Goal: Task Accomplishment & Management: Manage account settings

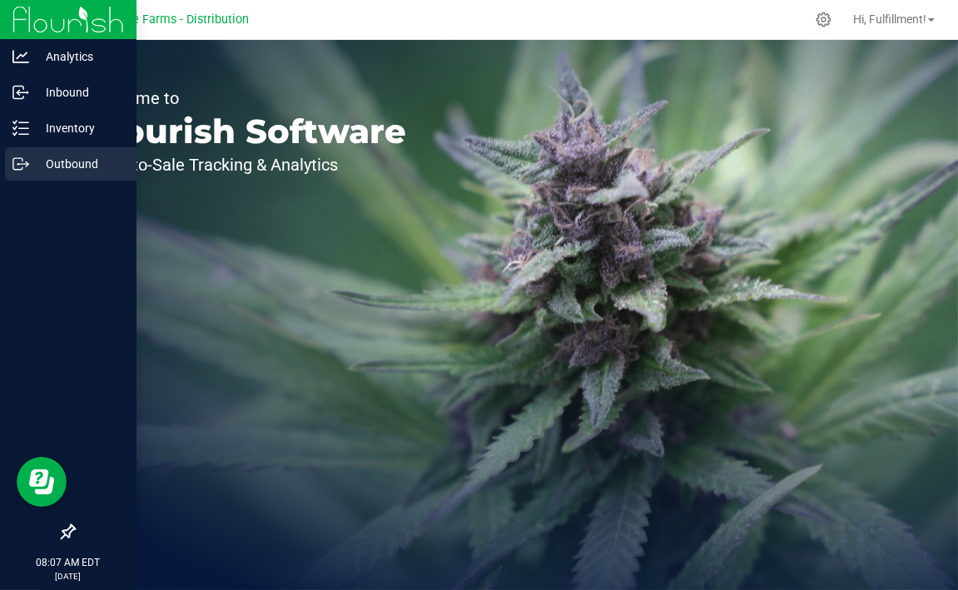
click at [23, 160] on icon at bounding box center [20, 164] width 17 height 17
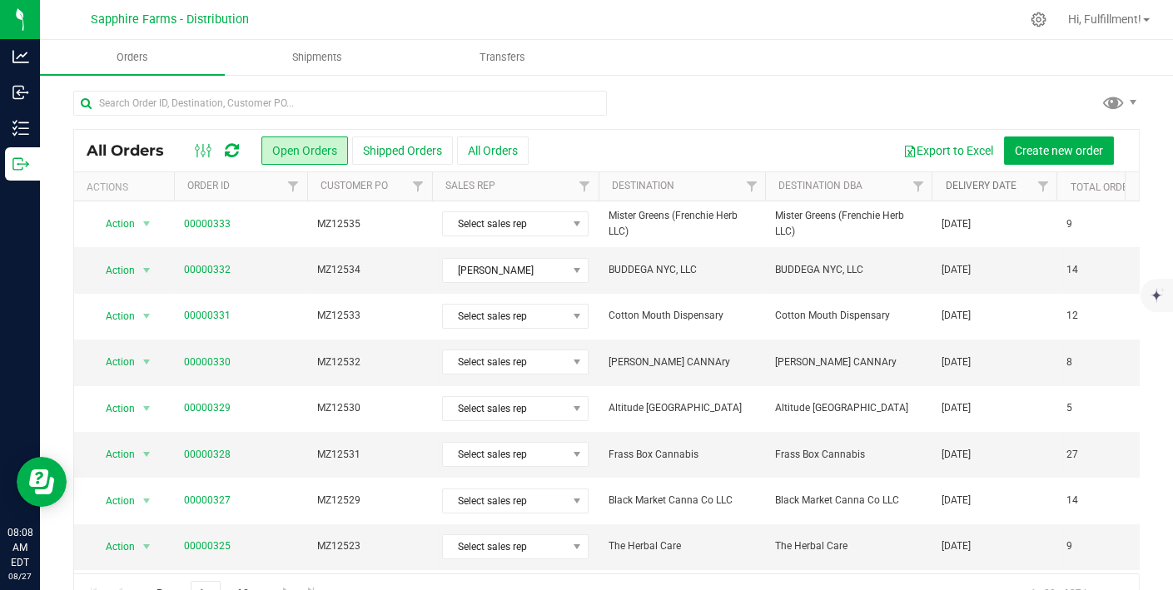
click at [957, 180] on link "Delivery Date" at bounding box center [980, 186] width 71 height 12
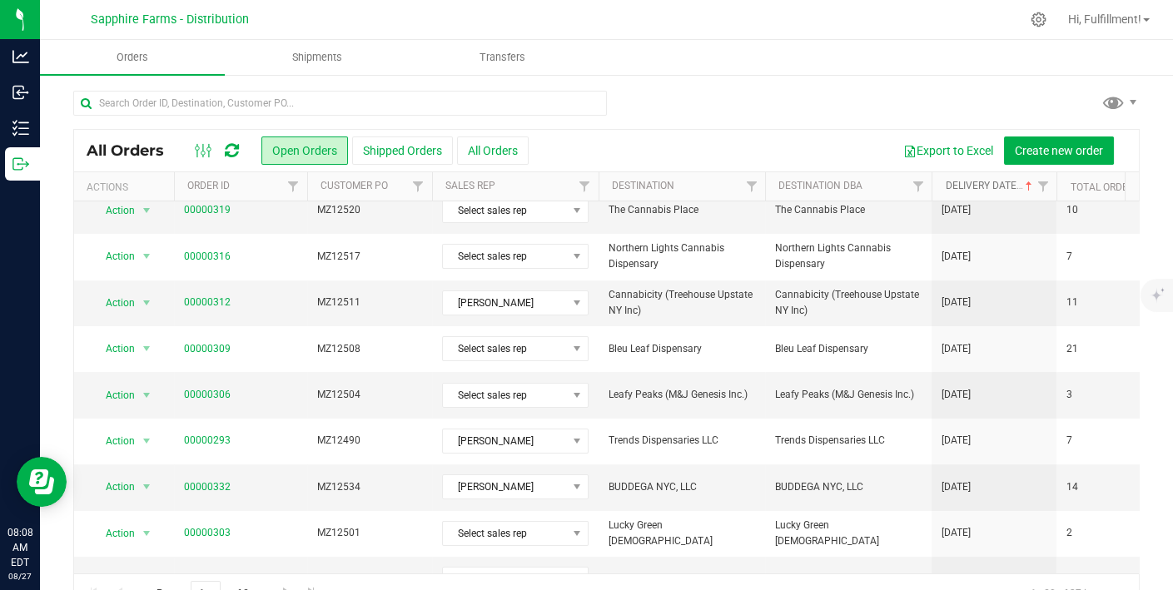
scroll to position [559, 0]
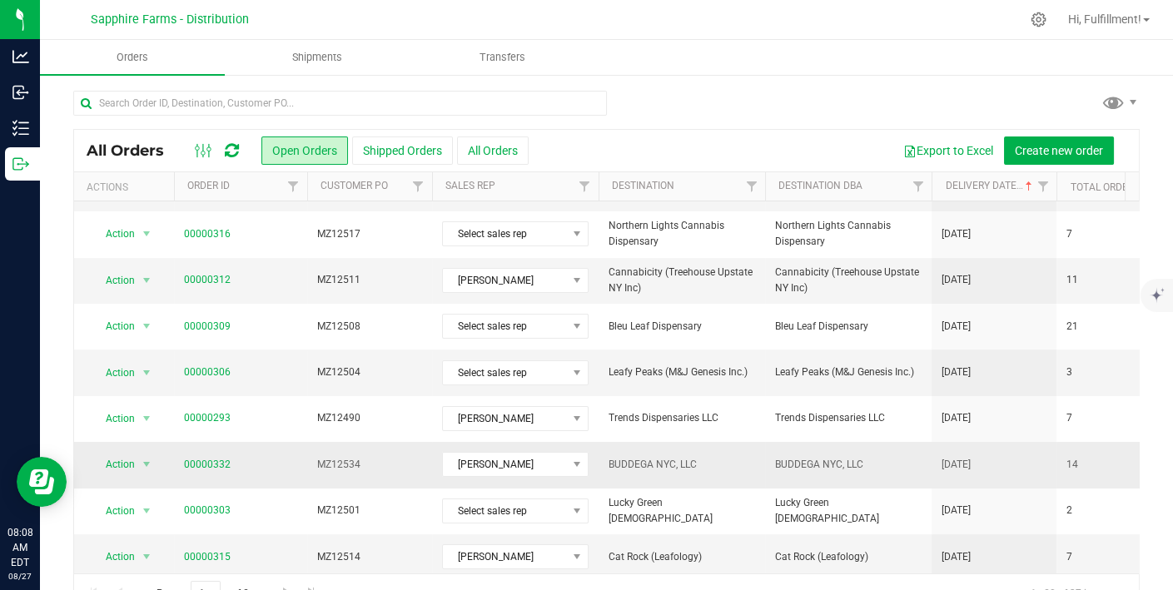
click at [283, 457] on span "00000332" at bounding box center [240, 465] width 113 height 16
click at [387, 457] on span "MZ12534" at bounding box center [369, 465] width 105 height 16
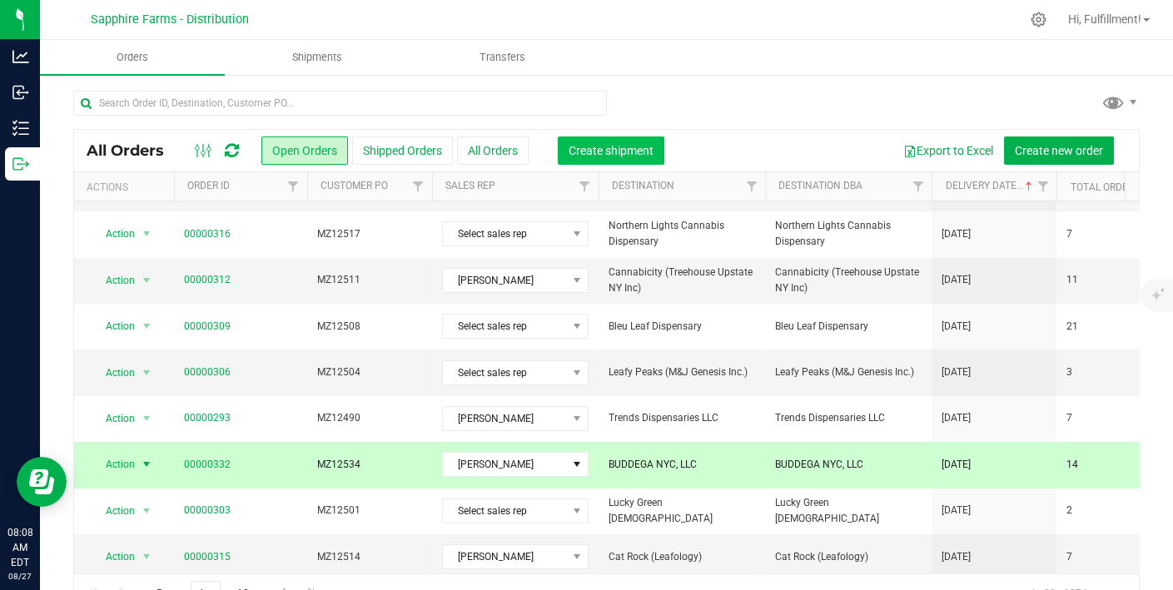
click at [608, 156] on span "Create shipment" at bounding box center [610, 150] width 85 height 13
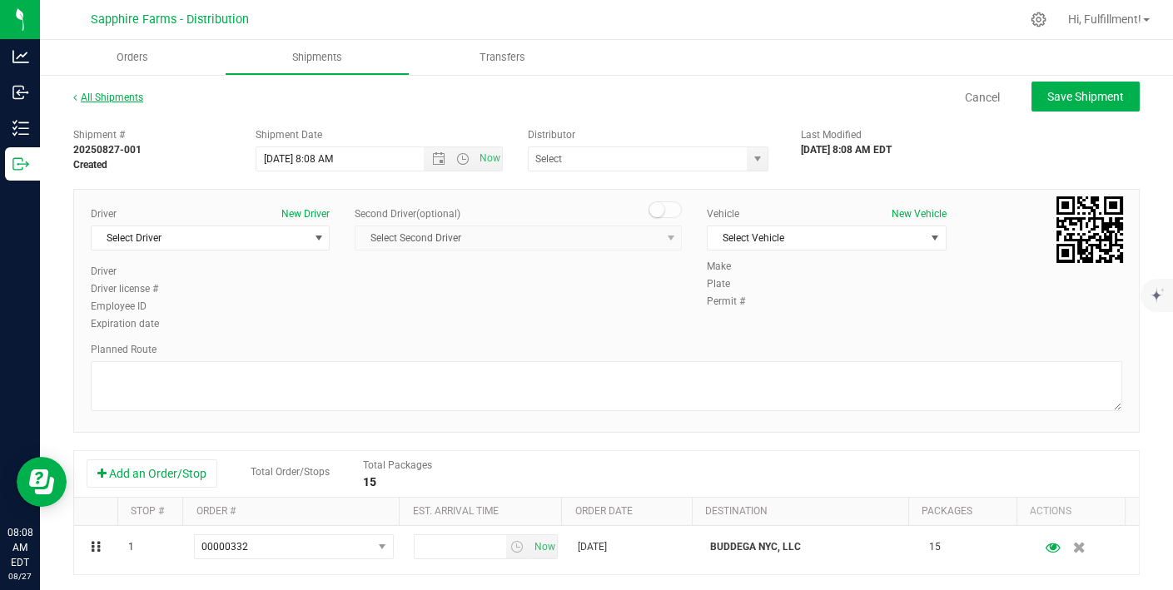
click at [121, 92] on link "All Shipments" at bounding box center [108, 98] width 70 height 12
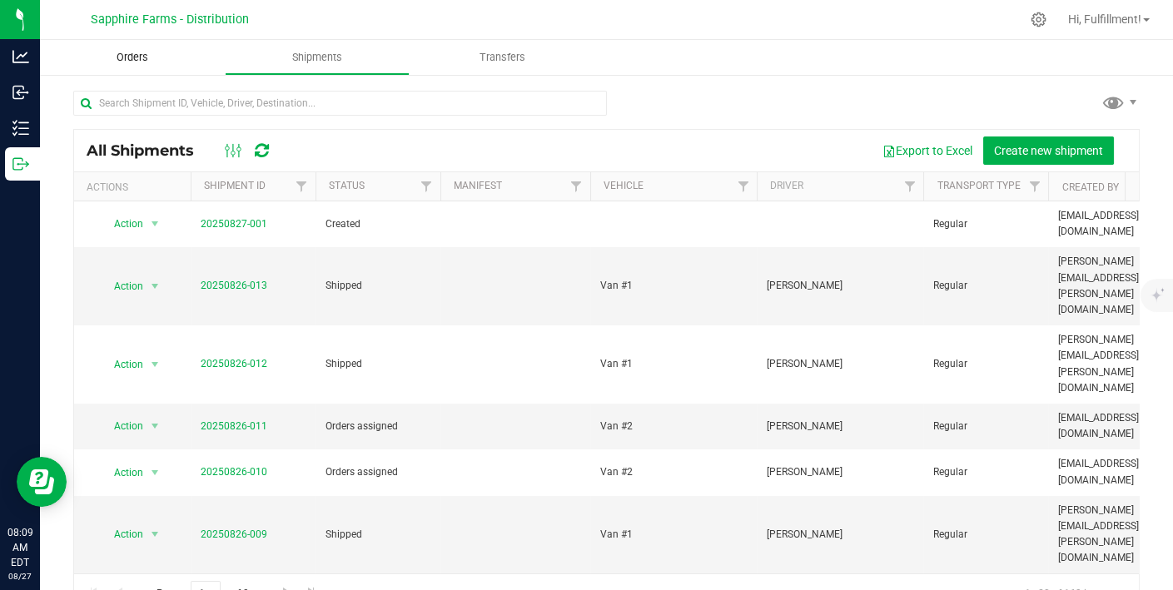
click at [130, 60] on span "Orders" at bounding box center [132, 57] width 77 height 15
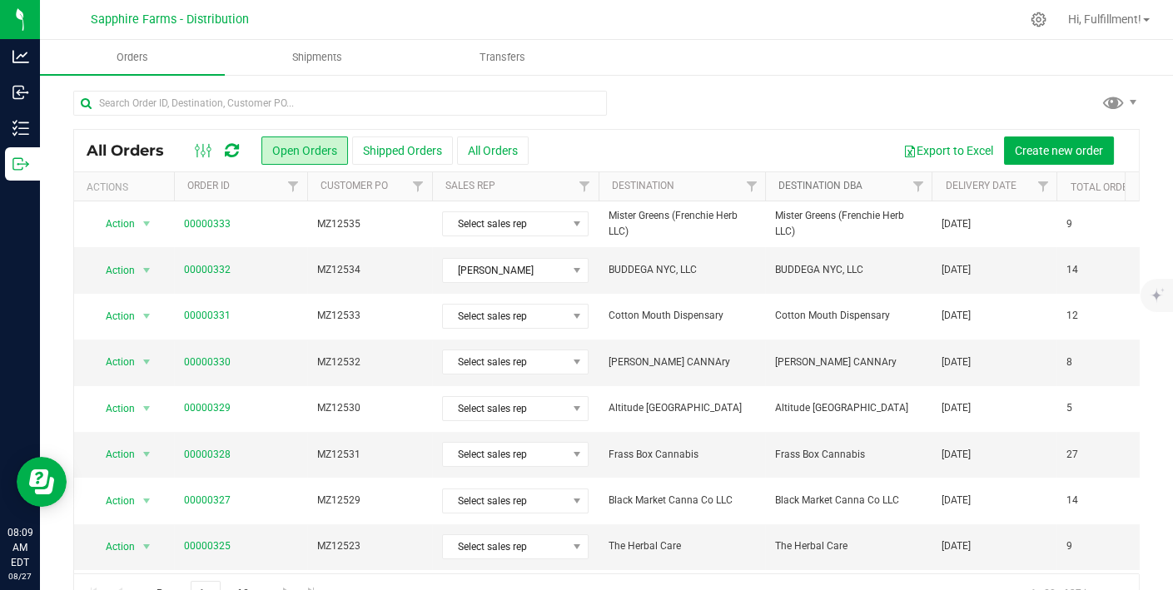
click at [836, 181] on link "Destination DBA" at bounding box center [820, 186] width 84 height 12
click at [957, 186] on link "Delivery Date" at bounding box center [980, 186] width 71 height 12
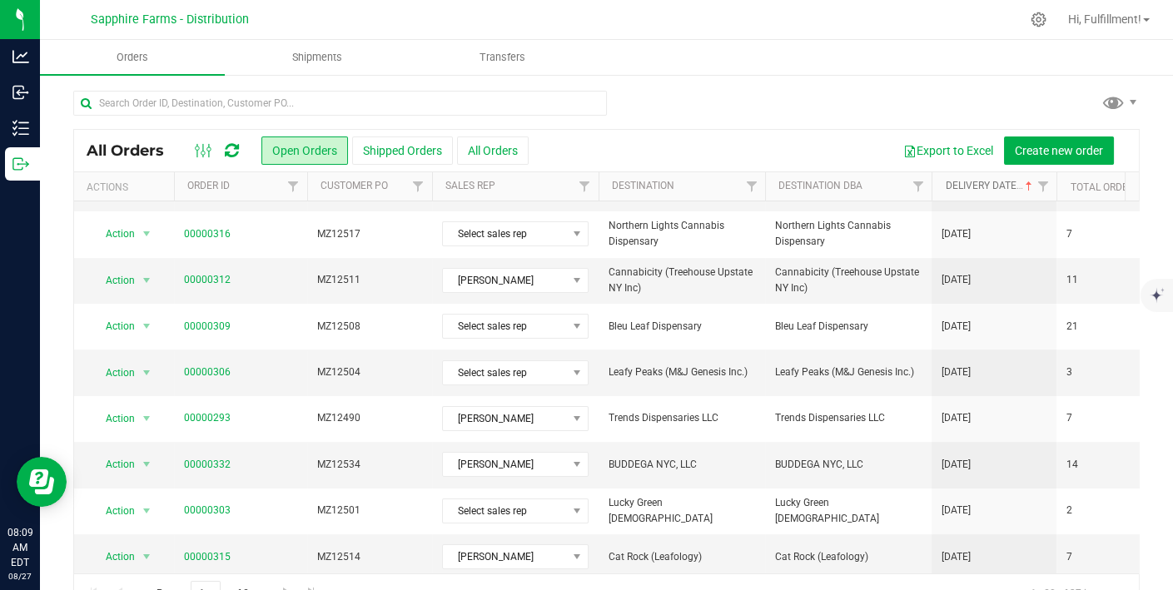
scroll to position [38, 0]
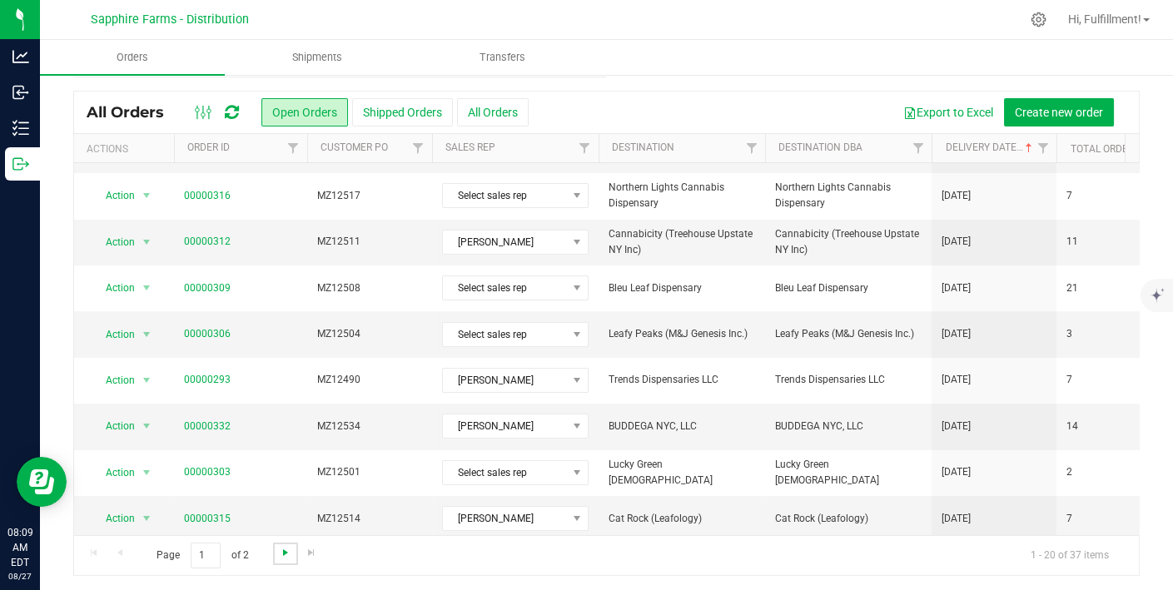
click at [280, 553] on span "Go to the next page" at bounding box center [285, 552] width 13 height 13
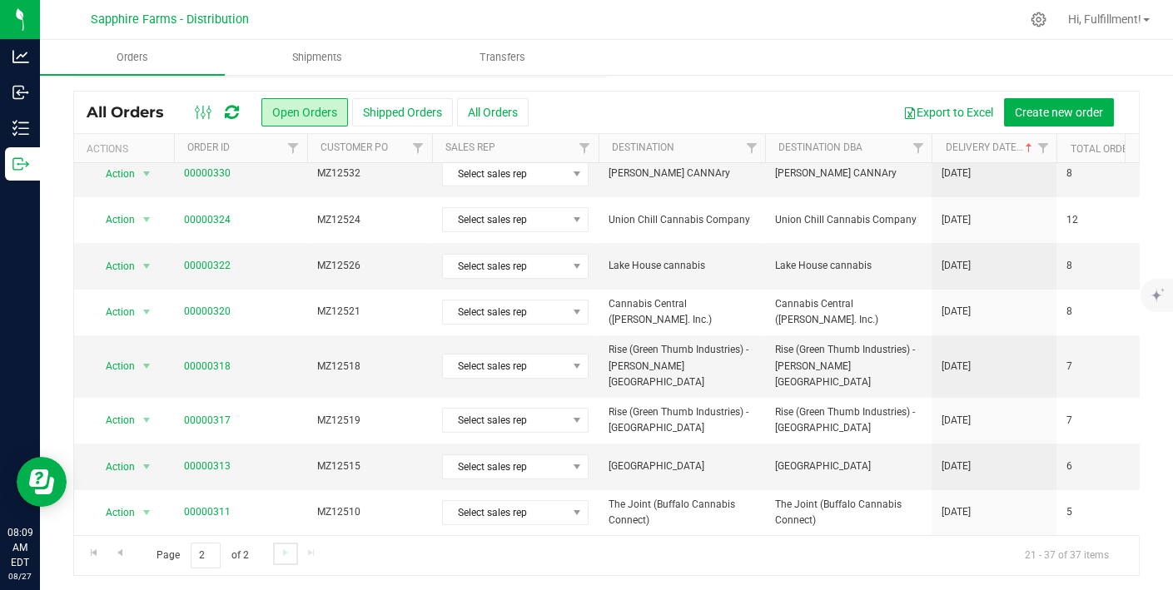
scroll to position [0, 0]
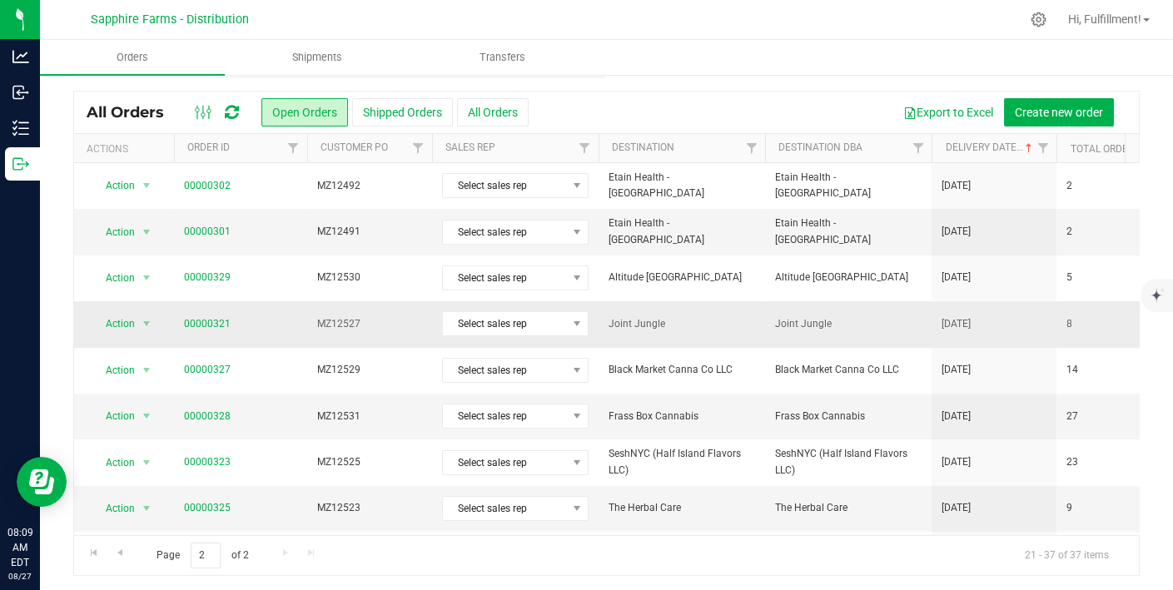
click at [387, 324] on span "MZ12527" at bounding box center [369, 324] width 105 height 16
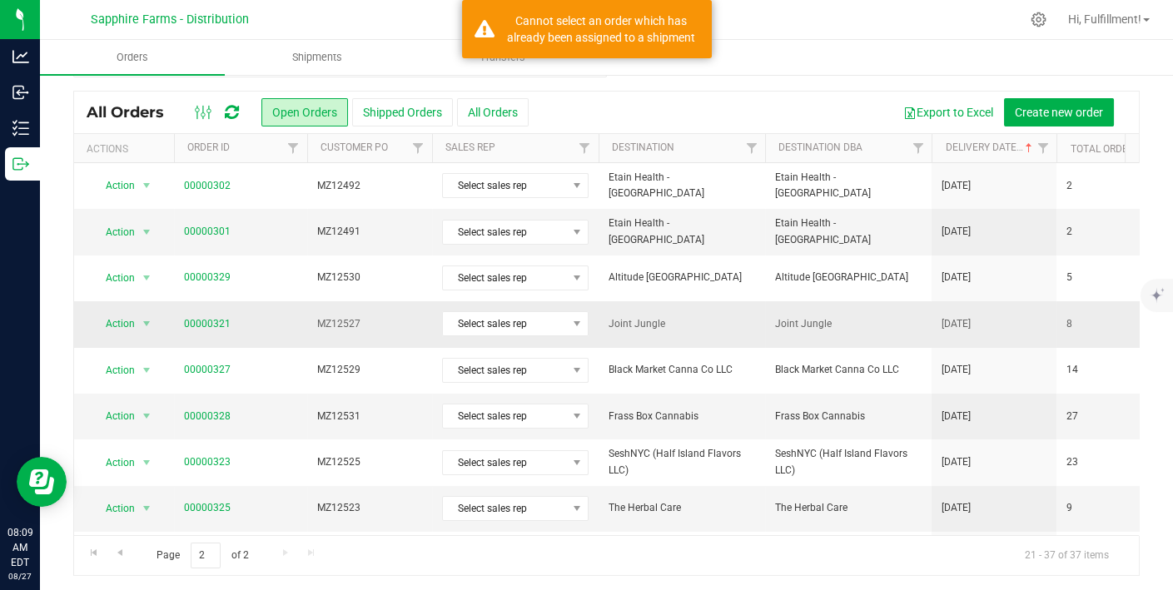
click at [387, 324] on span "MZ12527" at bounding box center [369, 324] width 105 height 16
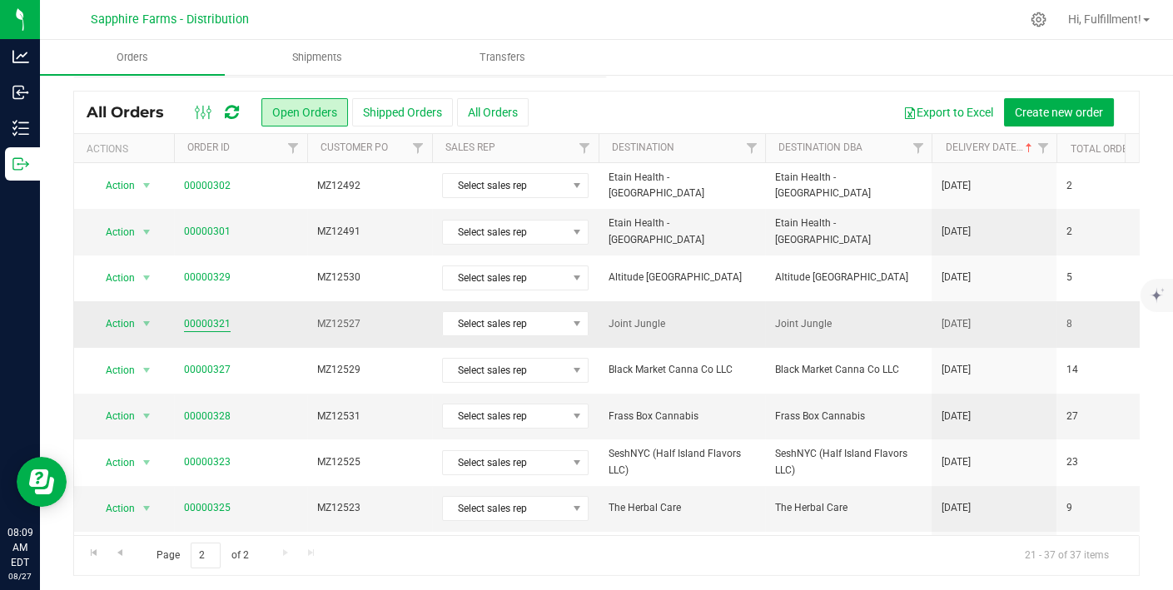
click at [218, 320] on link "00000321" at bounding box center [207, 324] width 47 height 16
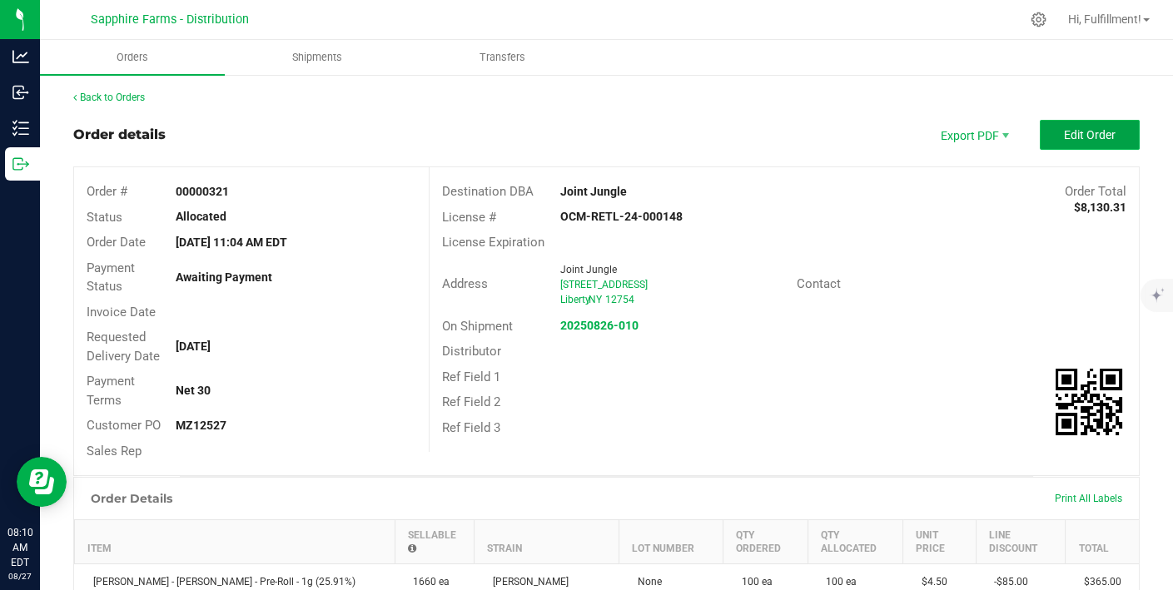
click at [957, 125] on button "Edit Order" at bounding box center [1089, 135] width 100 height 30
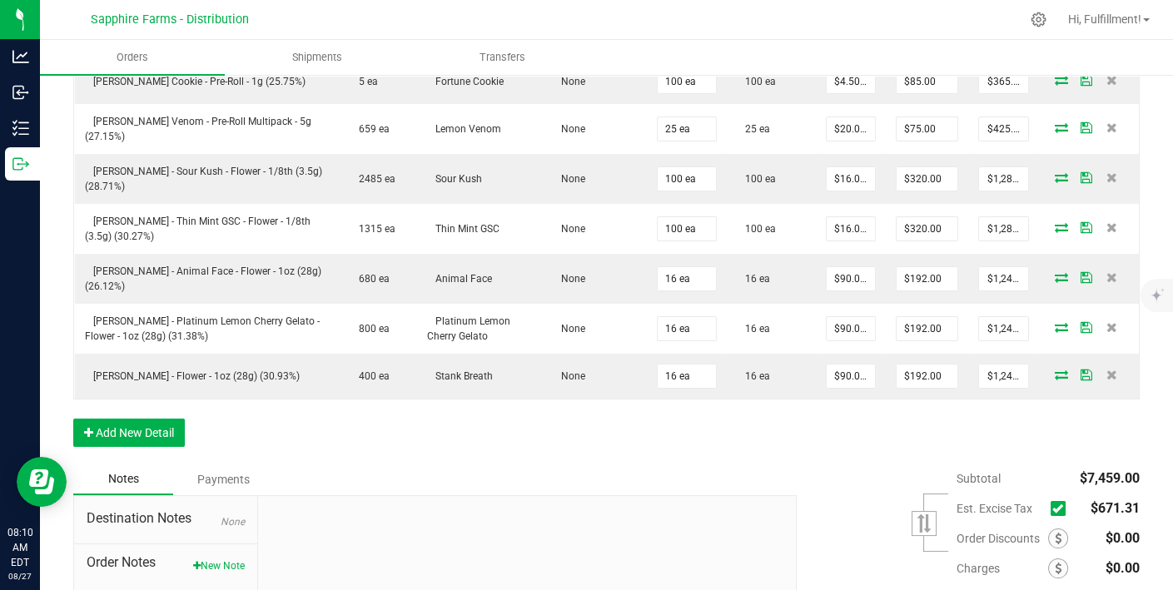
scroll to position [591, 0]
click at [957, 507] on icon at bounding box center [1057, 507] width 11 height 0
click at [0, 0] on input "checkbox" at bounding box center [0, 0] width 0 height 0
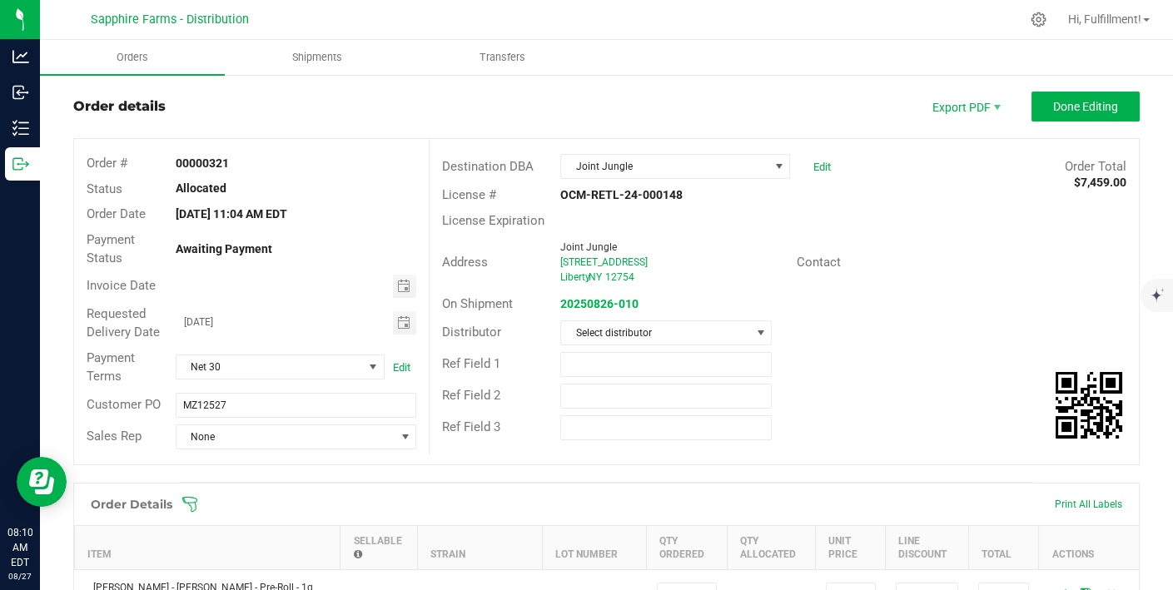
scroll to position [0, 0]
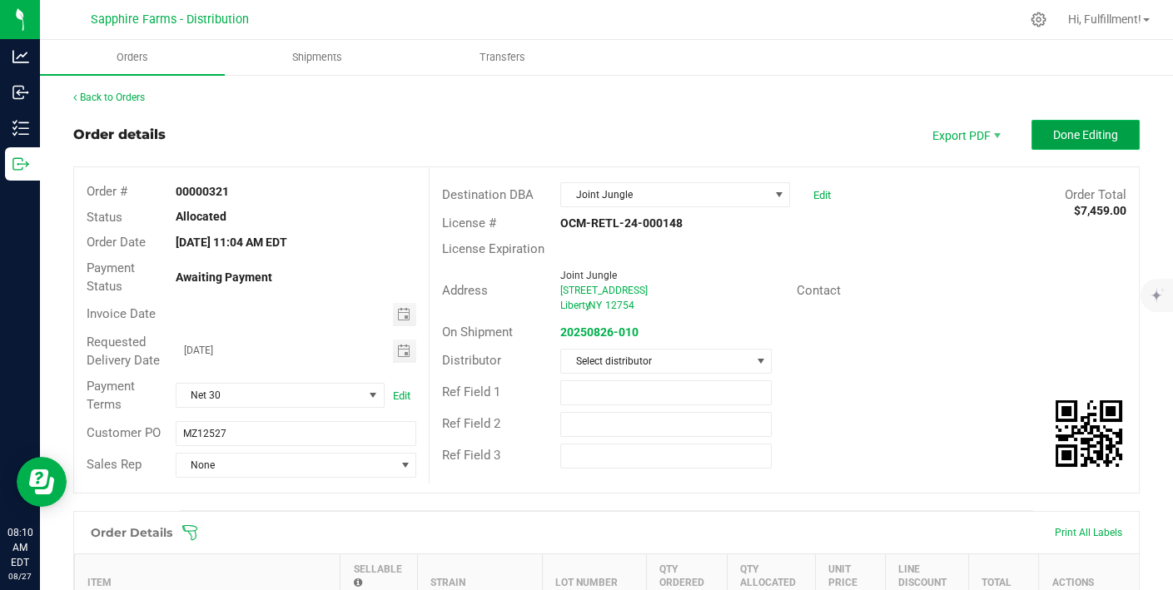
click at [957, 125] on button "Done Editing" at bounding box center [1085, 135] width 108 height 30
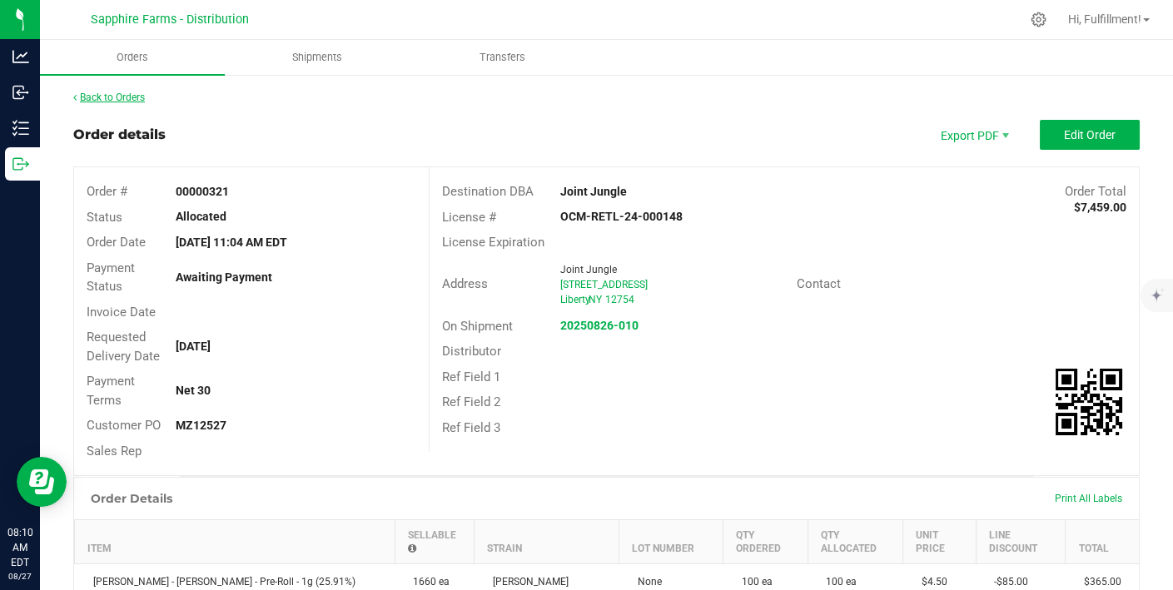
click at [113, 94] on link "Back to Orders" at bounding box center [109, 98] width 72 height 12
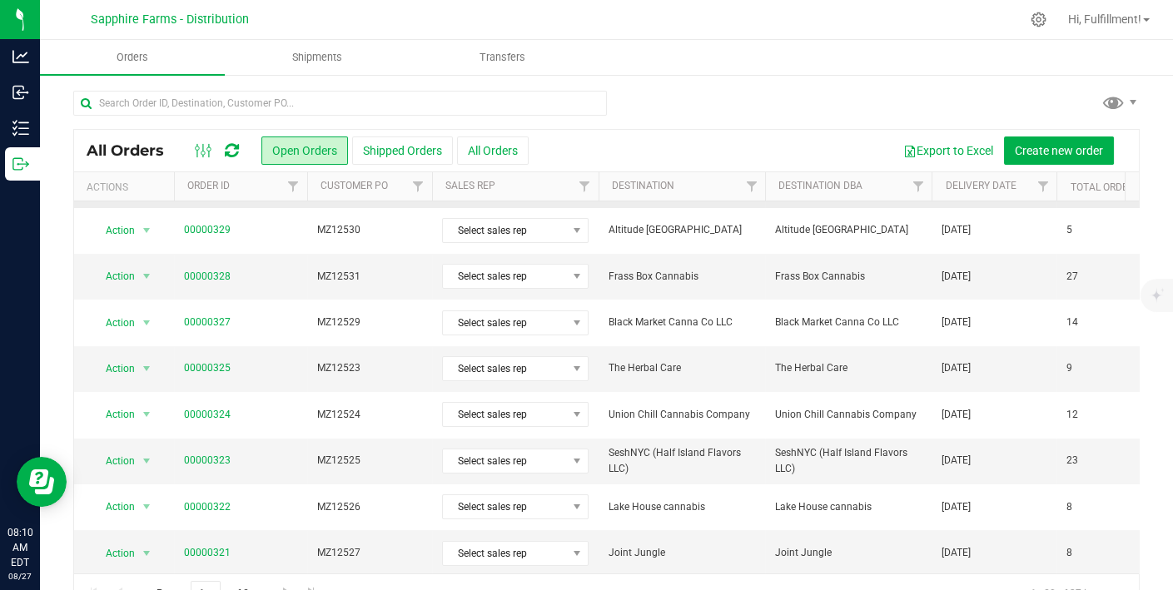
scroll to position [186, 0]
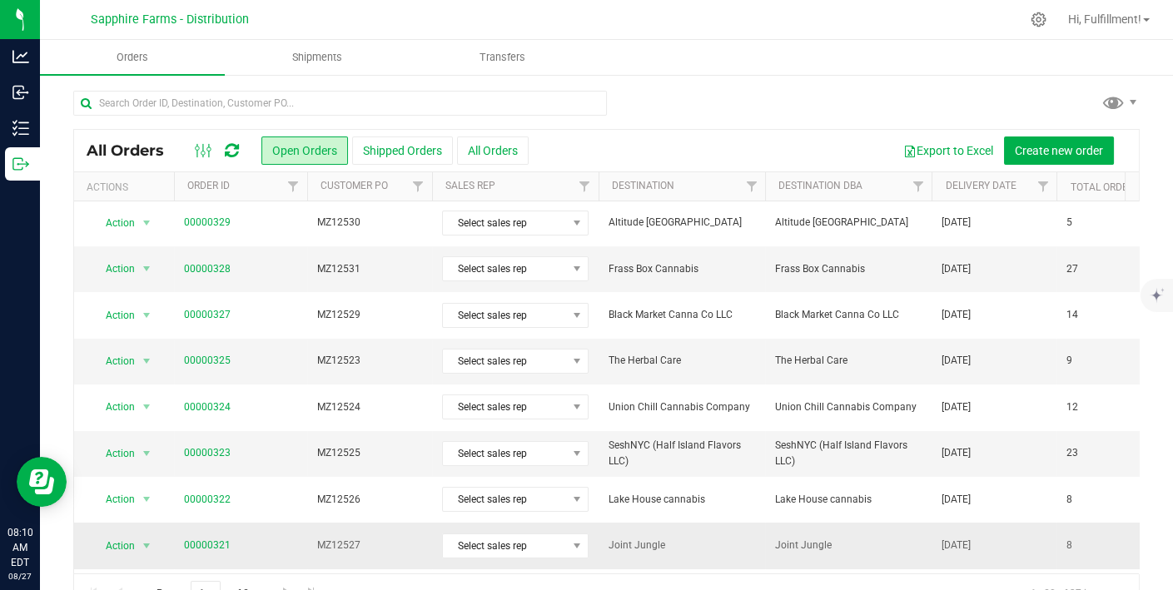
click at [687, 538] on span "Joint Jungle" at bounding box center [681, 546] width 146 height 16
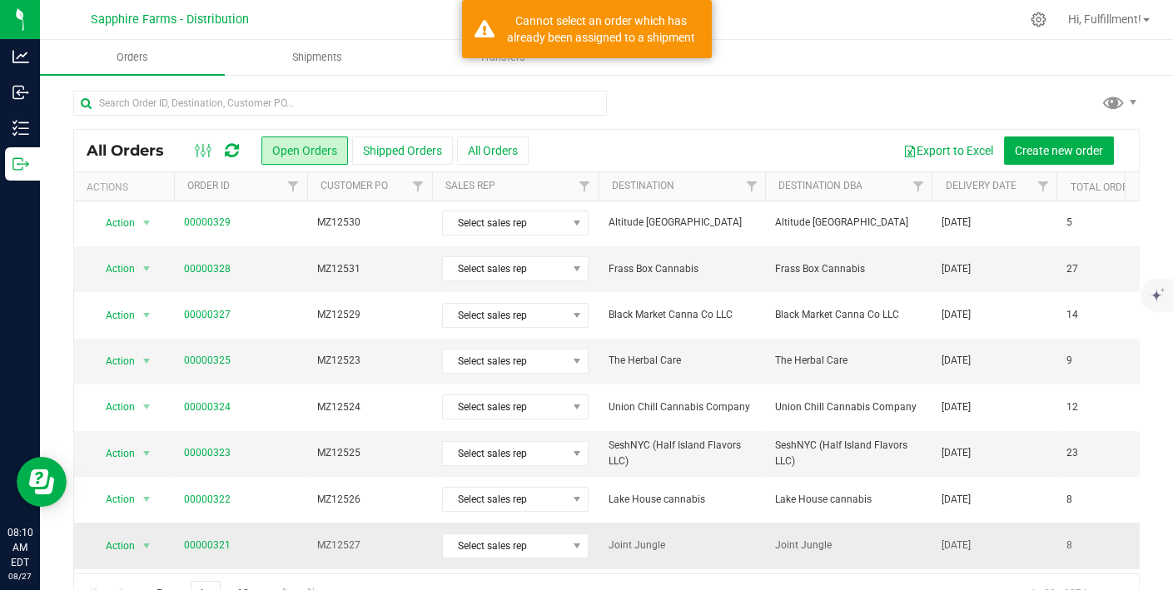
click at [687, 538] on span "Joint Jungle" at bounding box center [681, 546] width 146 height 16
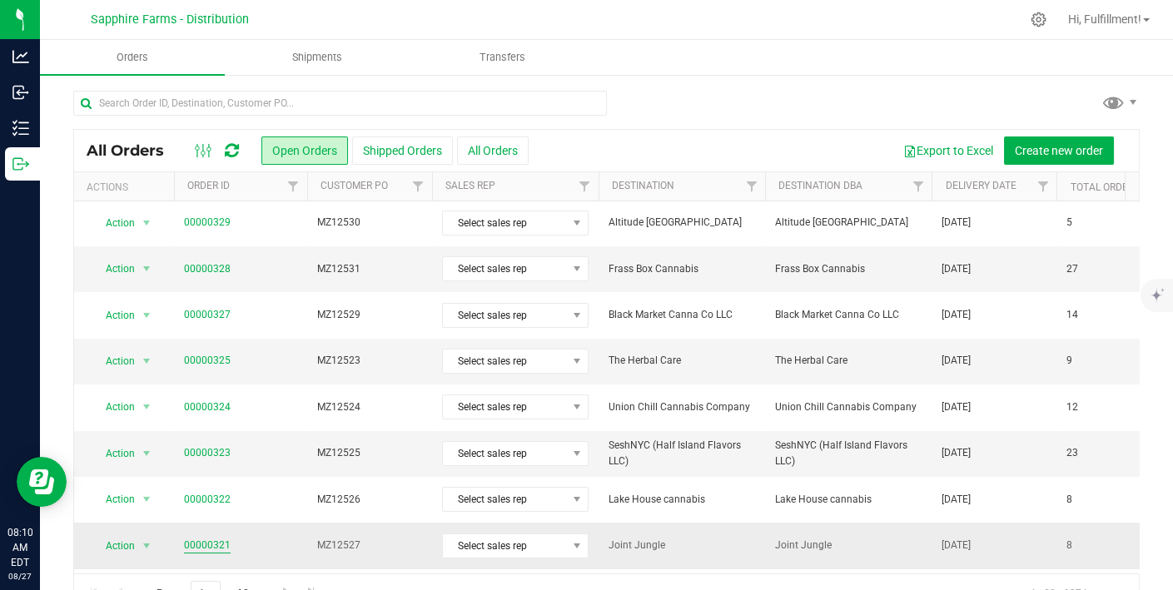
click at [207, 538] on link "00000321" at bounding box center [207, 546] width 47 height 16
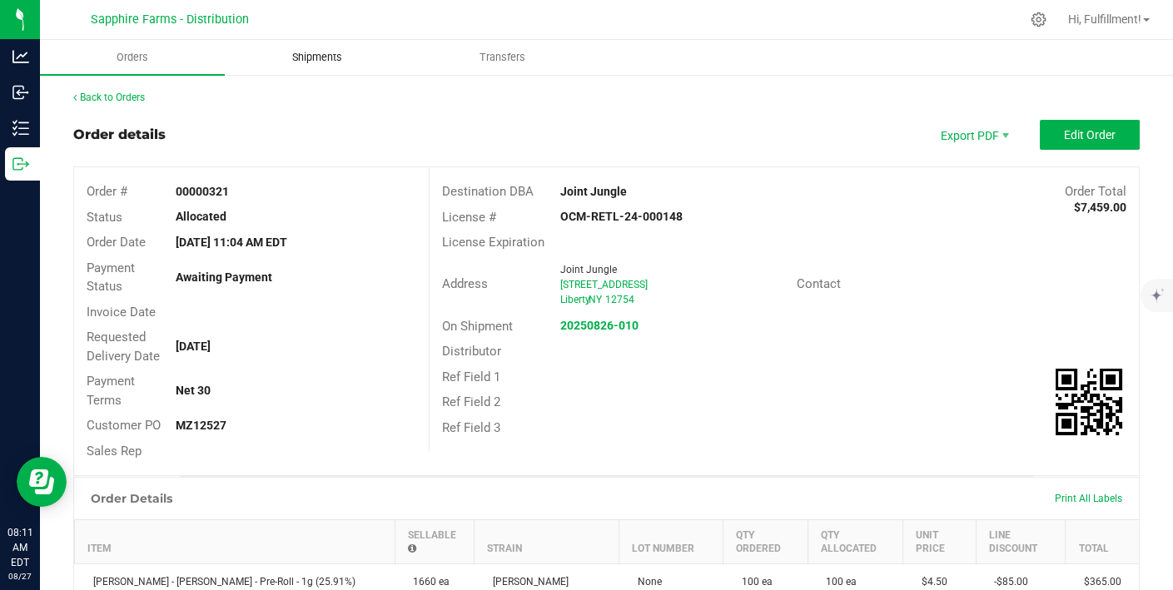
click at [320, 52] on span "Shipments" at bounding box center [317, 57] width 95 height 15
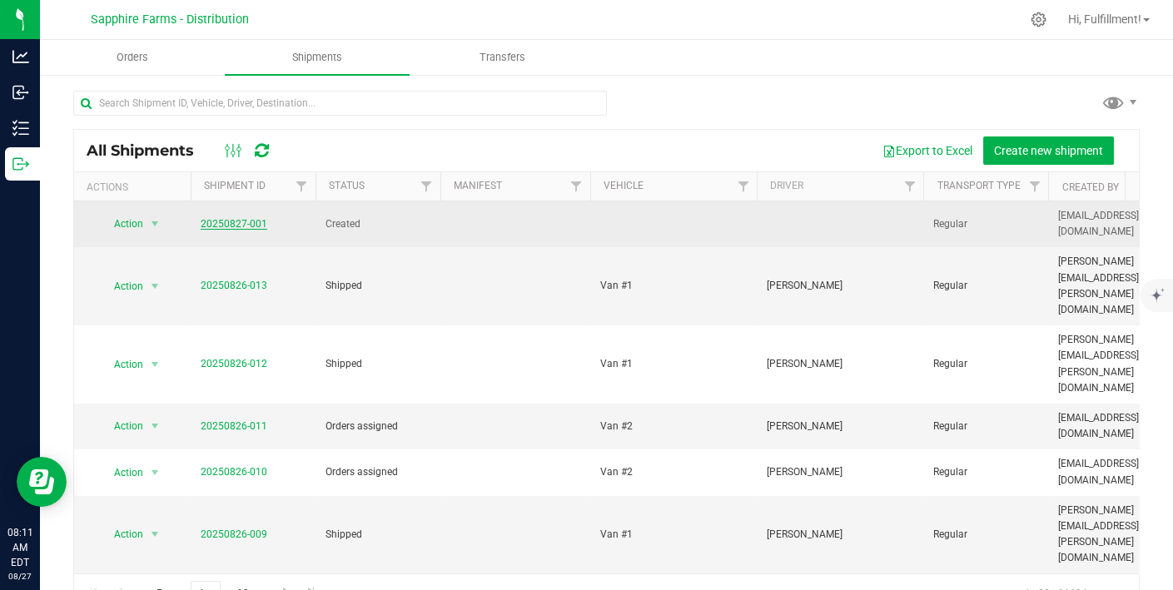
click at [231, 218] on link "20250827-001" at bounding box center [234, 224] width 67 height 12
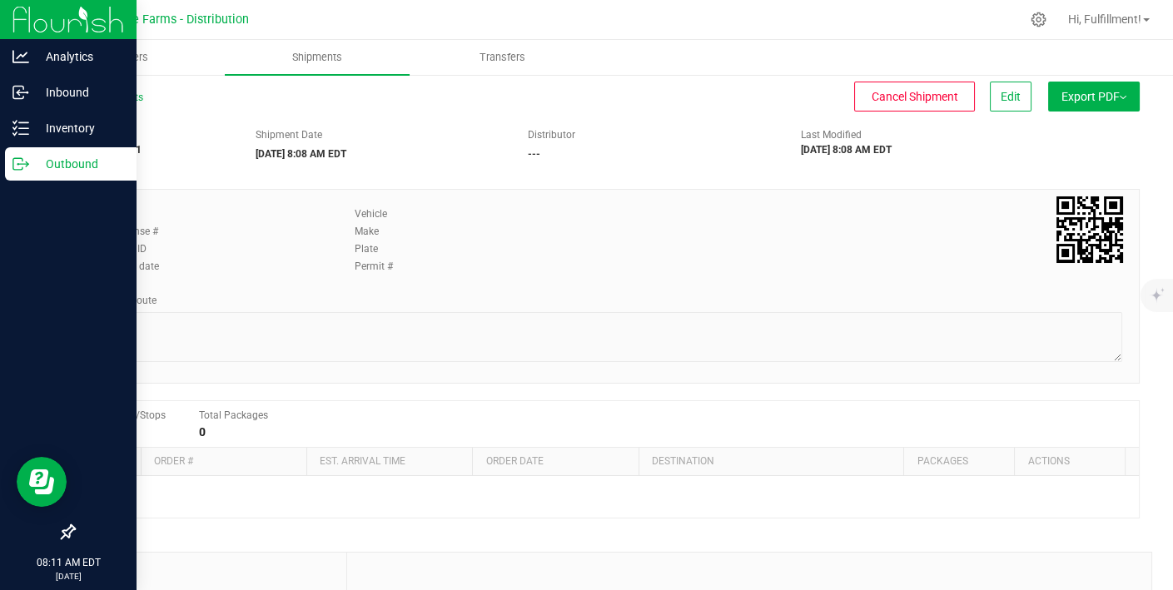
click at [26, 167] on icon at bounding box center [20, 164] width 17 height 17
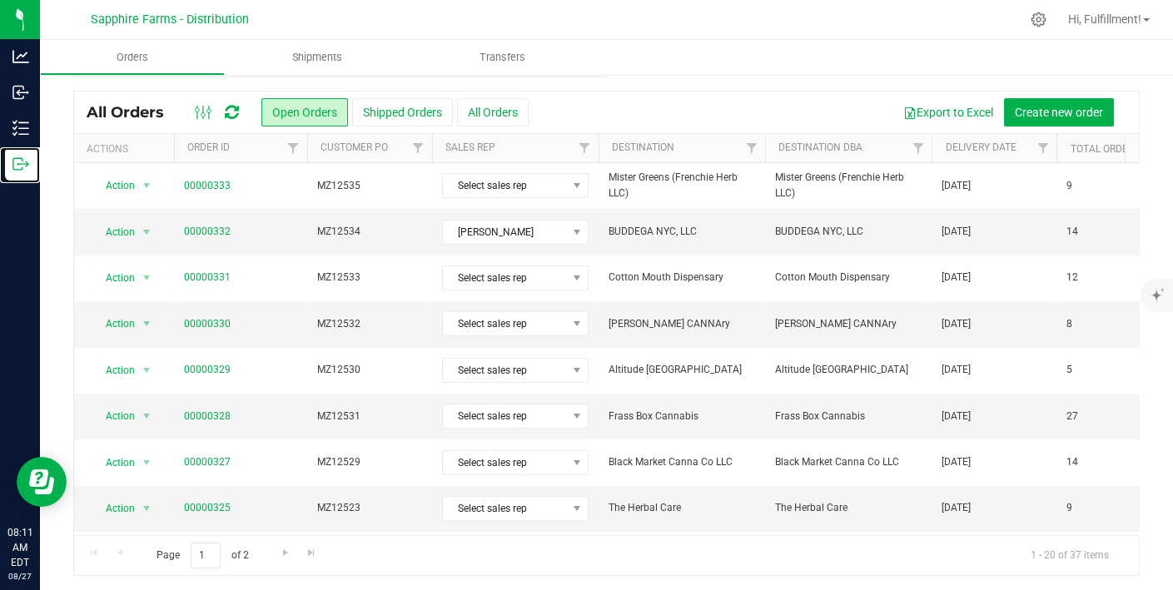
scroll to position [38, 0]
click at [282, 548] on span "Go to the next page" at bounding box center [285, 552] width 13 height 13
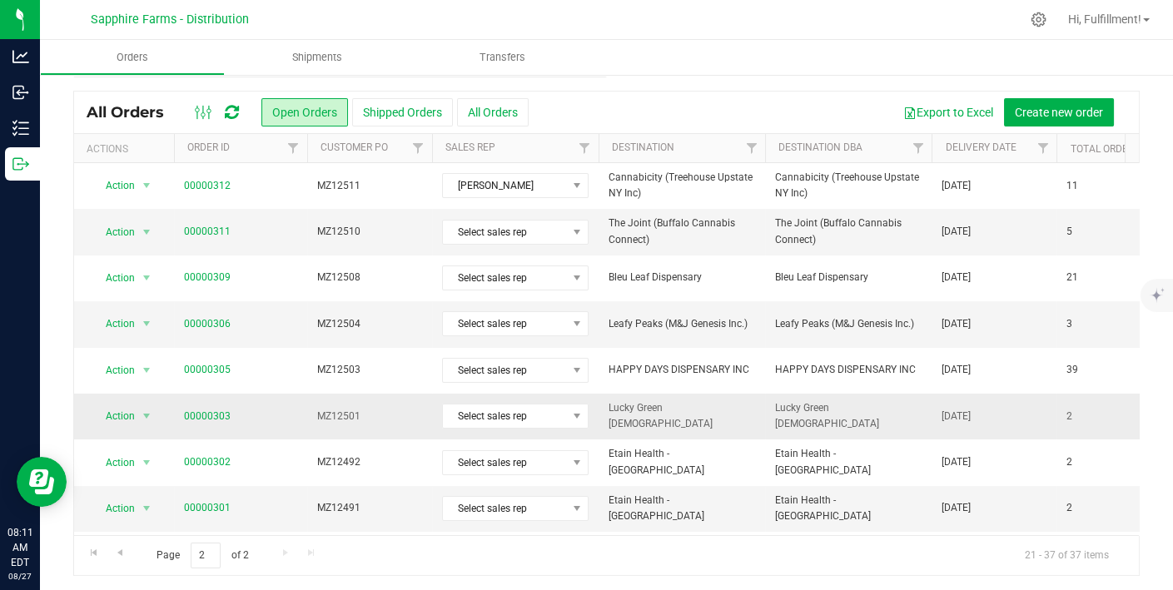
click at [370, 415] on span "MZ12501" at bounding box center [369, 417] width 105 height 16
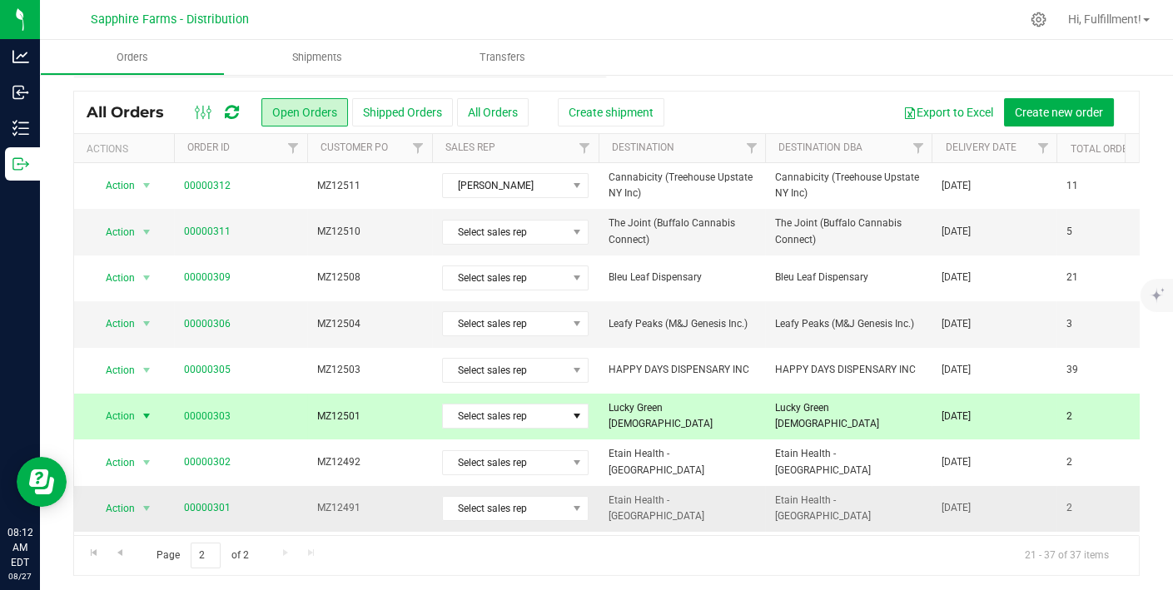
click at [365, 505] on span "MZ12491" at bounding box center [369, 508] width 105 height 16
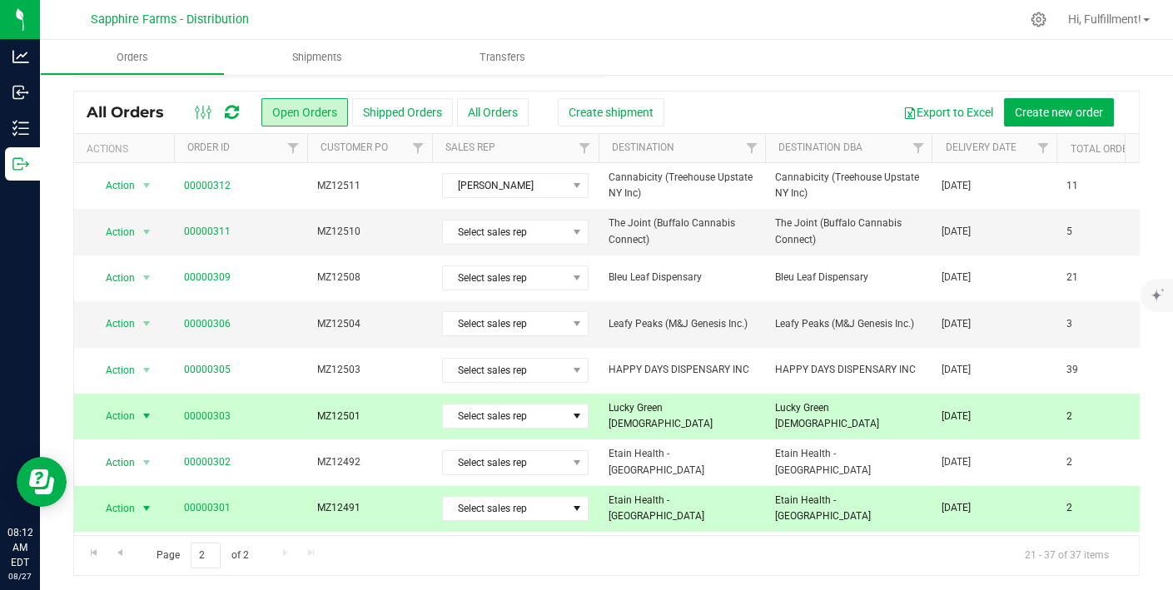
click at [400, 409] on span "MZ12501" at bounding box center [369, 417] width 105 height 16
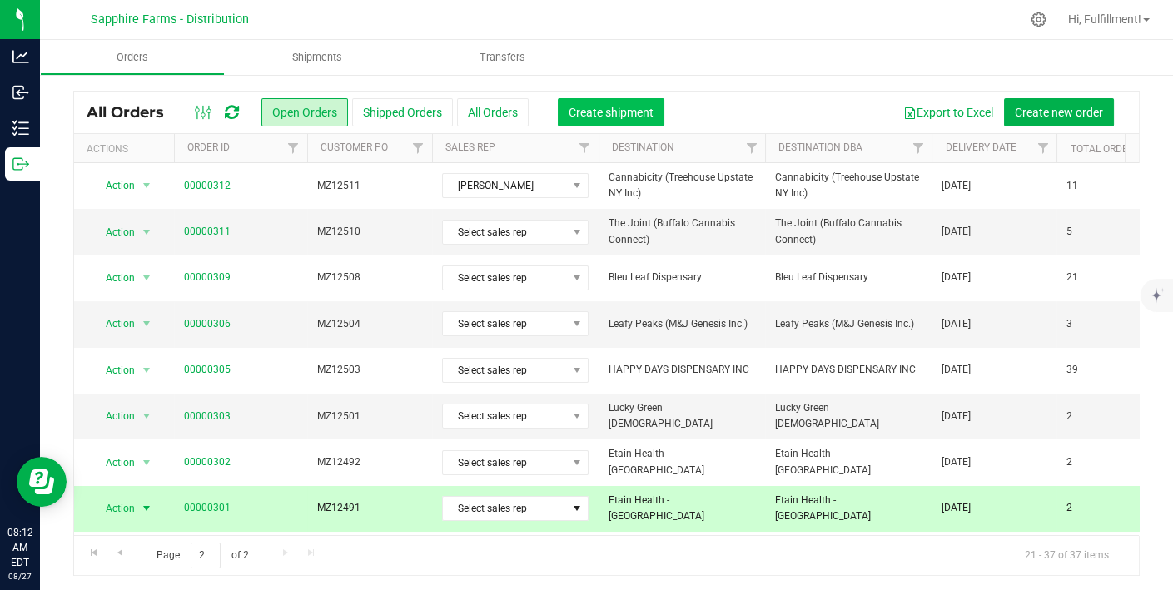
click at [625, 108] on span "Create shipment" at bounding box center [610, 112] width 85 height 13
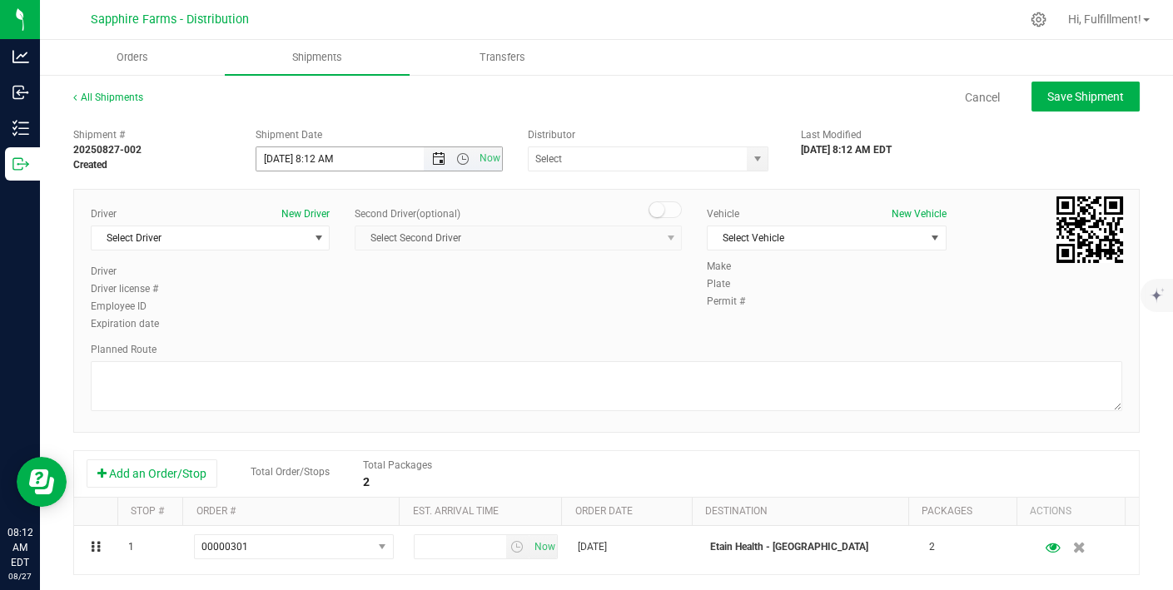
click at [432, 161] on span "Open the date view" at bounding box center [438, 158] width 13 height 13
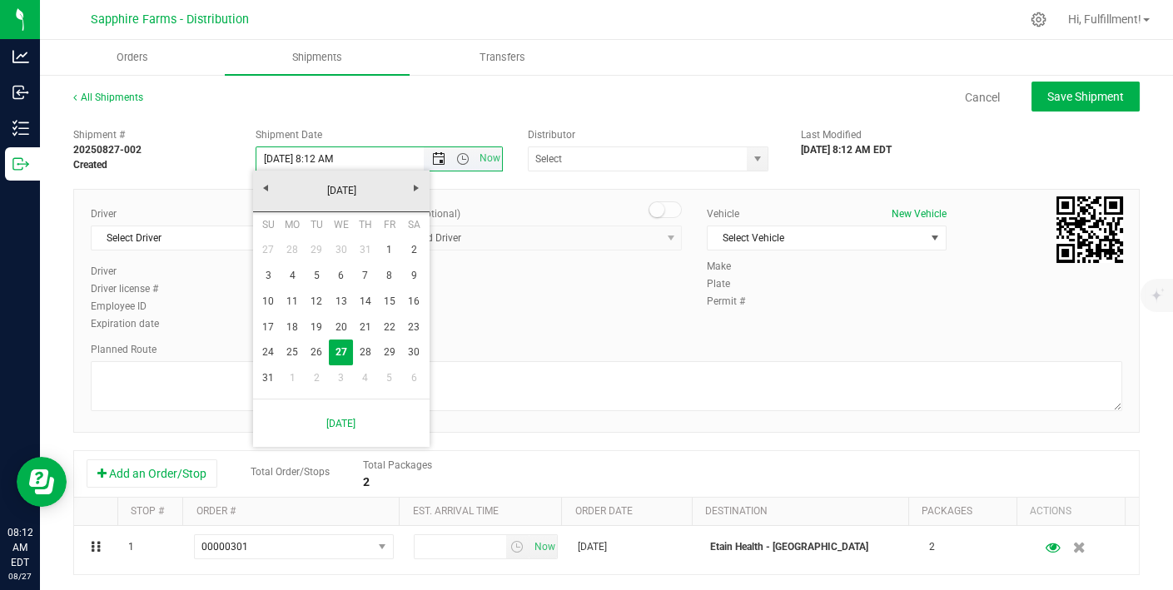
click at [432, 161] on span "Open the date view" at bounding box center [438, 158] width 13 height 13
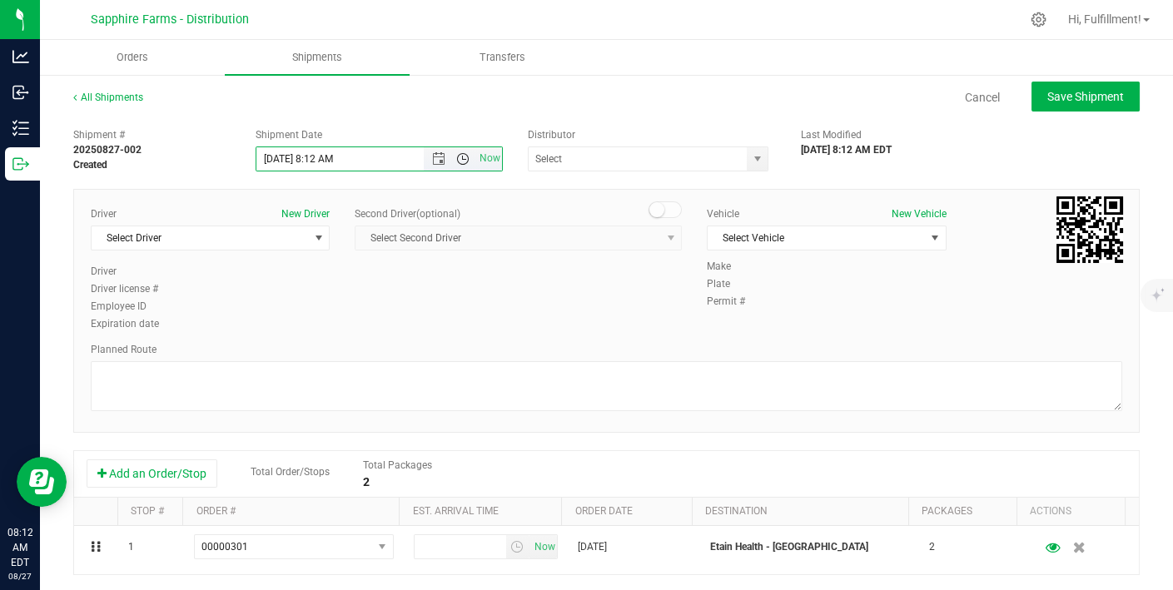
click at [468, 161] on span "Open the time view" at bounding box center [463, 158] width 28 height 13
click at [350, 280] on li "10:00 AM" at bounding box center [374, 281] width 241 height 22
type input "[DATE] 10:00 AM"
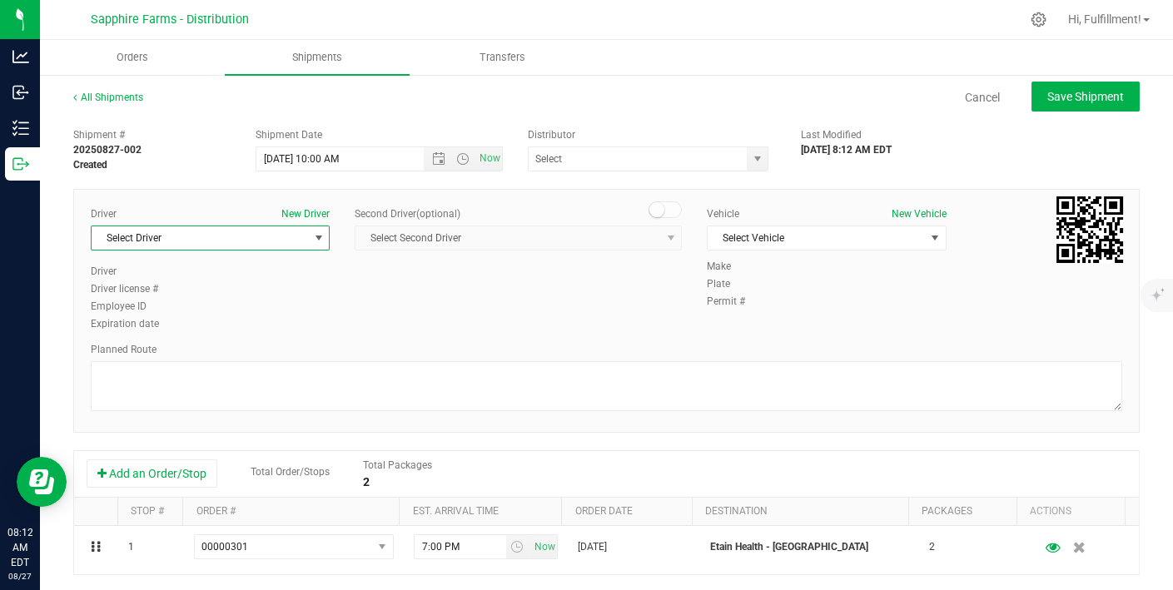
click at [316, 235] on span "select" at bounding box center [318, 237] width 13 height 13
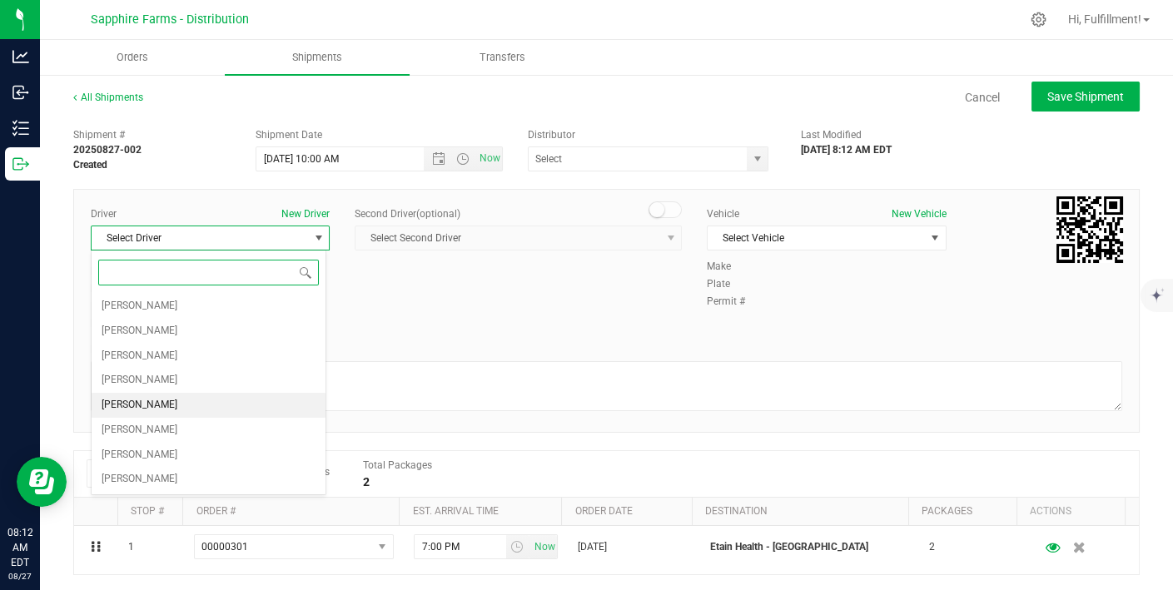
click at [216, 404] on li "[PERSON_NAME]" at bounding box center [209, 405] width 234 height 25
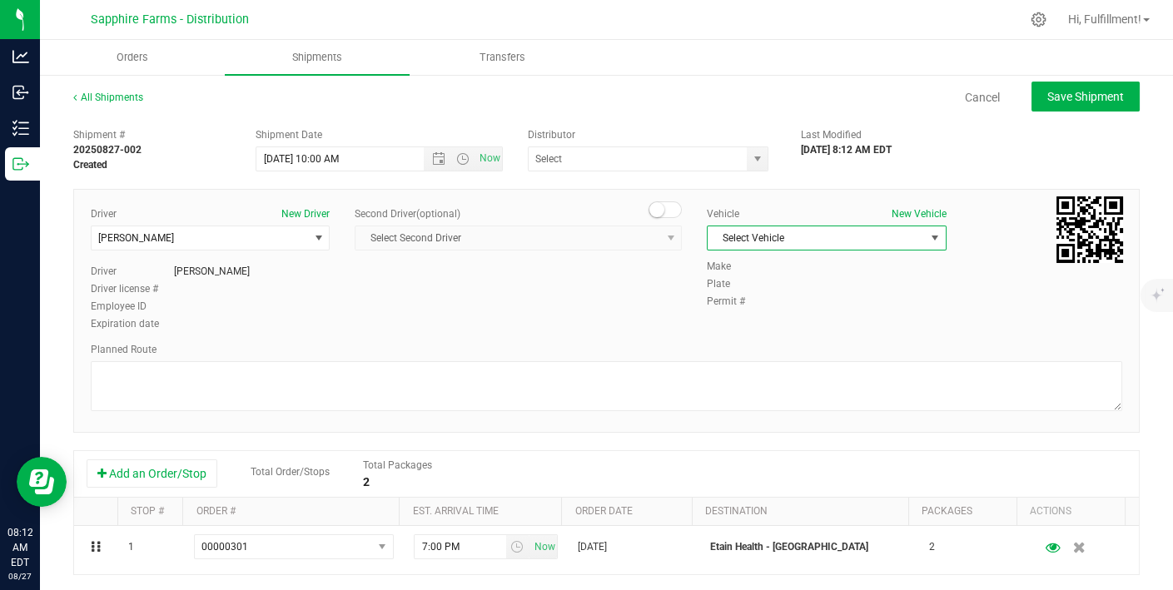
click at [806, 239] on span "Select Vehicle" at bounding box center [815, 237] width 216 height 23
click at [751, 334] on li "Van #2" at bounding box center [816, 339] width 234 height 25
click at [750, 160] on span "select" at bounding box center [756, 158] width 13 height 13
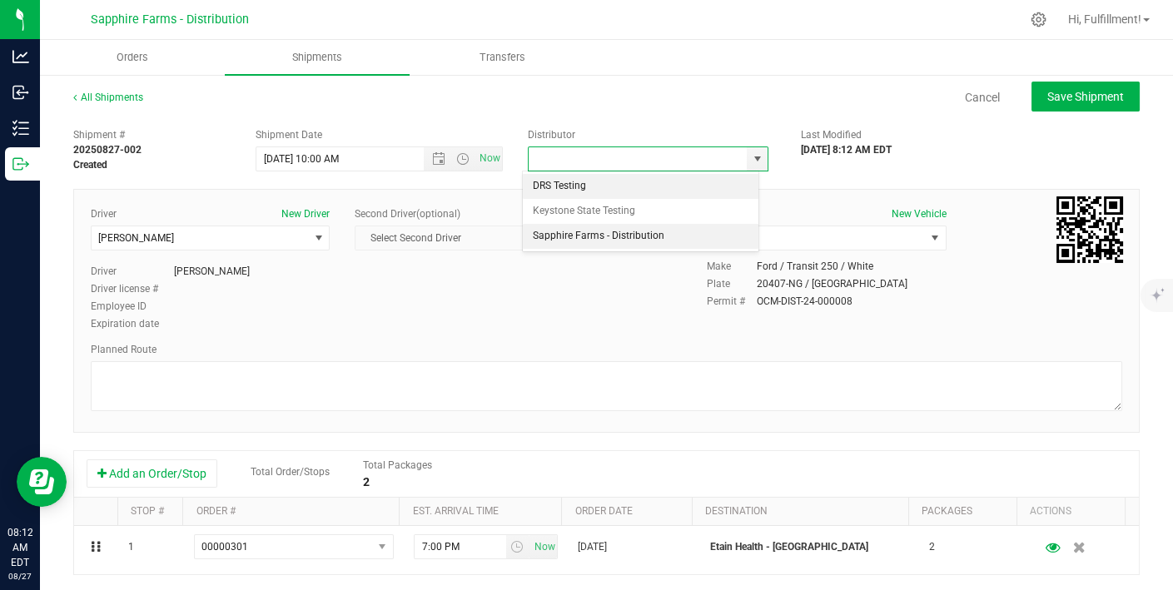
click at [627, 231] on li "Sapphire Farms - Distribution" at bounding box center [641, 236] width 236 height 25
type input "Sapphire Farms - Distribution"
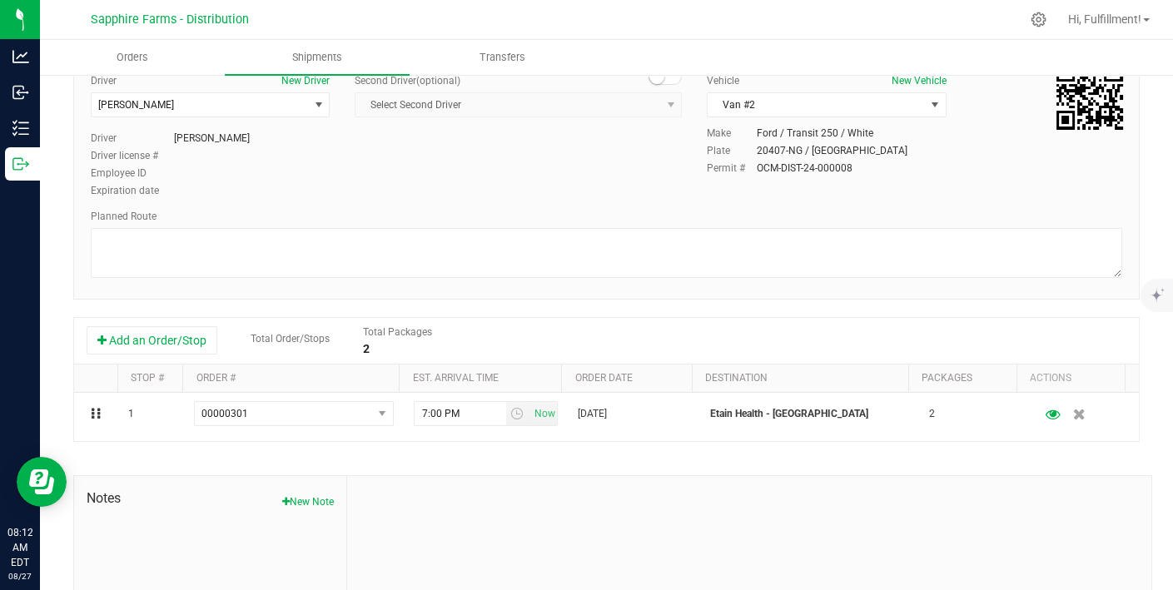
scroll to position [136, 0]
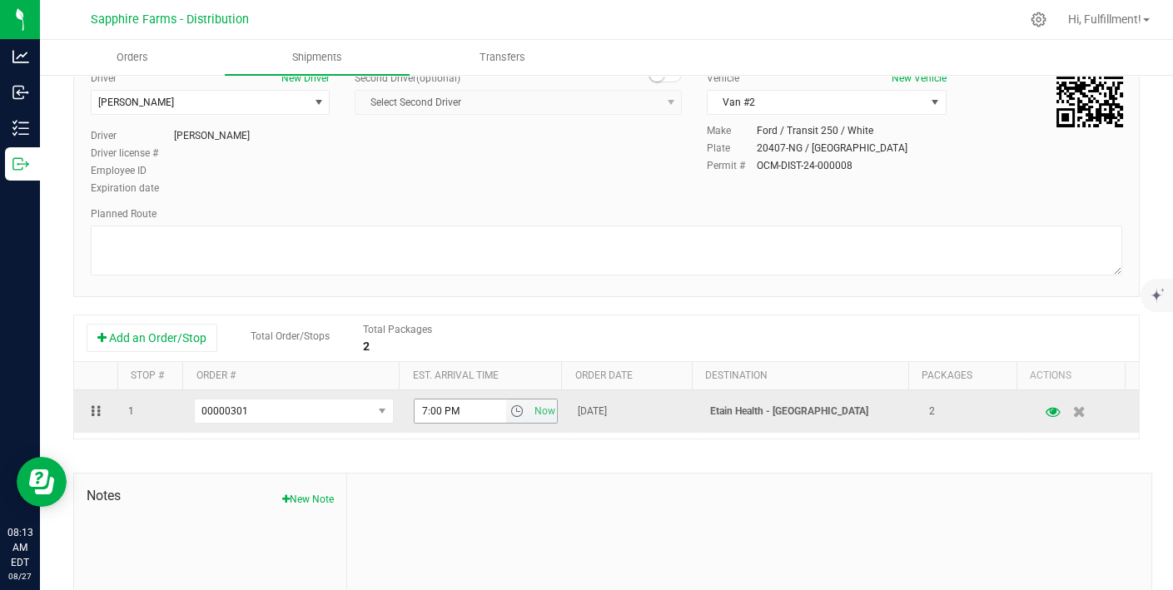
click at [510, 411] on span "select" at bounding box center [516, 410] width 13 height 13
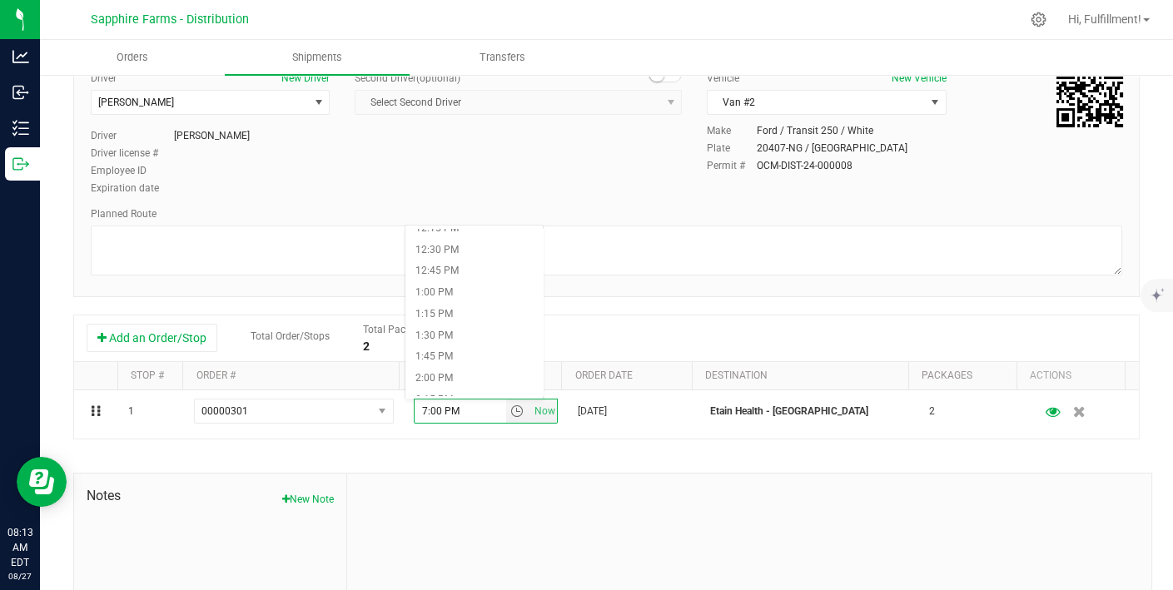
scroll to position [1059, 0]
click at [477, 370] on li "2:00 PM" at bounding box center [473, 378] width 137 height 22
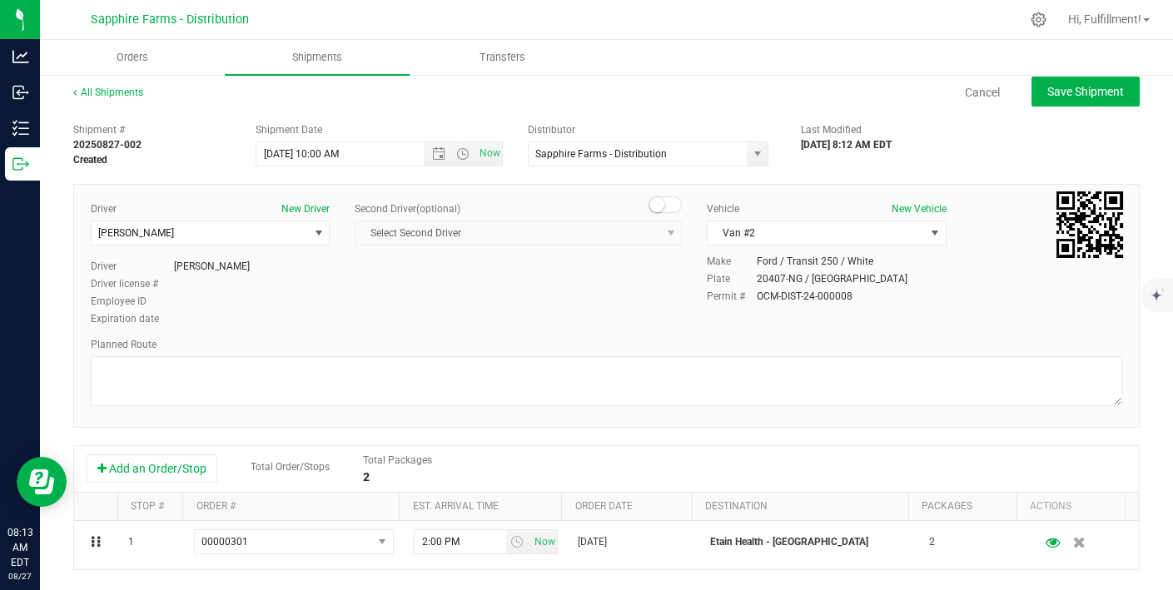
scroll to position [0, 0]
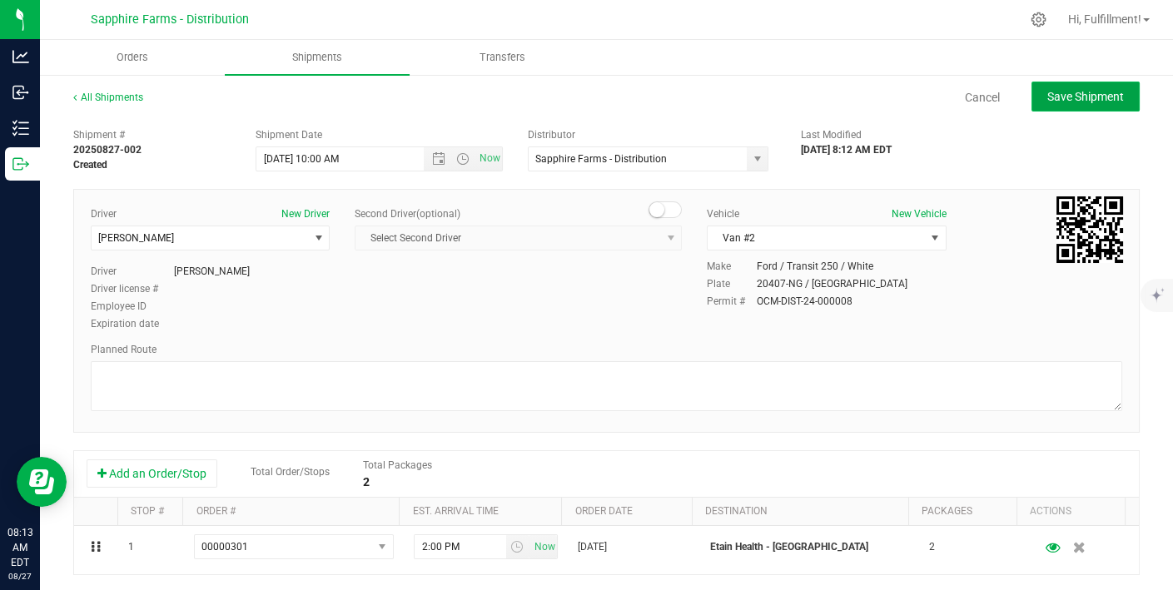
click at [957, 90] on span "Save Shipment" at bounding box center [1085, 96] width 77 height 13
type input "[DATE] 2:00 PM"
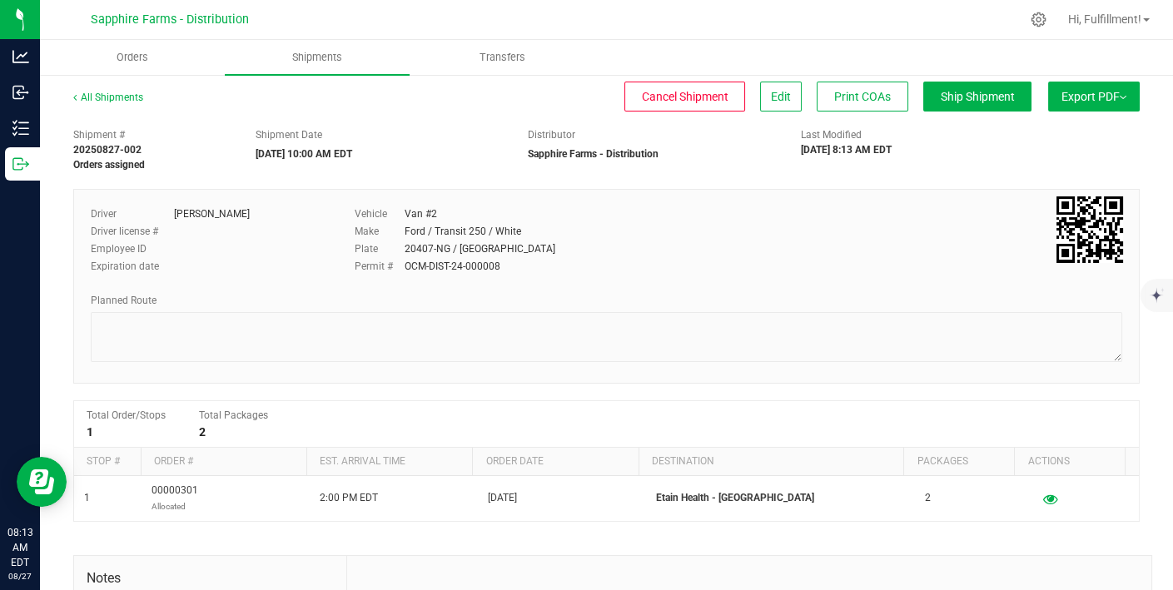
click at [957, 90] on span "Export PDF" at bounding box center [1093, 96] width 65 height 13
click at [957, 136] on span "Manifest by Package ID" at bounding box center [1069, 133] width 106 height 12
click at [170, 60] on span "Orders" at bounding box center [167, 57] width 77 height 15
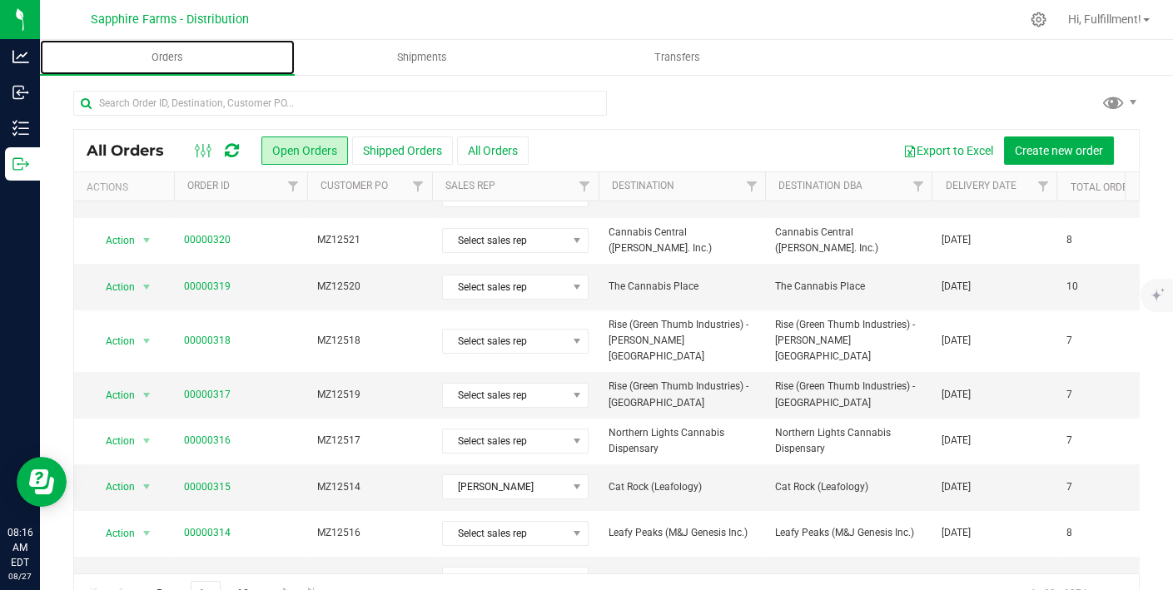
scroll to position [559, 0]
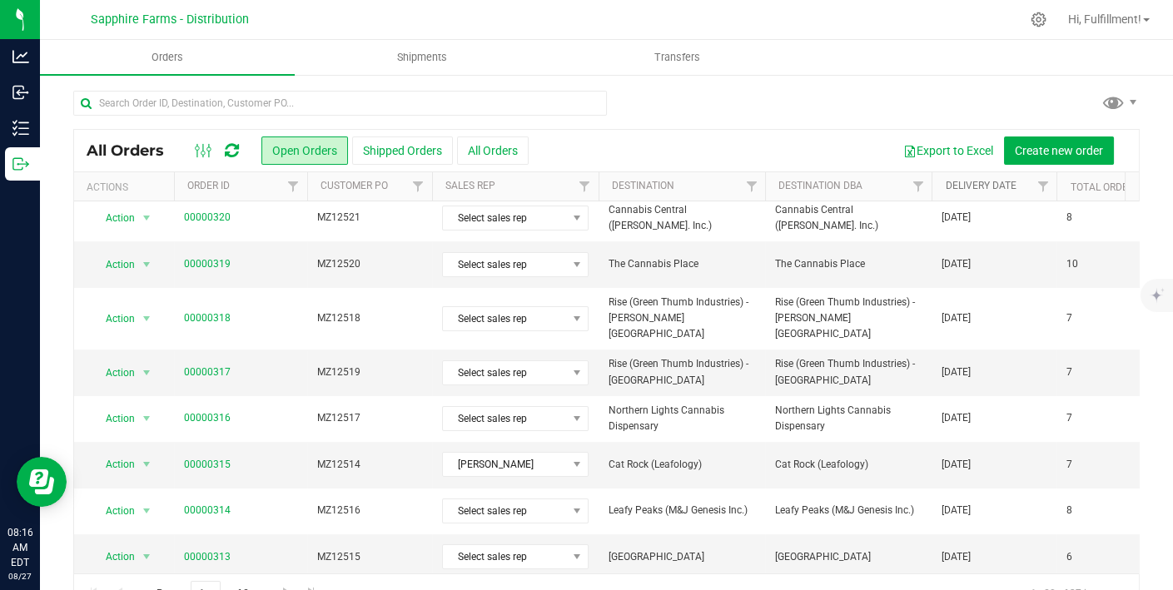
click at [957, 186] on link "Delivery Date" at bounding box center [980, 186] width 71 height 12
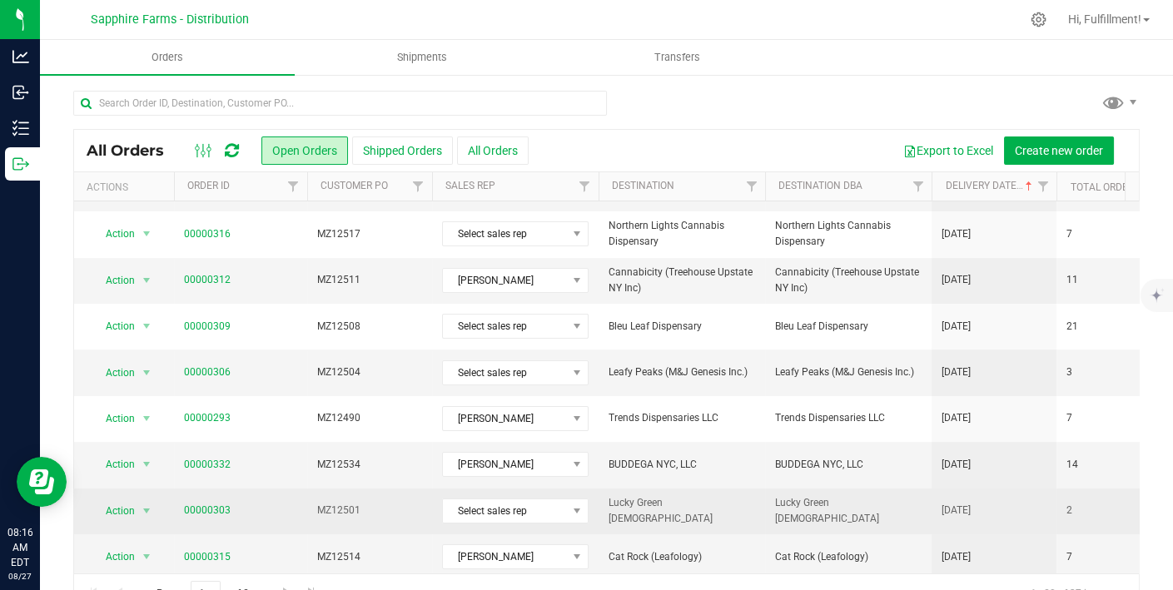
click at [409, 503] on span "MZ12501" at bounding box center [369, 511] width 105 height 16
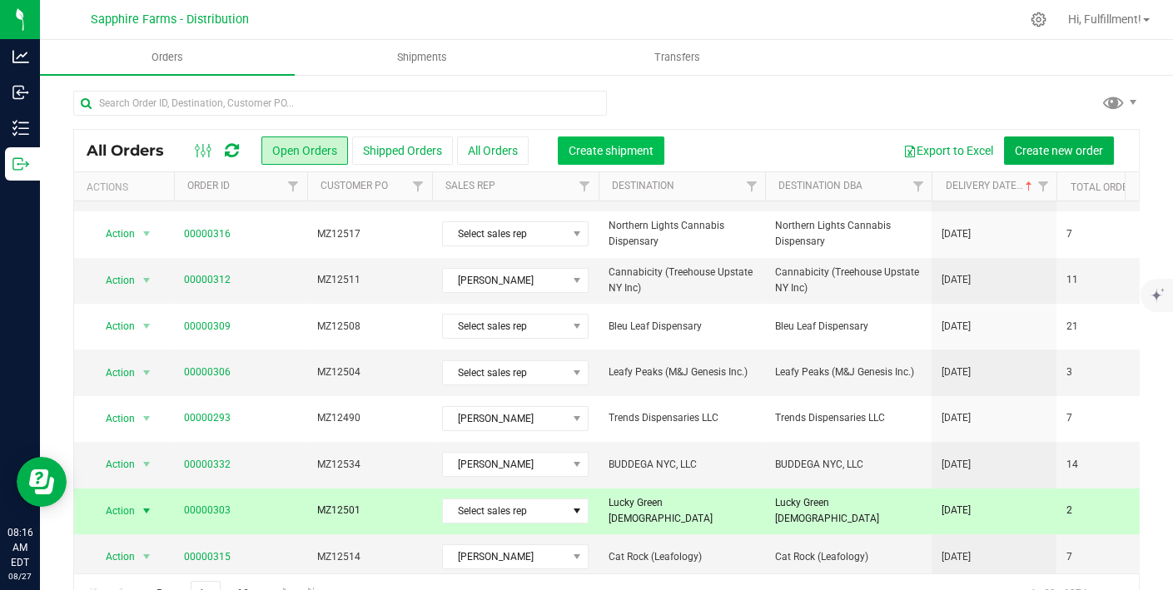
click at [621, 154] on span "Create shipment" at bounding box center [610, 150] width 85 height 13
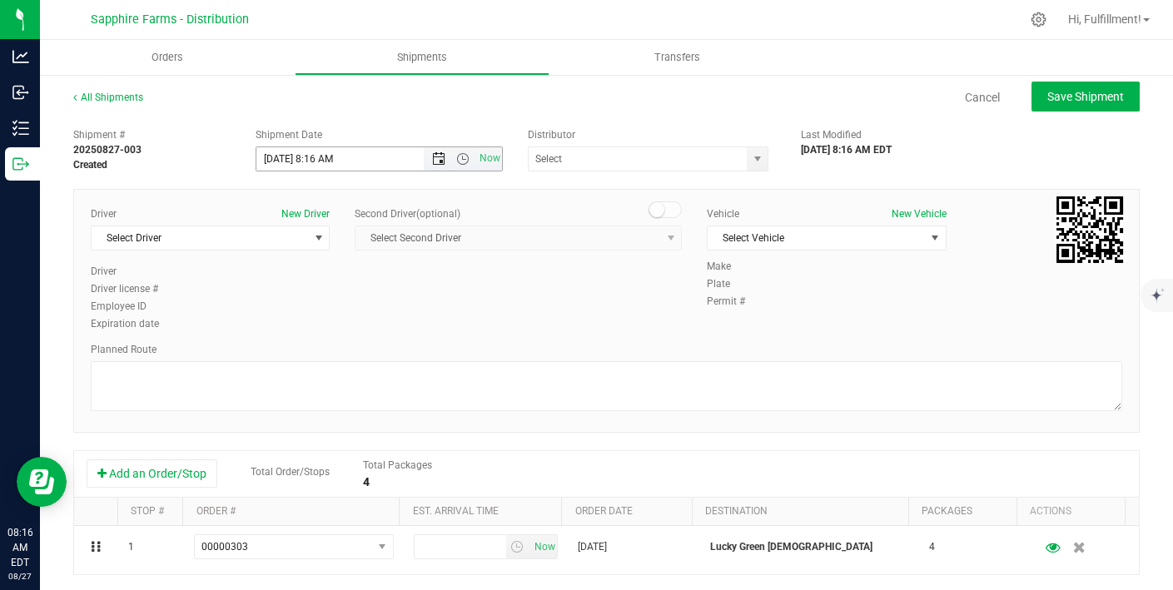
click at [433, 161] on span "Open the date view" at bounding box center [438, 158] width 13 height 13
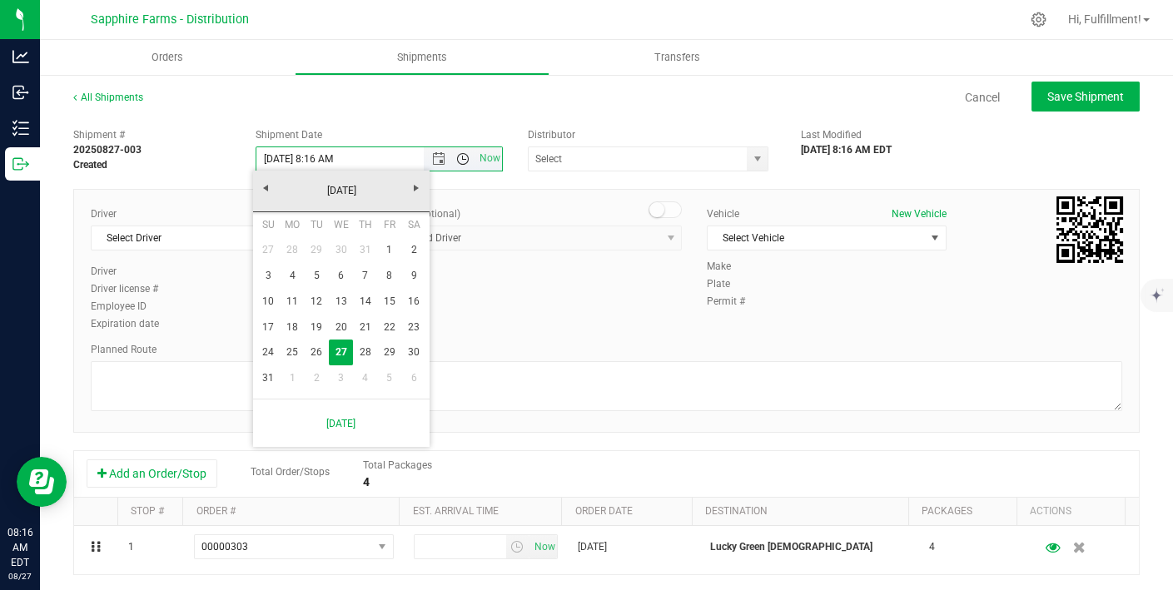
click at [460, 159] on span "Open the time view" at bounding box center [462, 158] width 13 height 13
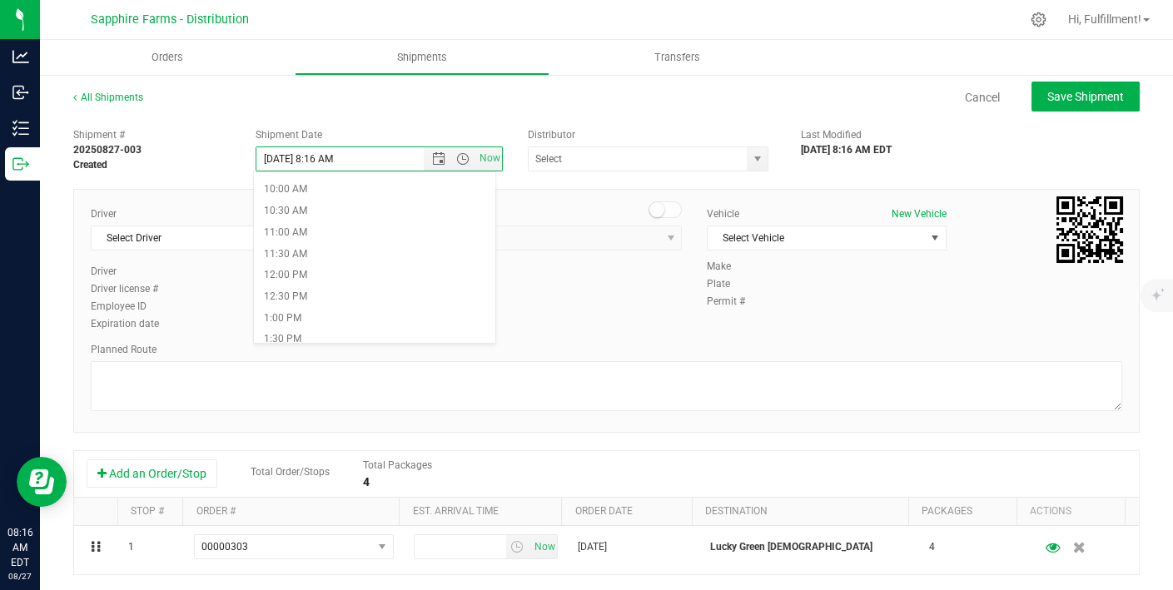
scroll to position [426, 0]
click at [344, 196] on li "10:00 AM" at bounding box center [374, 187] width 241 height 22
type input "[DATE] 10:00 AM"
click at [750, 160] on span "select" at bounding box center [756, 158] width 13 height 13
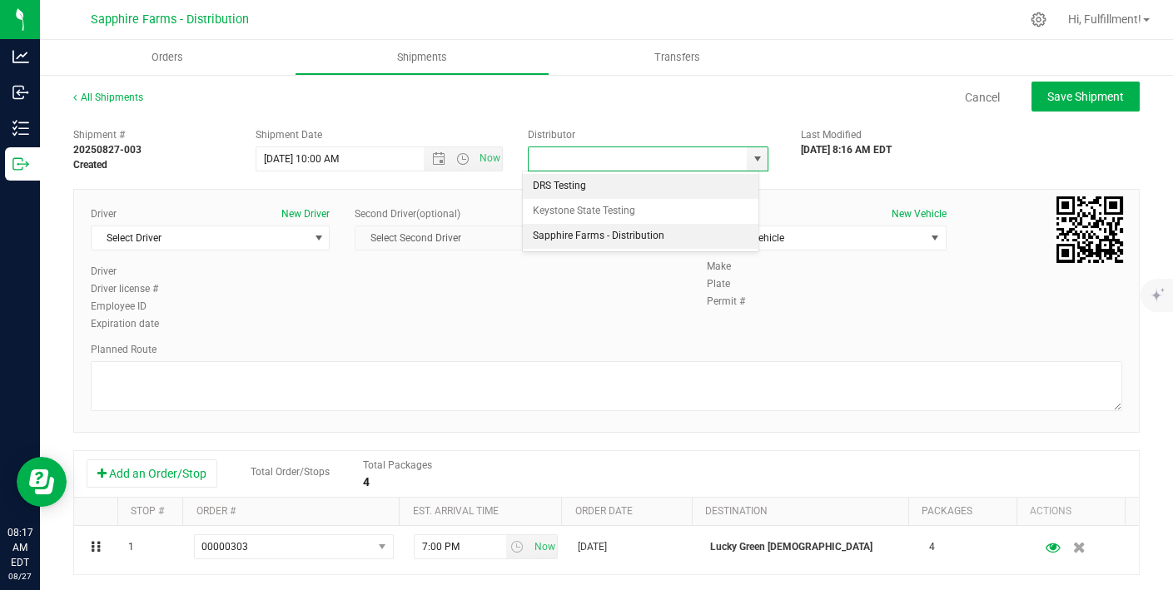
click at [652, 234] on li "Sapphire Farms - Distribution" at bounding box center [641, 236] width 236 height 25
type input "Sapphire Farms - Distribution"
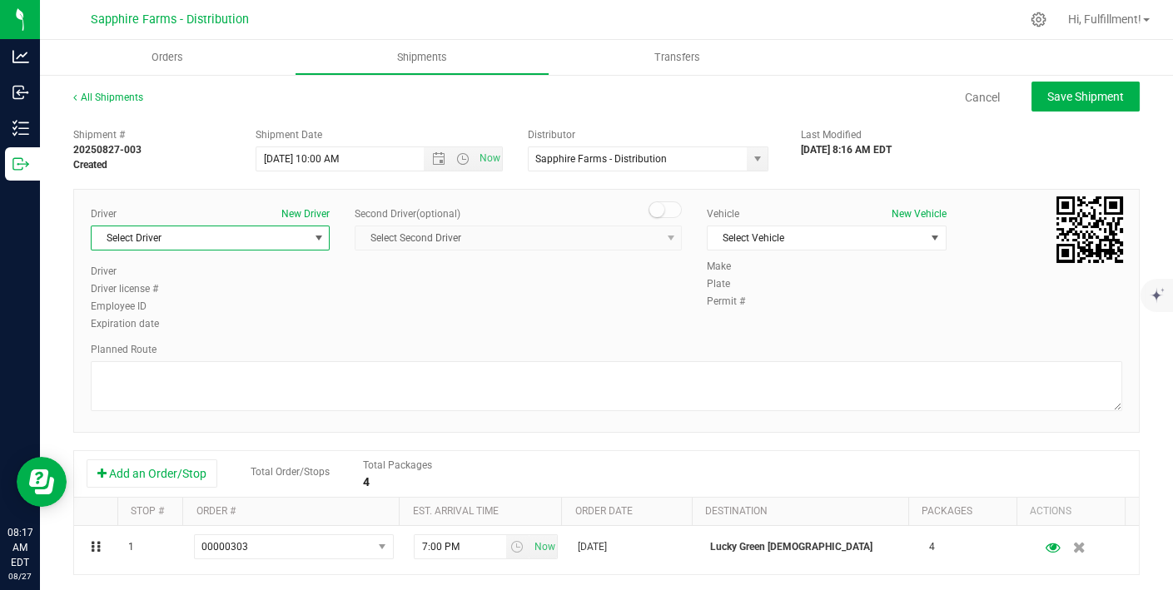
click at [301, 241] on span "Select Driver" at bounding box center [200, 237] width 216 height 23
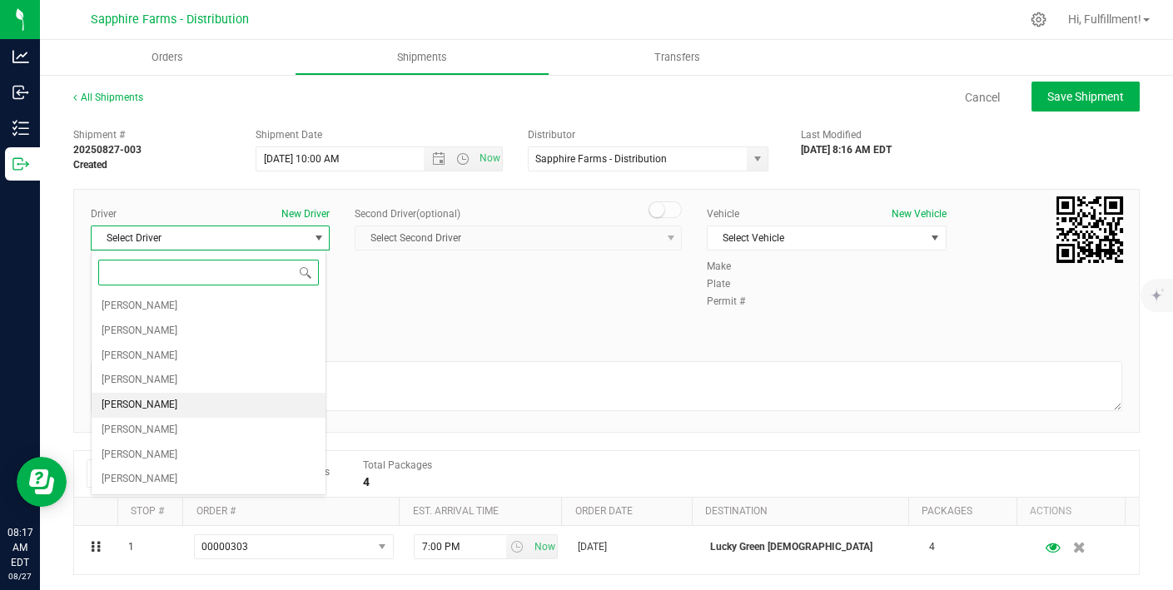
click at [206, 398] on li "[PERSON_NAME]" at bounding box center [209, 405] width 234 height 25
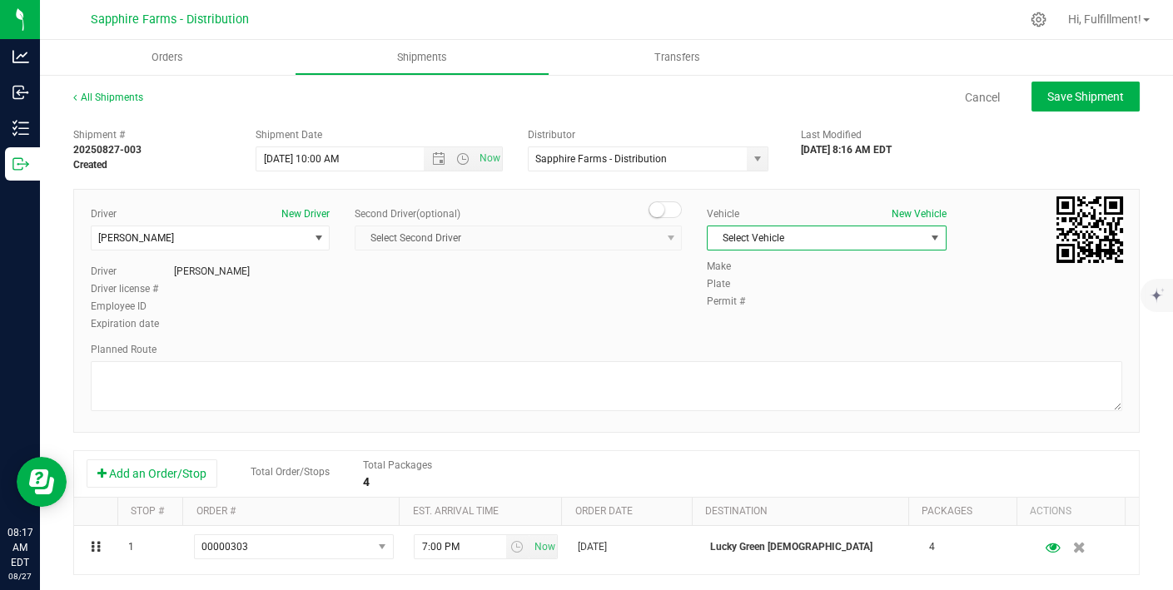
click at [797, 237] on span "Select Vehicle" at bounding box center [815, 237] width 216 height 23
click at [745, 338] on li "Van #2" at bounding box center [816, 339] width 234 height 25
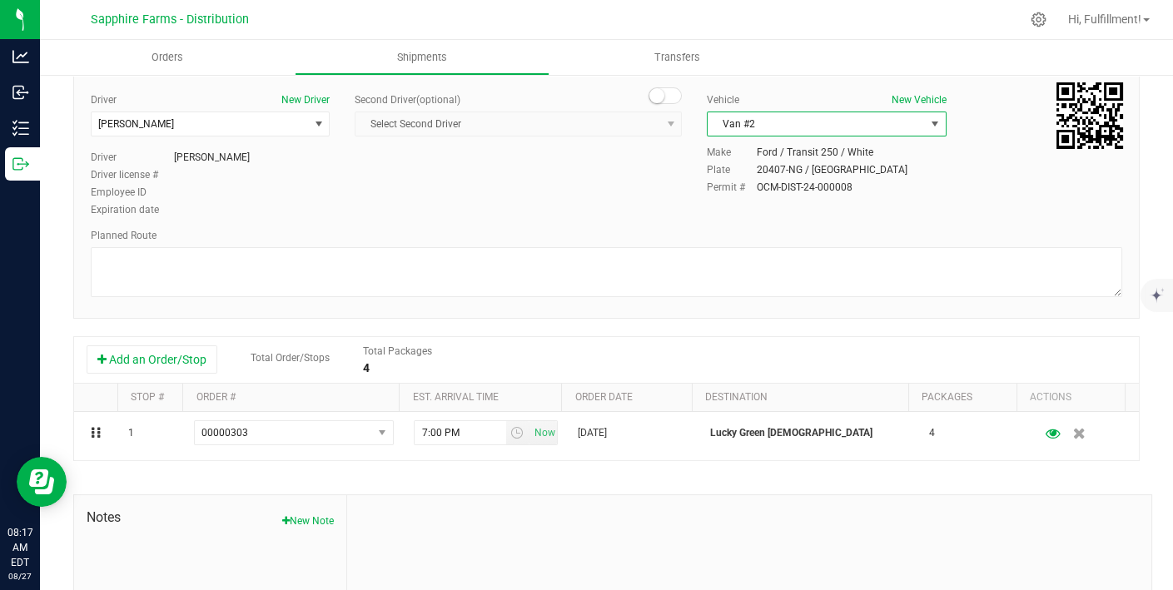
scroll to position [120, 0]
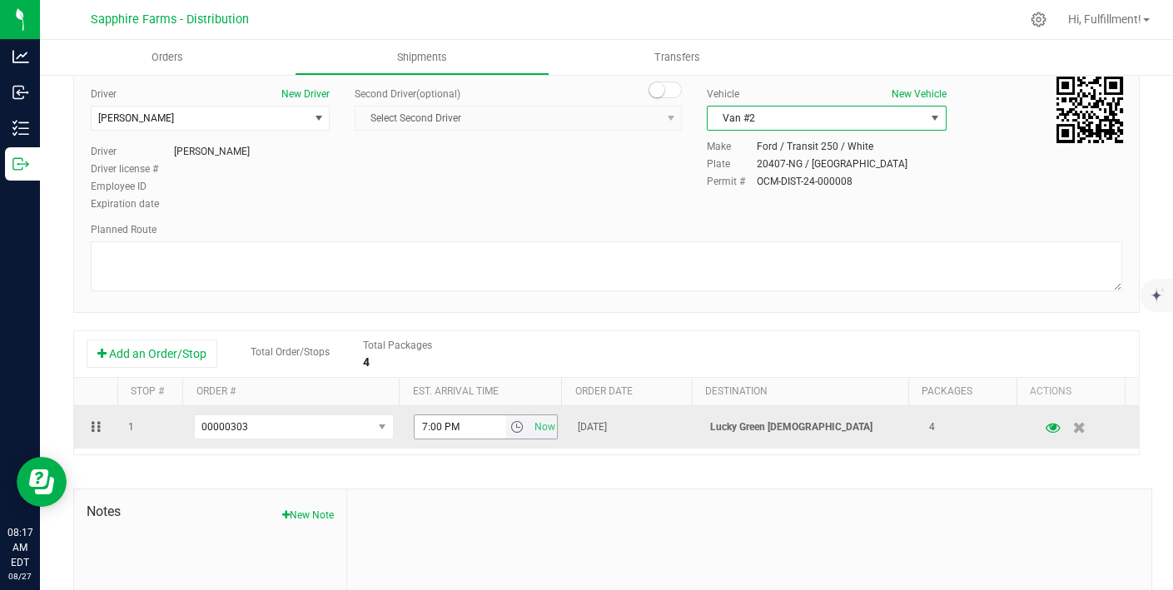
click at [510, 422] on span "select" at bounding box center [516, 426] width 13 height 13
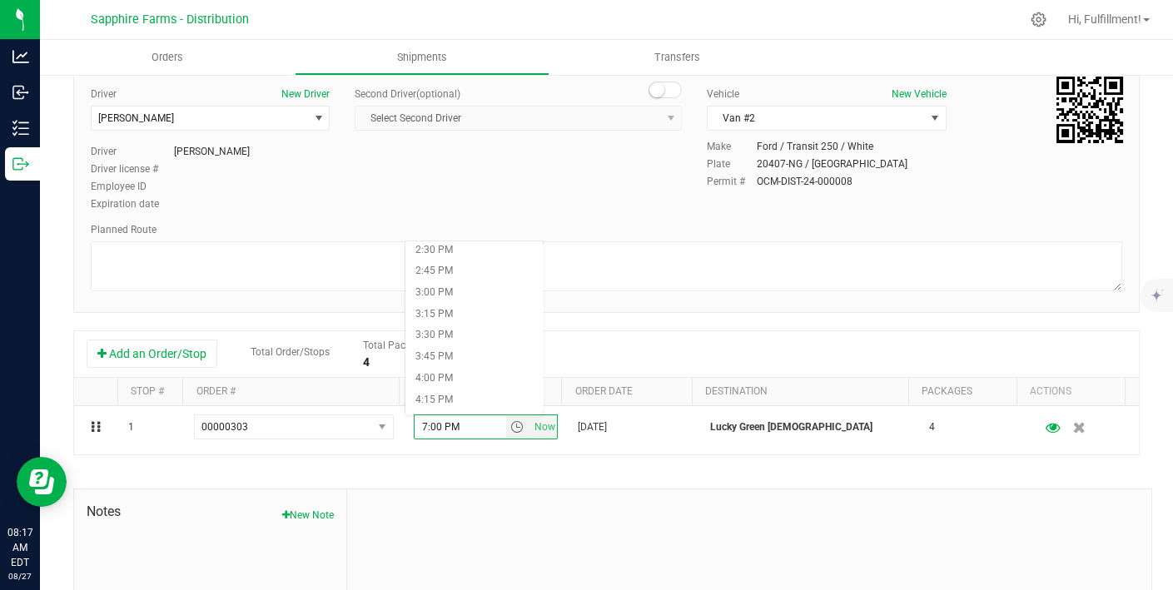
scroll to position [1261, 0]
click at [451, 357] on li "4:00 PM" at bounding box center [473, 364] width 137 height 22
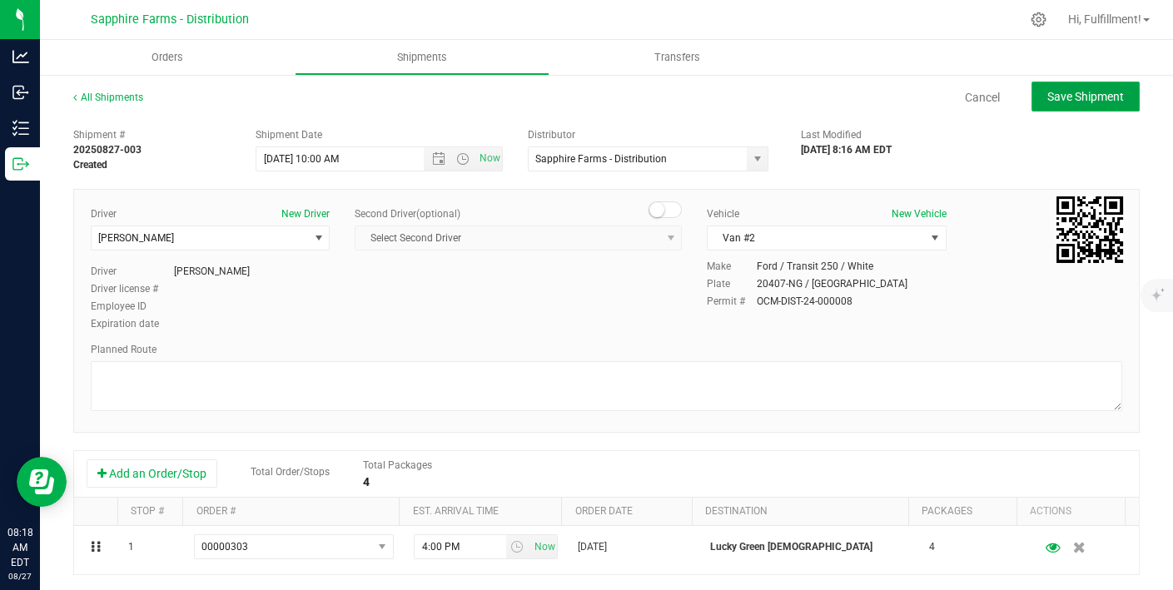
click at [957, 87] on button "Save Shipment" at bounding box center [1085, 97] width 108 height 30
type input "[DATE] 2:00 PM"
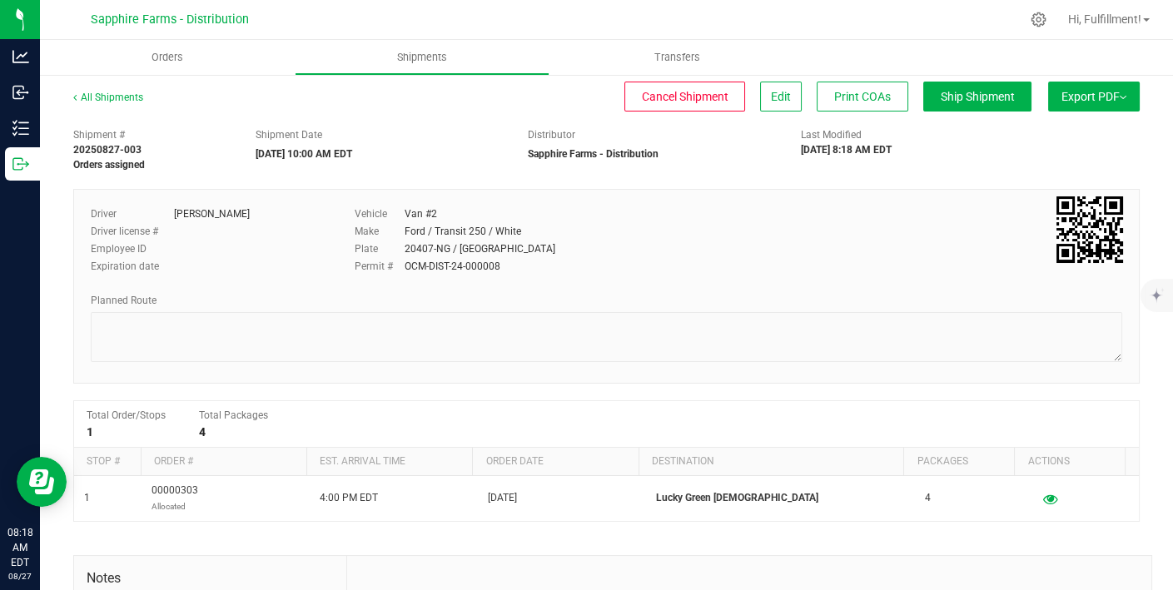
click at [957, 87] on button "Export PDF" at bounding box center [1094, 97] width 92 height 30
click at [957, 133] on span "Manifest by Package ID" at bounding box center [1069, 133] width 106 height 12
click at [164, 57] on span "Orders" at bounding box center [167, 57] width 77 height 15
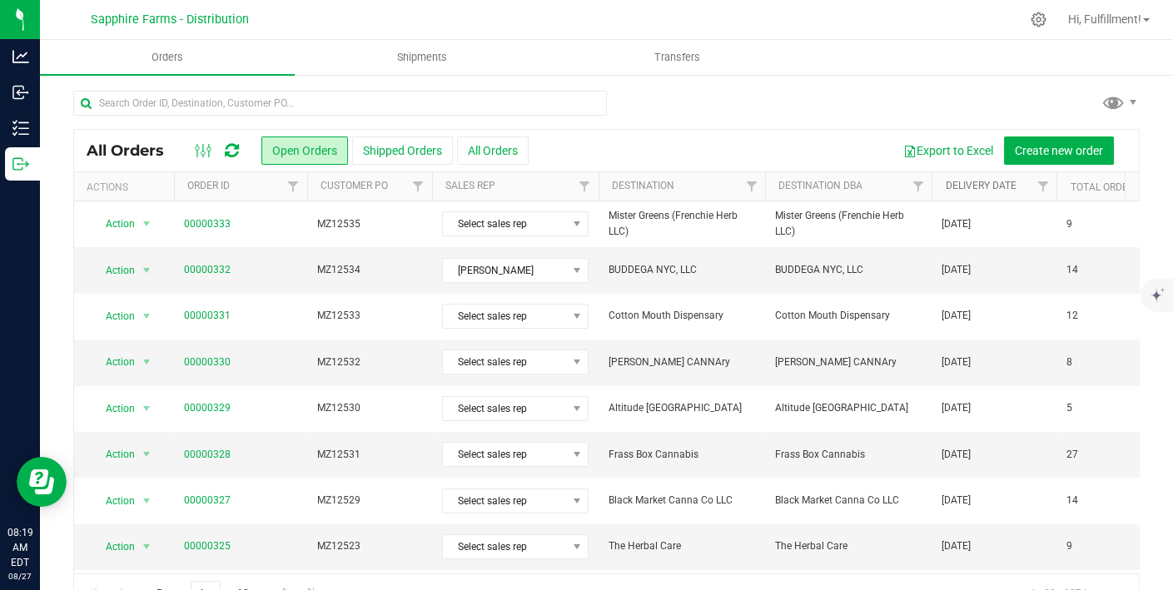
click at [957, 186] on link "Delivery Date" at bounding box center [980, 186] width 71 height 12
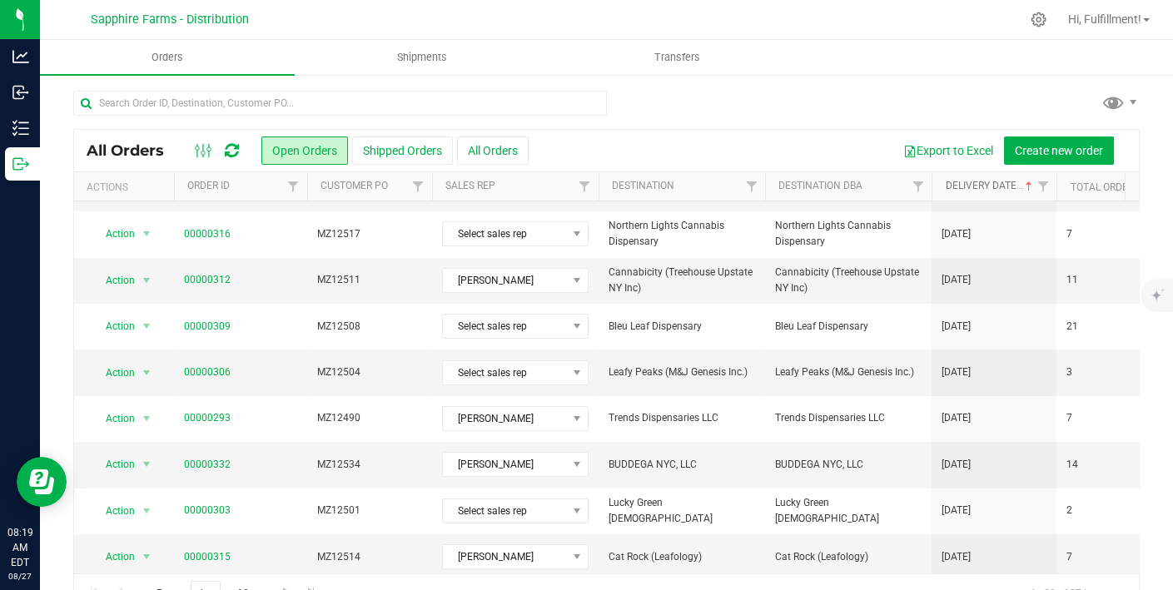
scroll to position [38, 0]
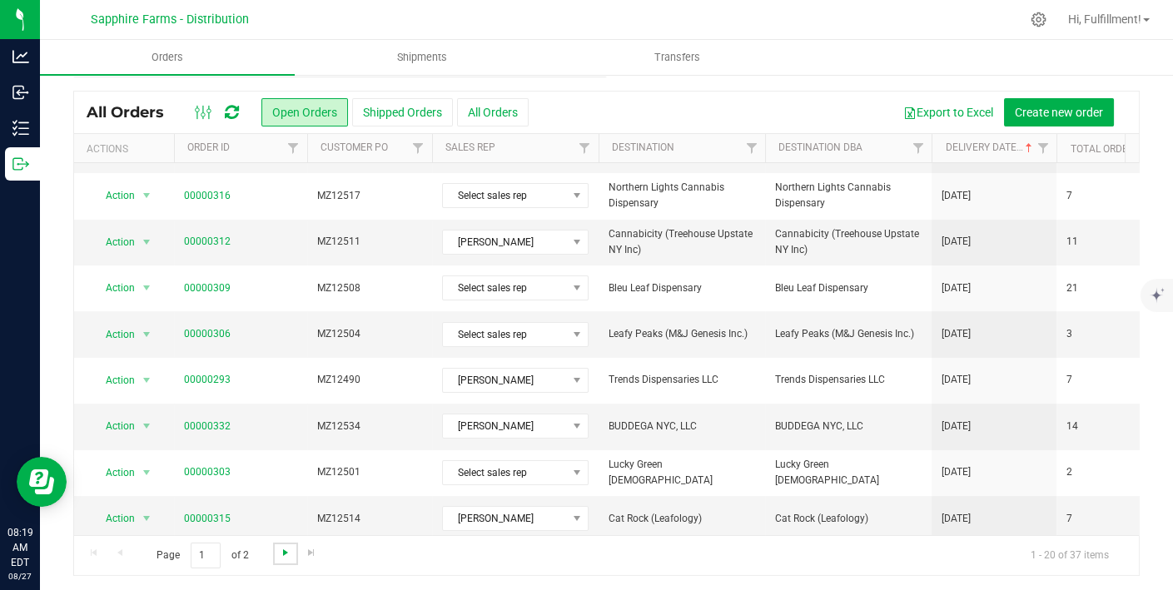
click at [283, 551] on span "Go to the next page" at bounding box center [285, 552] width 13 height 13
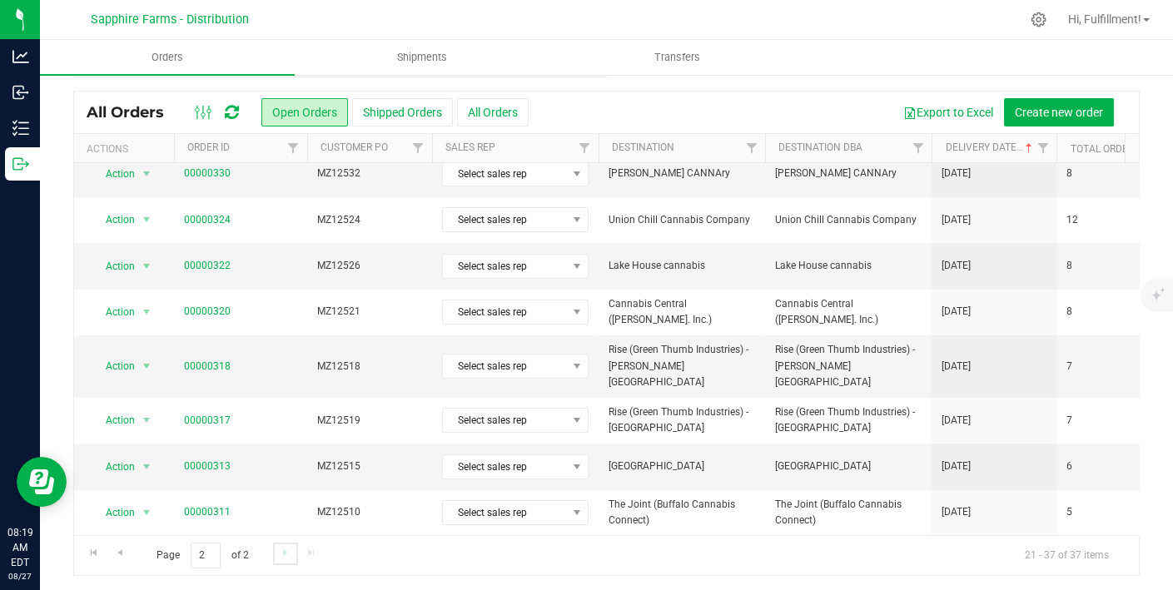
scroll to position [0, 0]
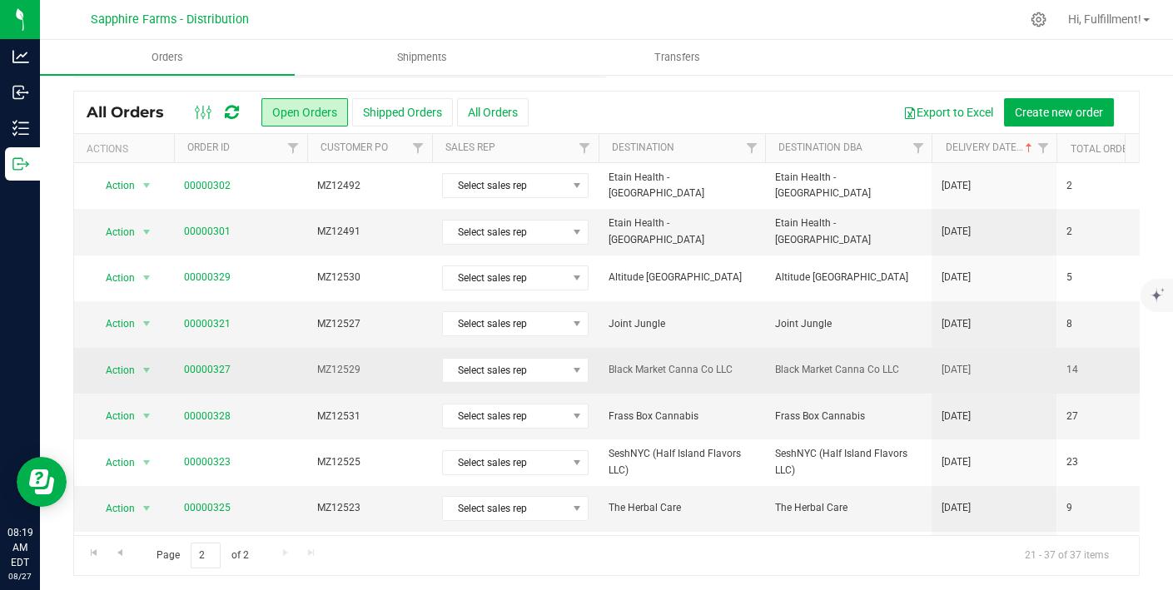
click at [743, 367] on span "Black Market Canna Co LLC" at bounding box center [681, 370] width 146 height 16
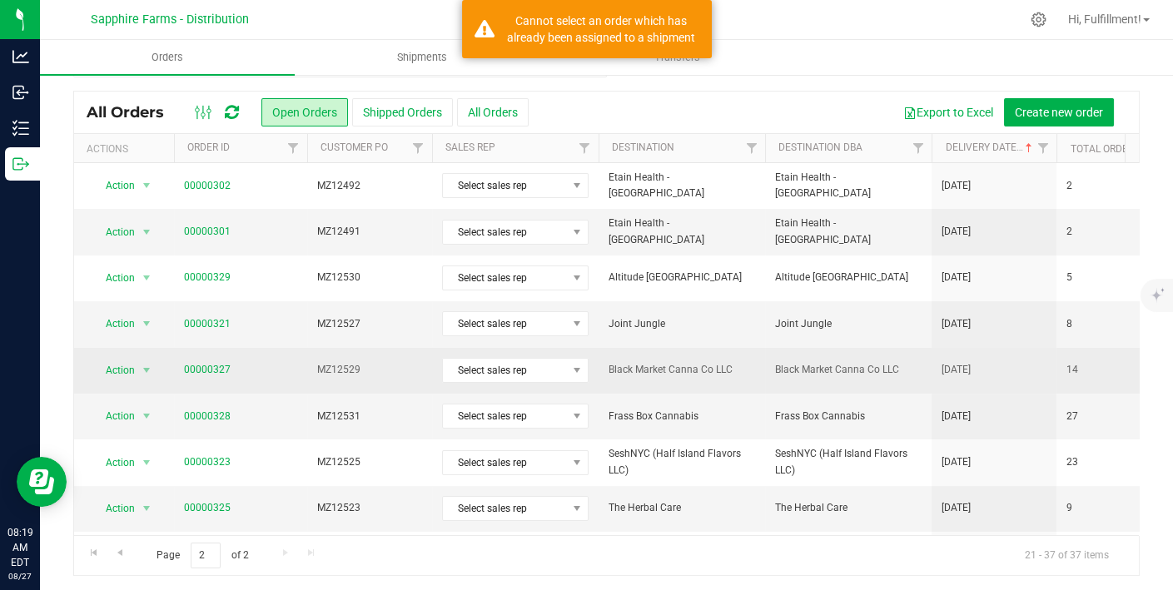
click at [743, 367] on span "Black Market Canna Co LLC" at bounding box center [681, 370] width 146 height 16
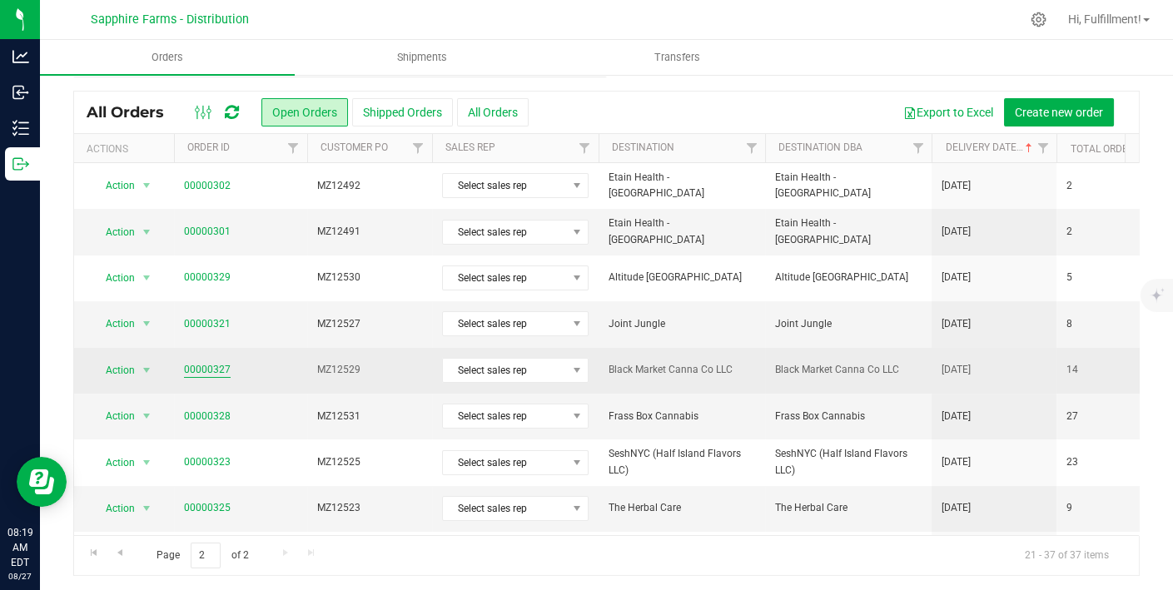
click at [205, 362] on link "00000327" at bounding box center [207, 370] width 47 height 16
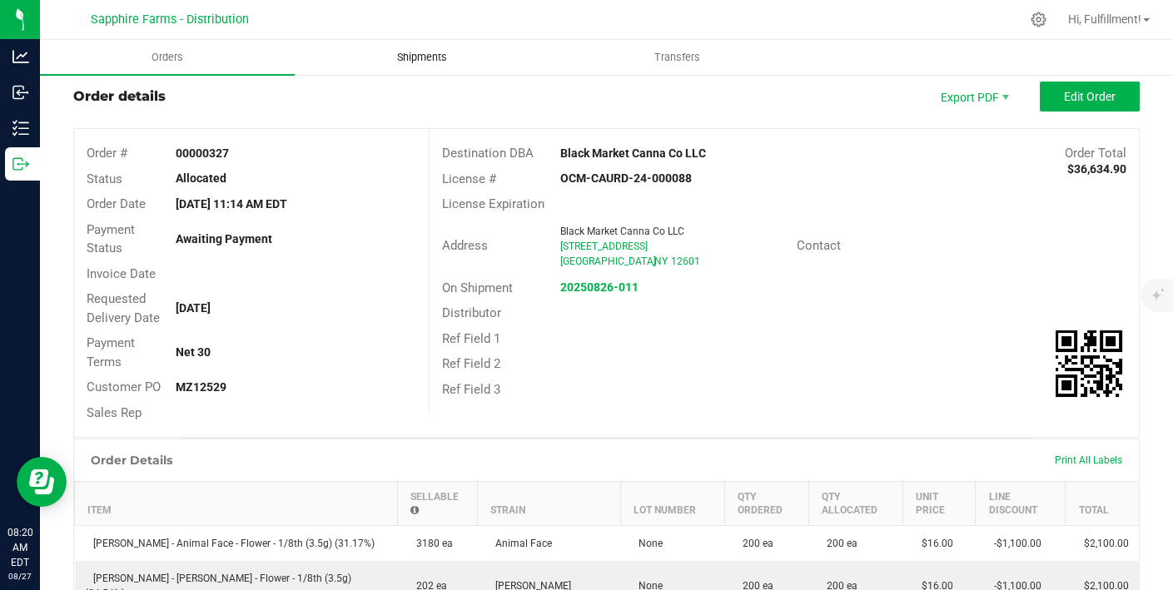
click at [438, 52] on span "Shipments" at bounding box center [421, 57] width 95 height 15
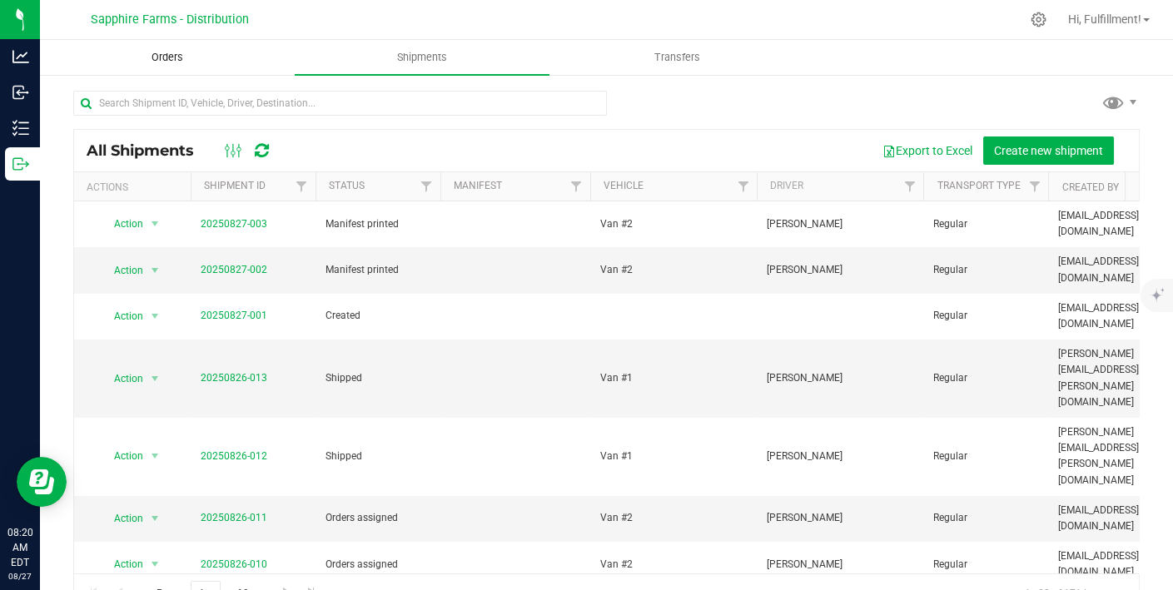
click at [173, 53] on span "Orders" at bounding box center [167, 57] width 77 height 15
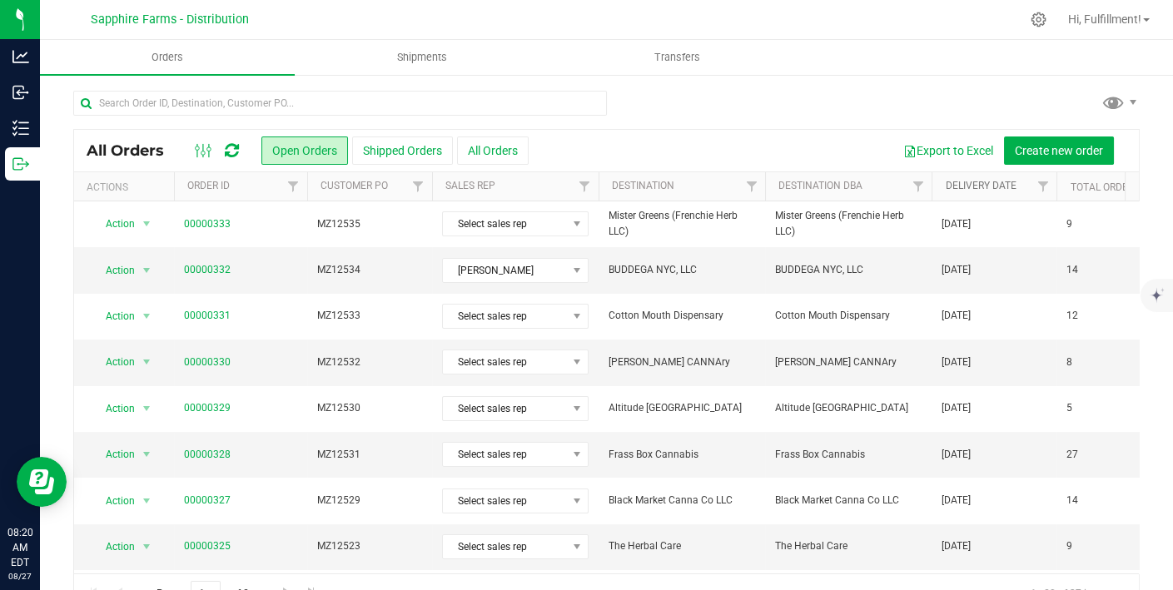
click at [957, 185] on link "Delivery Date" at bounding box center [980, 186] width 71 height 12
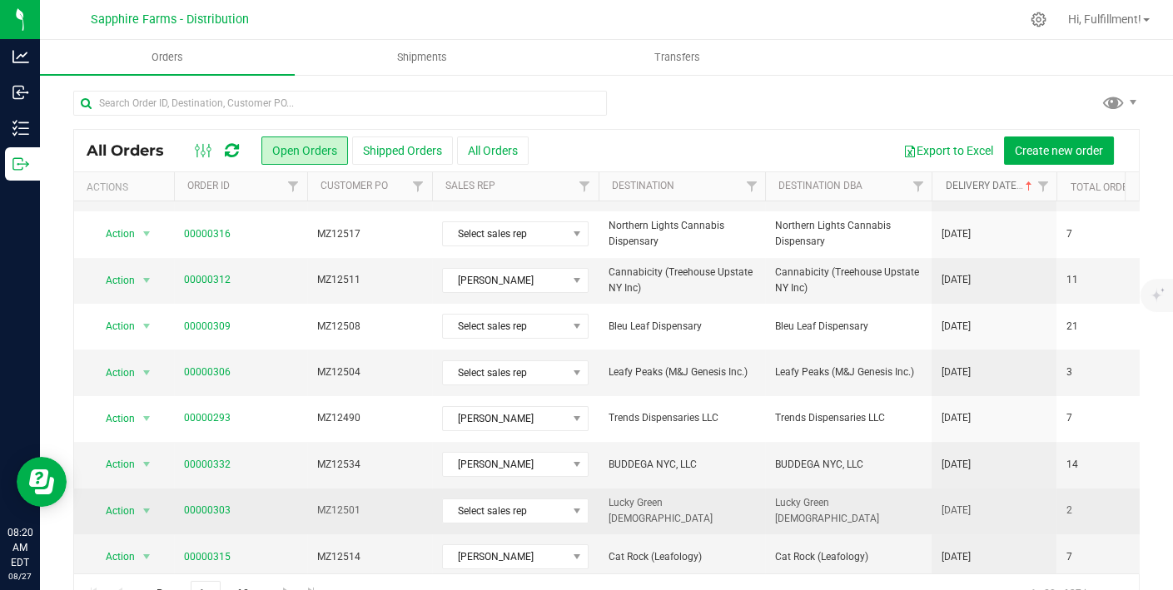
scroll to position [38, 0]
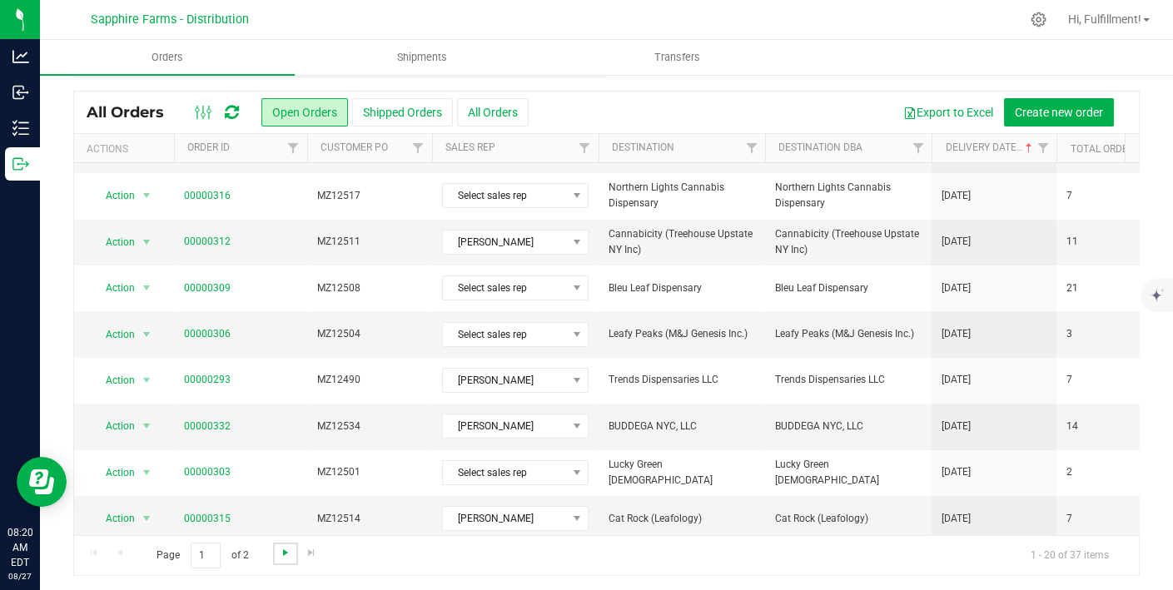
click at [283, 549] on span "Go to the next page" at bounding box center [285, 552] width 13 height 13
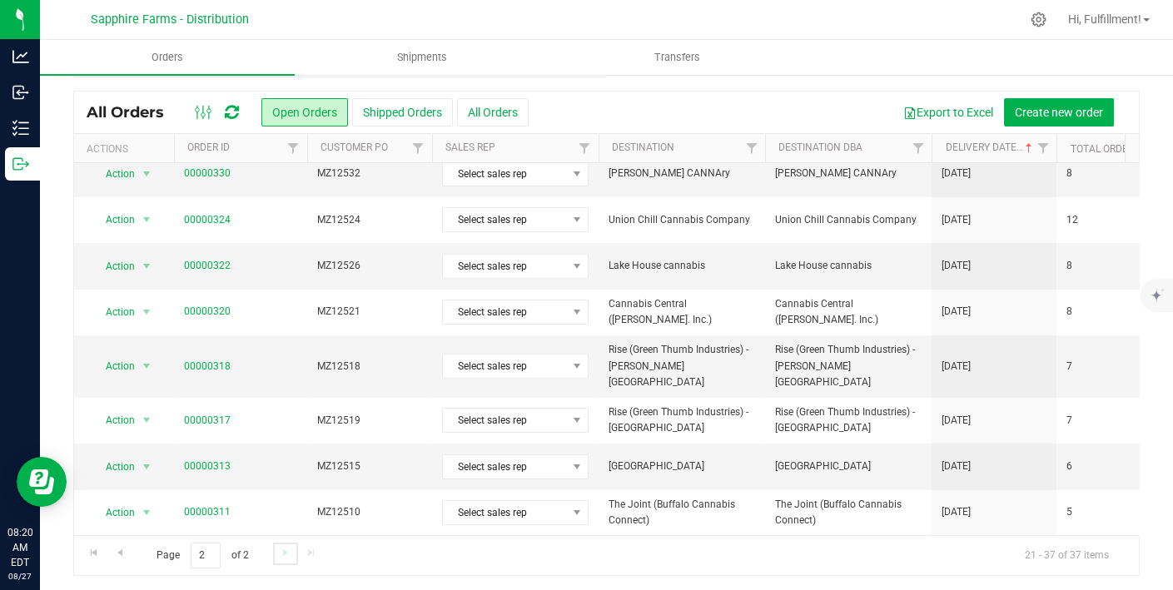
scroll to position [0, 0]
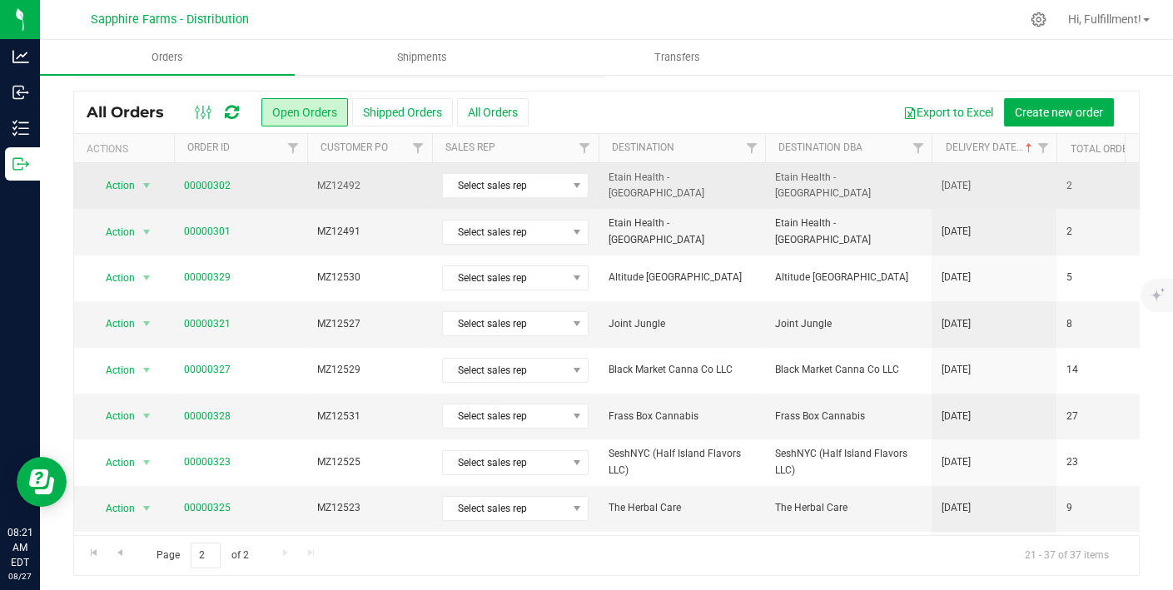
click at [725, 188] on span "Etain Health - [GEOGRAPHIC_DATA]" at bounding box center [681, 186] width 146 height 32
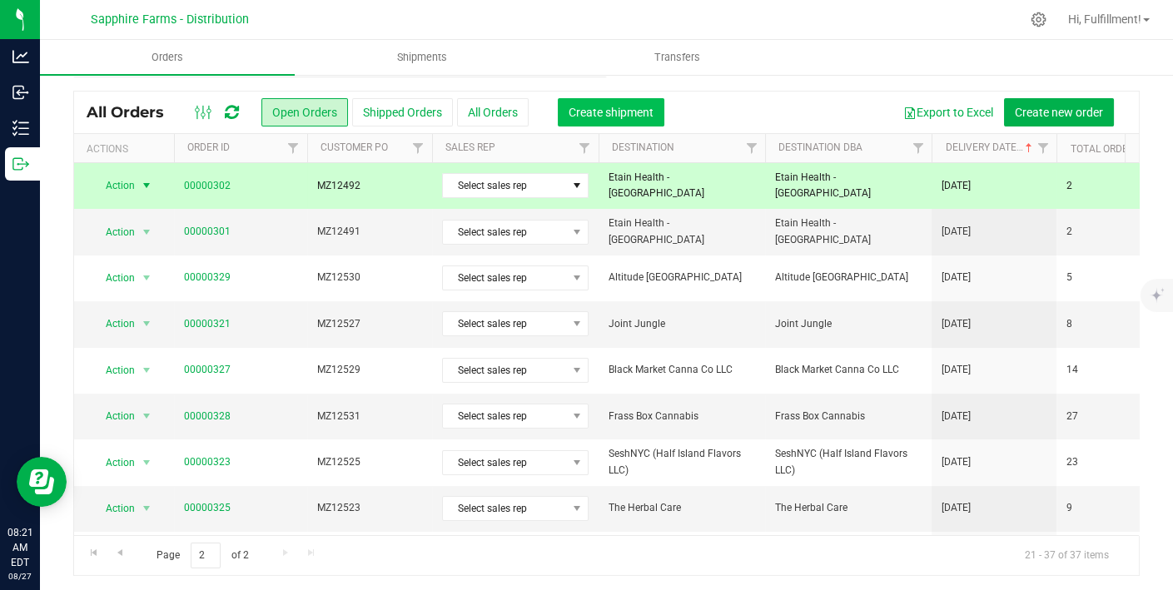
click at [639, 103] on button "Create shipment" at bounding box center [611, 112] width 107 height 28
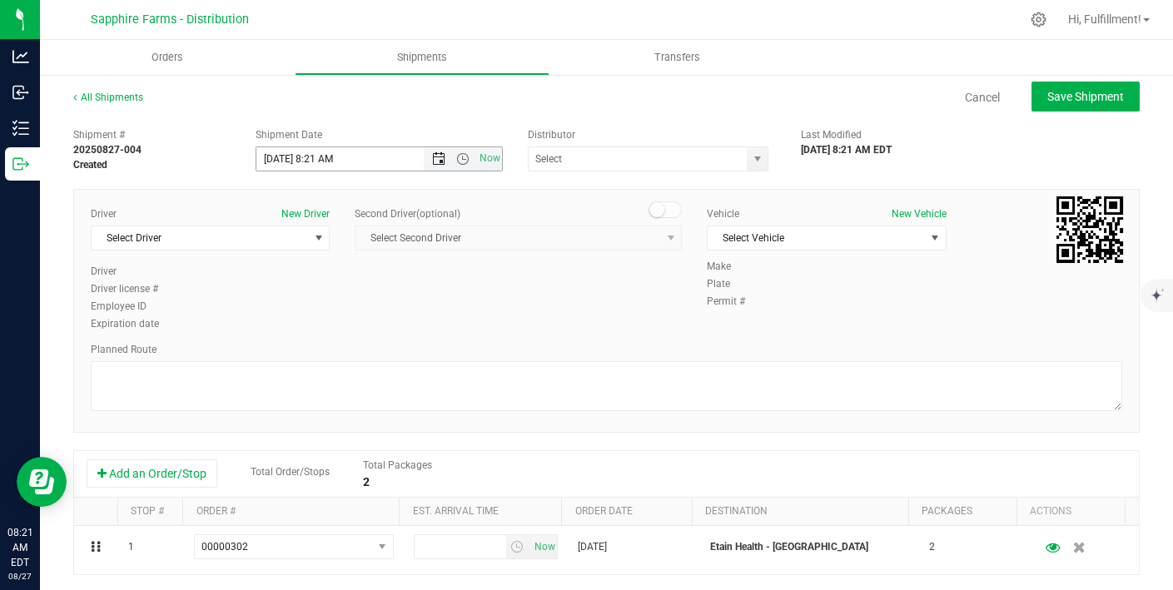
click at [433, 158] on span "Open the date view" at bounding box center [438, 158] width 13 height 13
click at [475, 152] on span "Now" at bounding box center [489, 158] width 28 height 24
click at [456, 158] on span "Open the time view" at bounding box center [462, 158] width 13 height 13
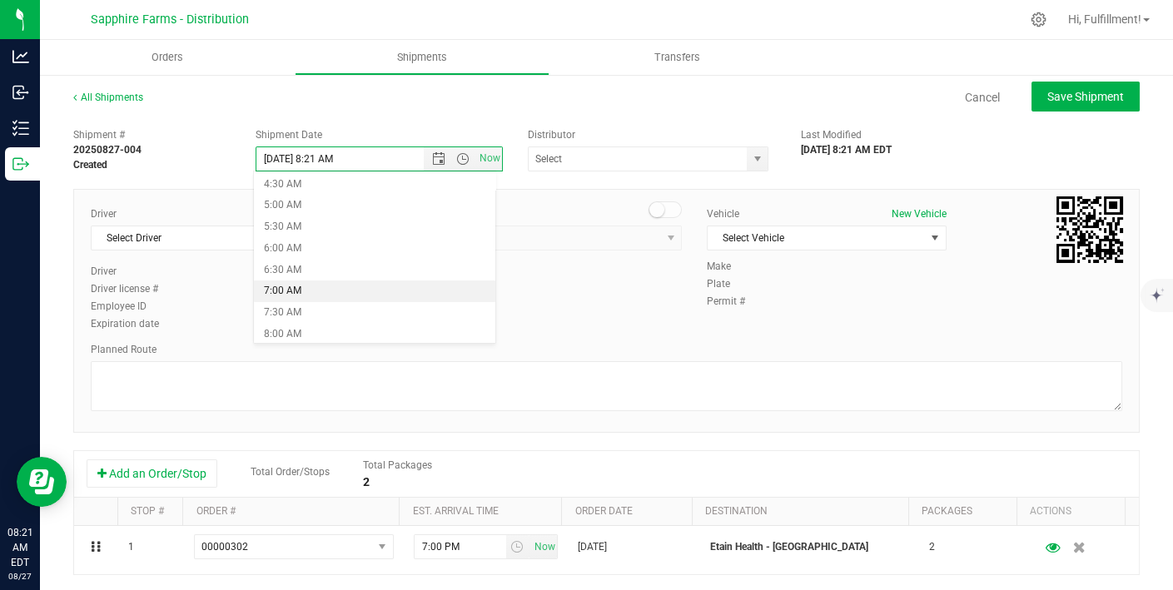
scroll to position [334, 0]
click at [330, 277] on li "10:00 AM" at bounding box center [374, 279] width 241 height 22
type input "[DATE] 10:00 AM"
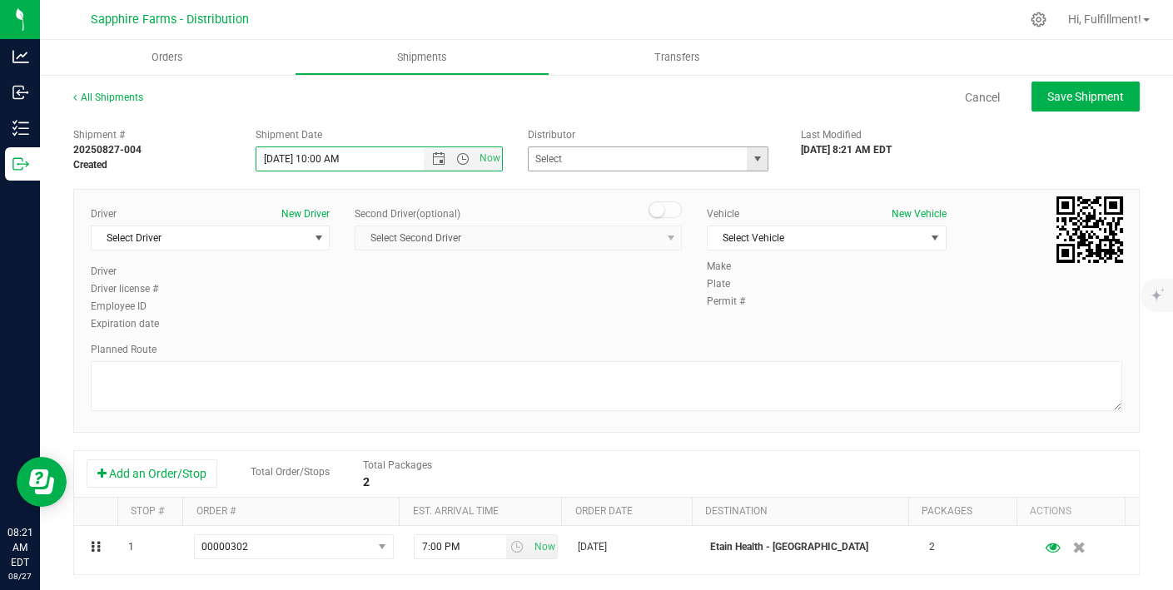
click at [750, 152] on span "select" at bounding box center [756, 158] width 13 height 13
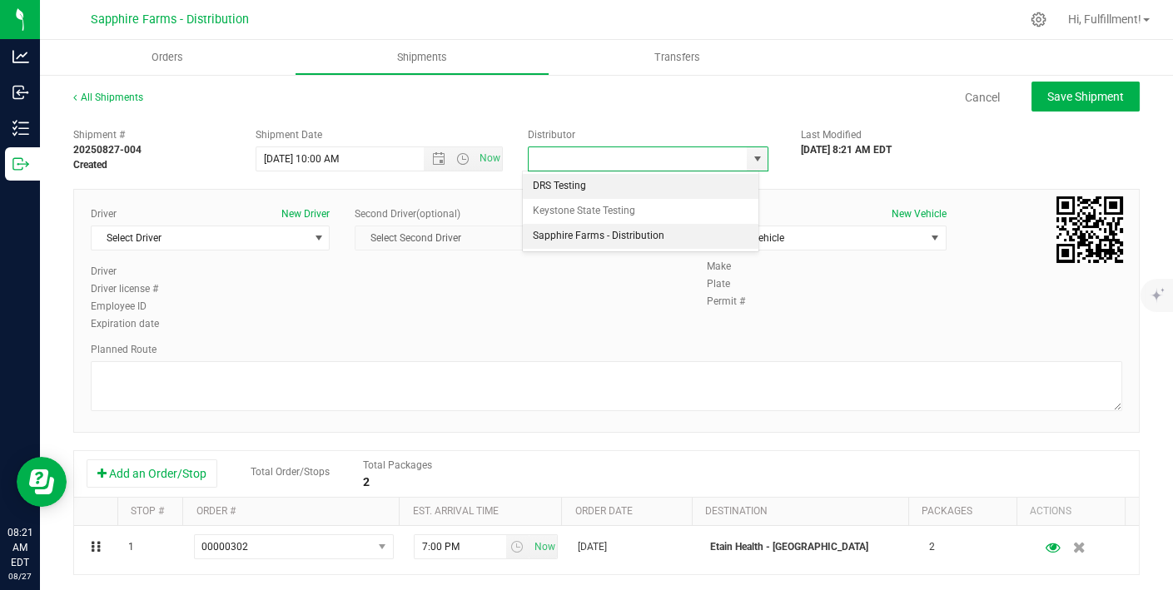
click at [647, 235] on li "Sapphire Farms - Distribution" at bounding box center [641, 236] width 236 height 25
type input "Sapphire Farms - Distribution"
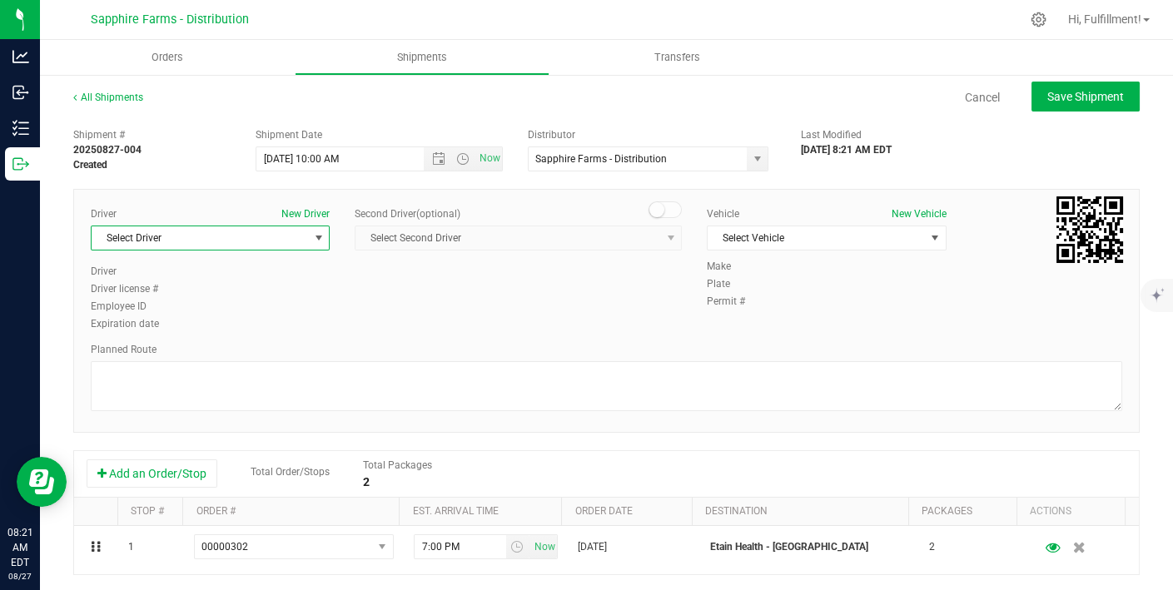
click at [312, 237] on span "select" at bounding box center [318, 237] width 13 height 13
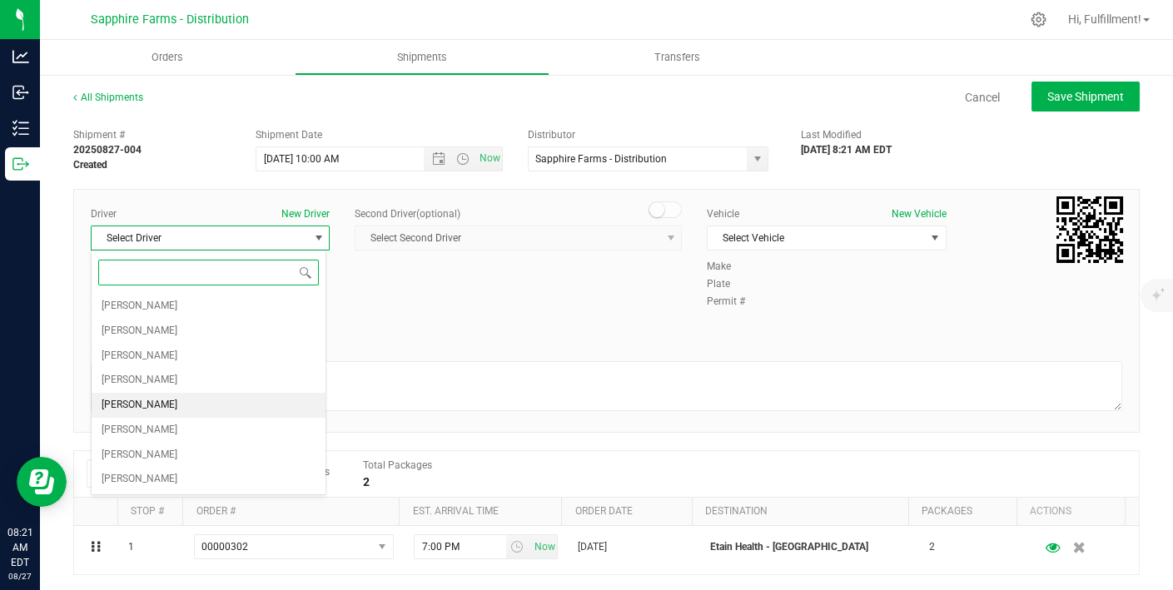
click at [228, 394] on li "[PERSON_NAME]" at bounding box center [209, 405] width 234 height 25
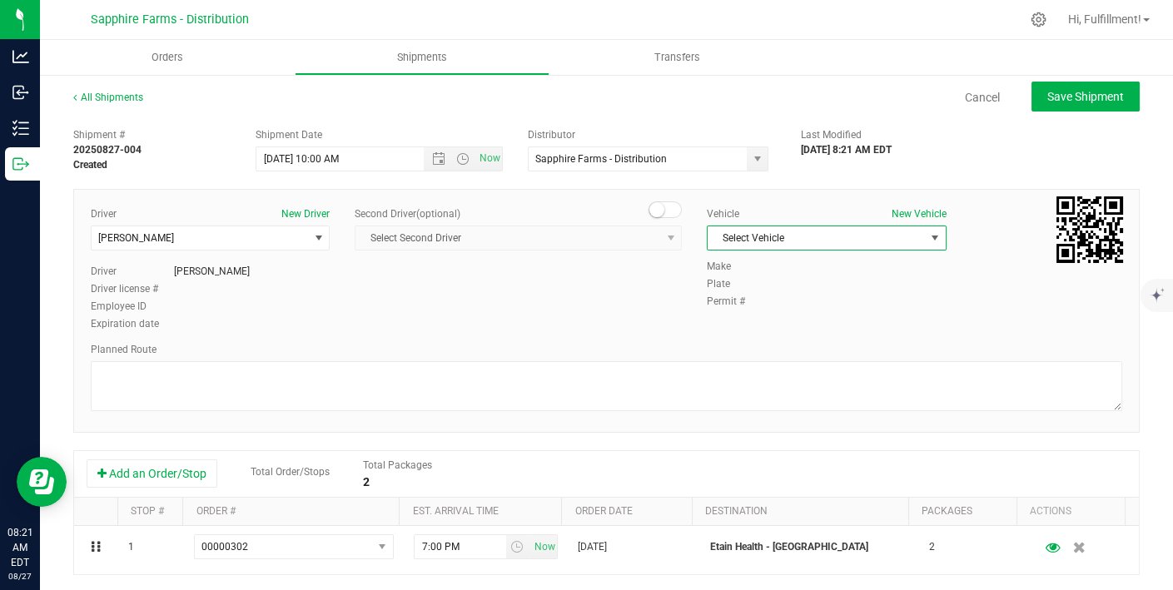
click at [756, 236] on span "Select Vehicle" at bounding box center [815, 237] width 216 height 23
click at [742, 336] on li "Van #2" at bounding box center [816, 339] width 234 height 25
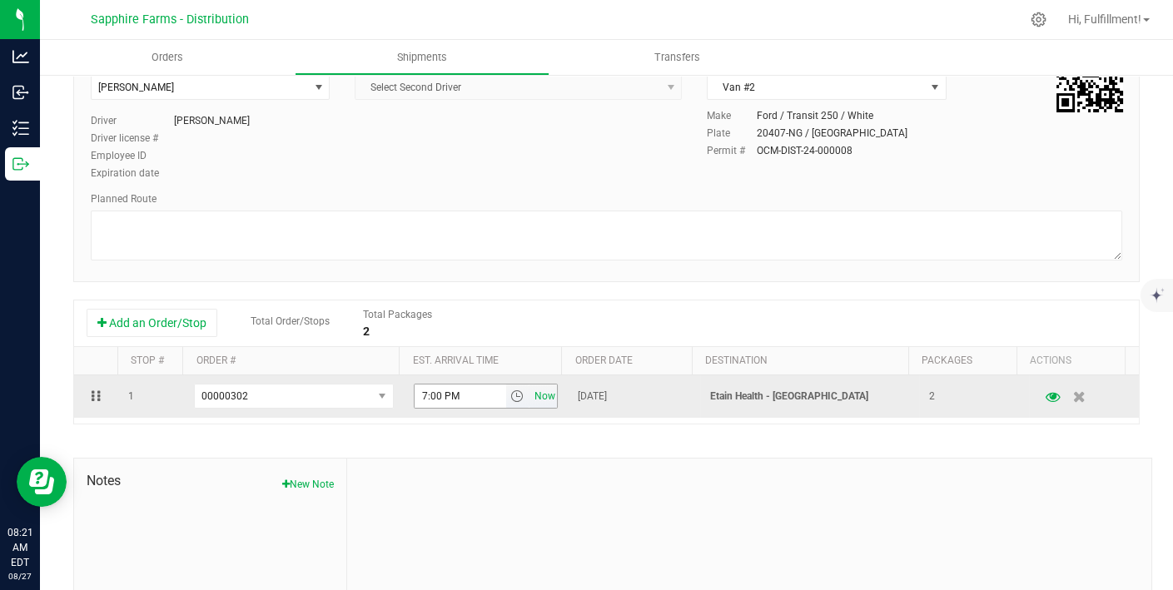
click at [532, 397] on span "Now" at bounding box center [544, 396] width 28 height 24
click at [510, 393] on span "select" at bounding box center [516, 395] width 13 height 13
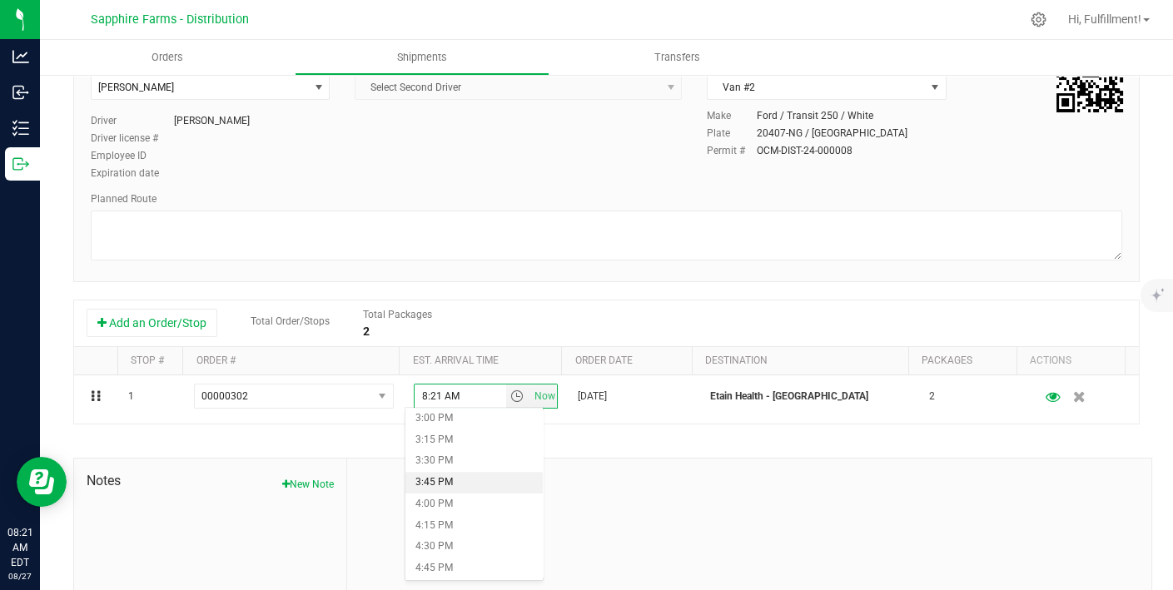
scroll to position [1290, 0]
click at [464, 505] on li "4:00 PM" at bounding box center [473, 501] width 137 height 22
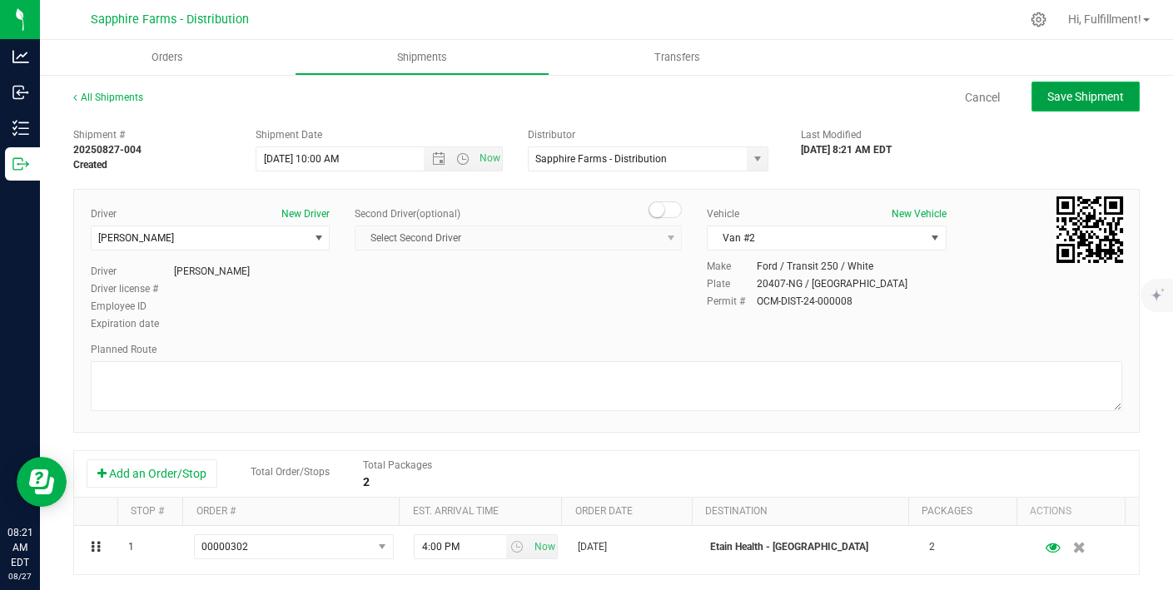
click at [957, 102] on span "Save Shipment" at bounding box center [1085, 96] width 77 height 13
type input "[DATE] 2:00 PM"
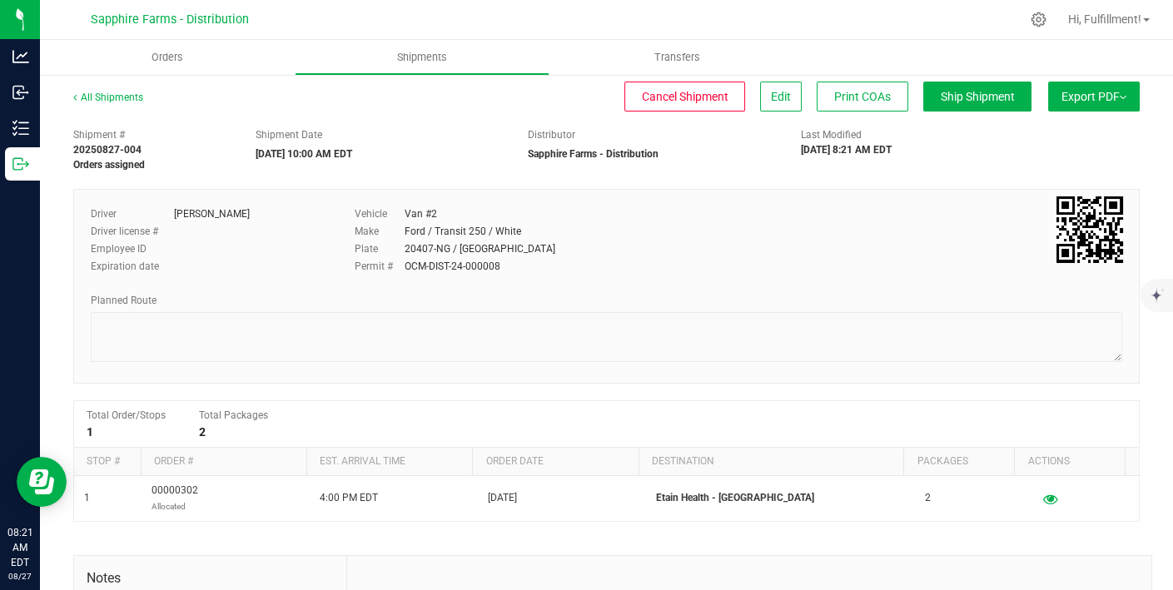
click at [957, 102] on button "Export PDF" at bounding box center [1094, 97] width 92 height 30
click at [957, 124] on li "Manifest by Package ID" at bounding box center [1088, 133] width 168 height 25
click at [176, 53] on span "Orders" at bounding box center [167, 57] width 77 height 15
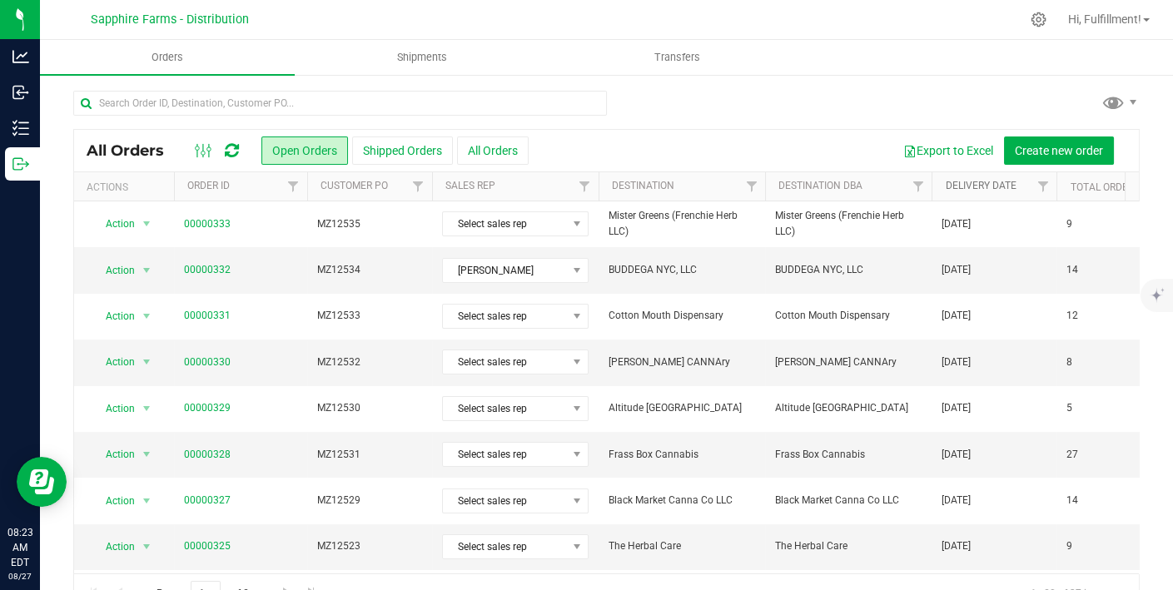
click at [957, 183] on link "Delivery Date" at bounding box center [980, 186] width 71 height 12
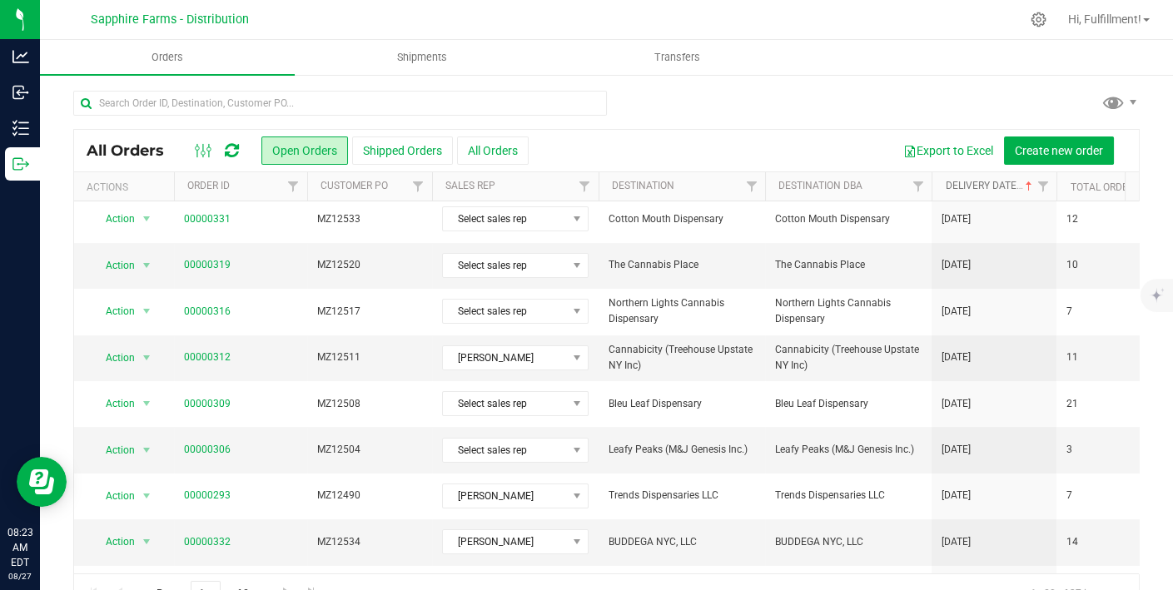
scroll to position [559, 0]
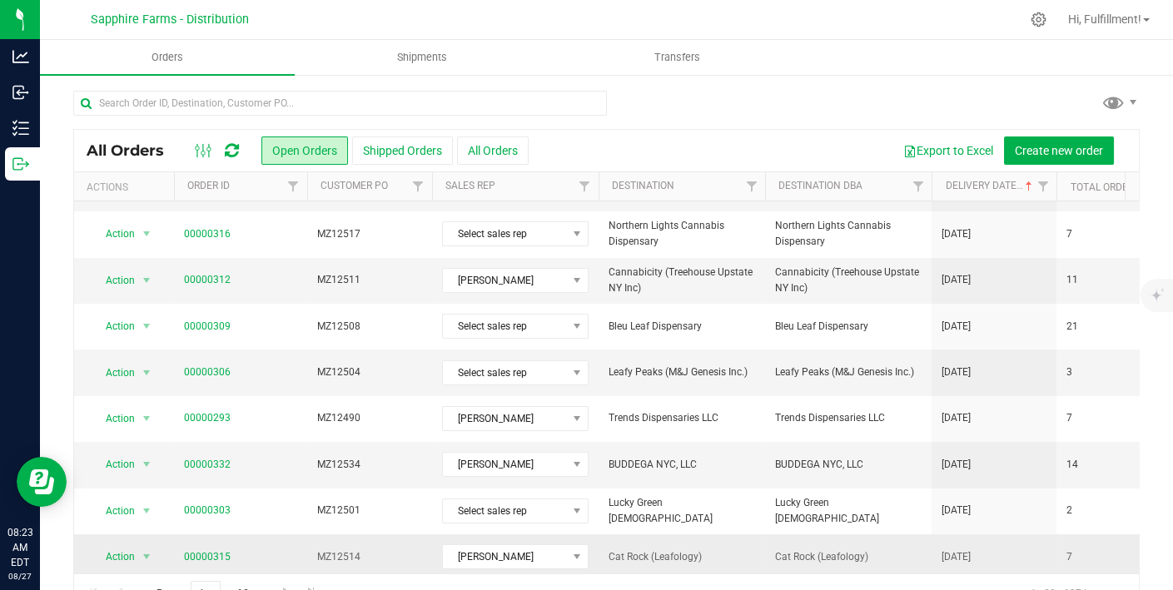
click at [722, 549] on span "Cat Rock (Leafology)" at bounding box center [681, 557] width 146 height 16
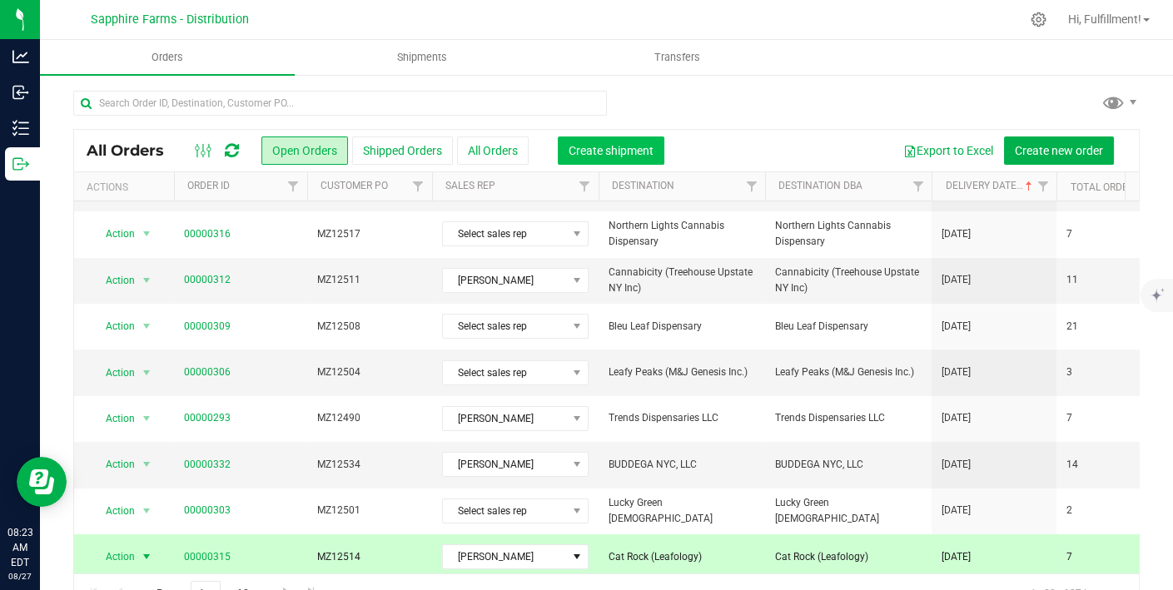
click at [629, 148] on span "Create shipment" at bounding box center [610, 150] width 85 height 13
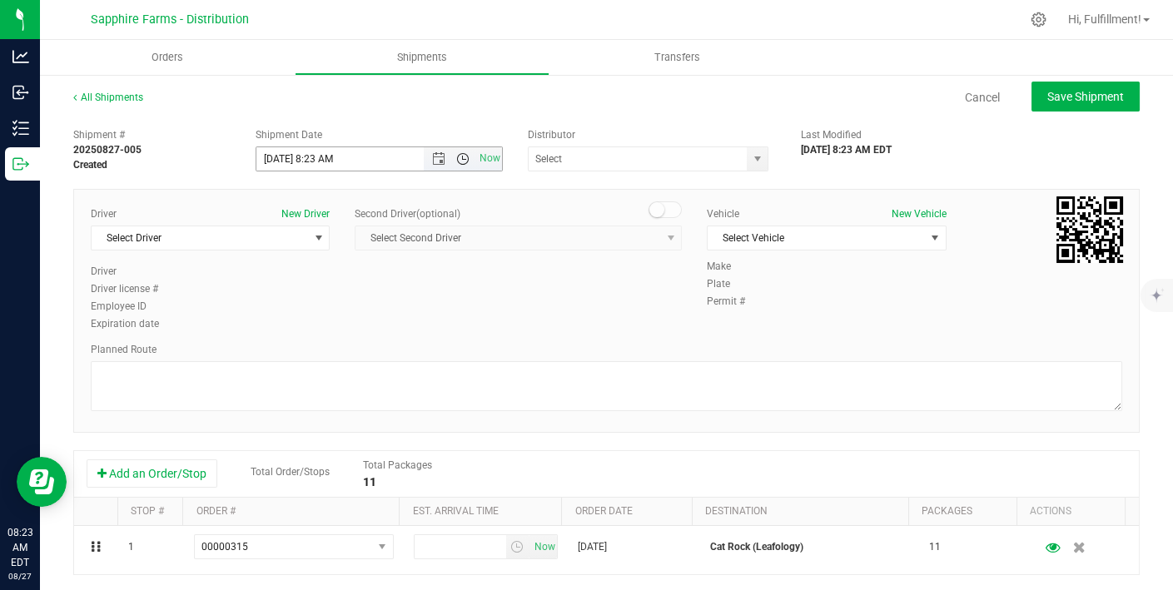
click at [463, 158] on span "Open the time view" at bounding box center [462, 158] width 13 height 13
click at [338, 235] on li "10:00 AM" at bounding box center [374, 242] width 241 height 22
type input "[DATE] 10:00 AM"
click at [592, 160] on input "text" at bounding box center [633, 158] width 211 height 23
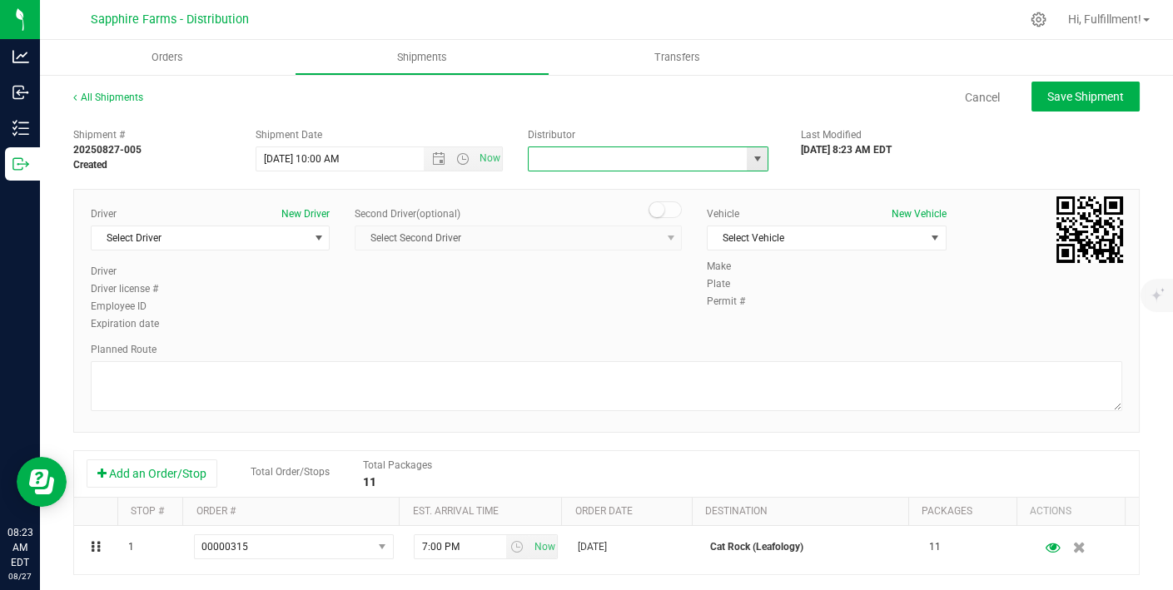
click at [753, 154] on span "select" at bounding box center [756, 158] width 13 height 13
click at [647, 238] on li "Sapphire Farms - Distribution" at bounding box center [641, 236] width 236 height 25
type input "Sapphire Farms - Distribution"
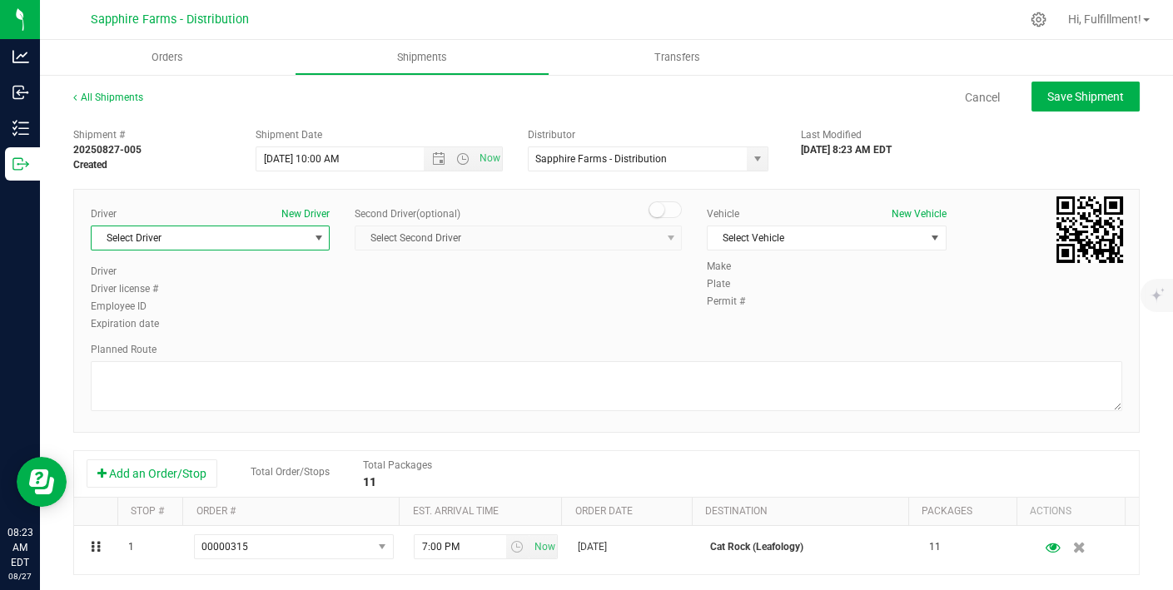
click at [312, 231] on span "select" at bounding box center [318, 237] width 13 height 13
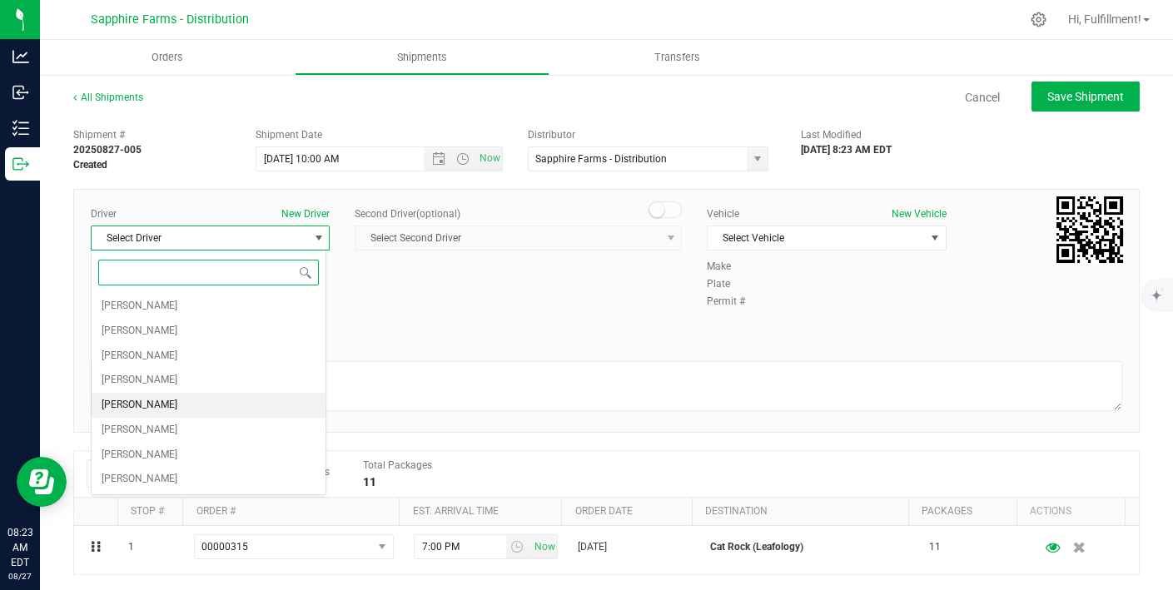
click at [199, 405] on li "[PERSON_NAME]" at bounding box center [209, 405] width 234 height 25
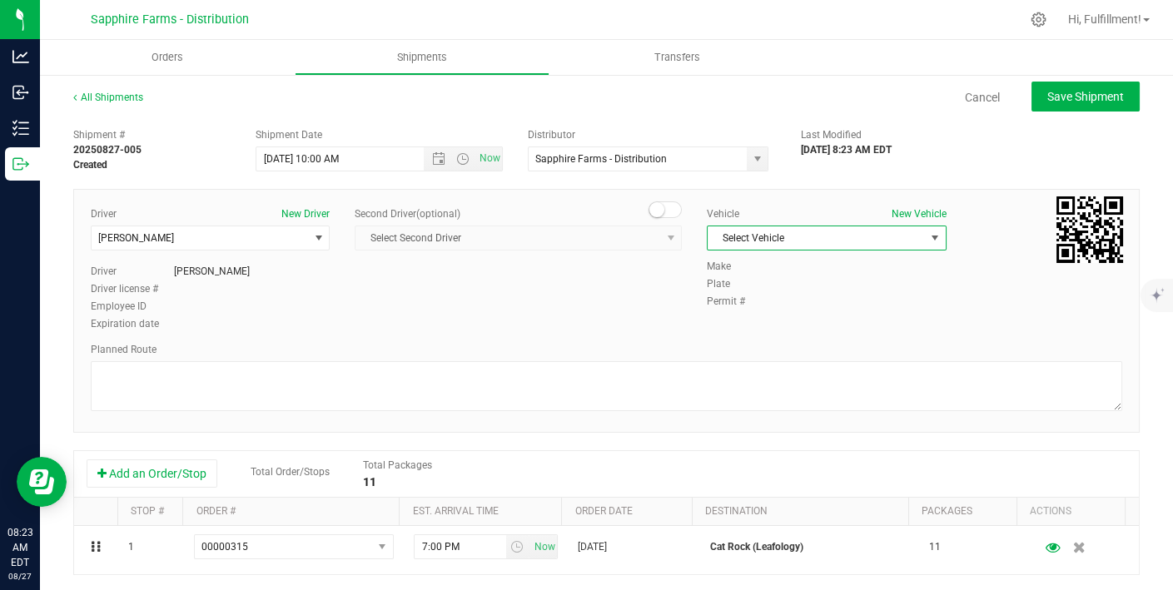
click at [928, 232] on span "select" at bounding box center [934, 237] width 13 height 13
click at [796, 339] on li "Van #2" at bounding box center [816, 339] width 234 height 25
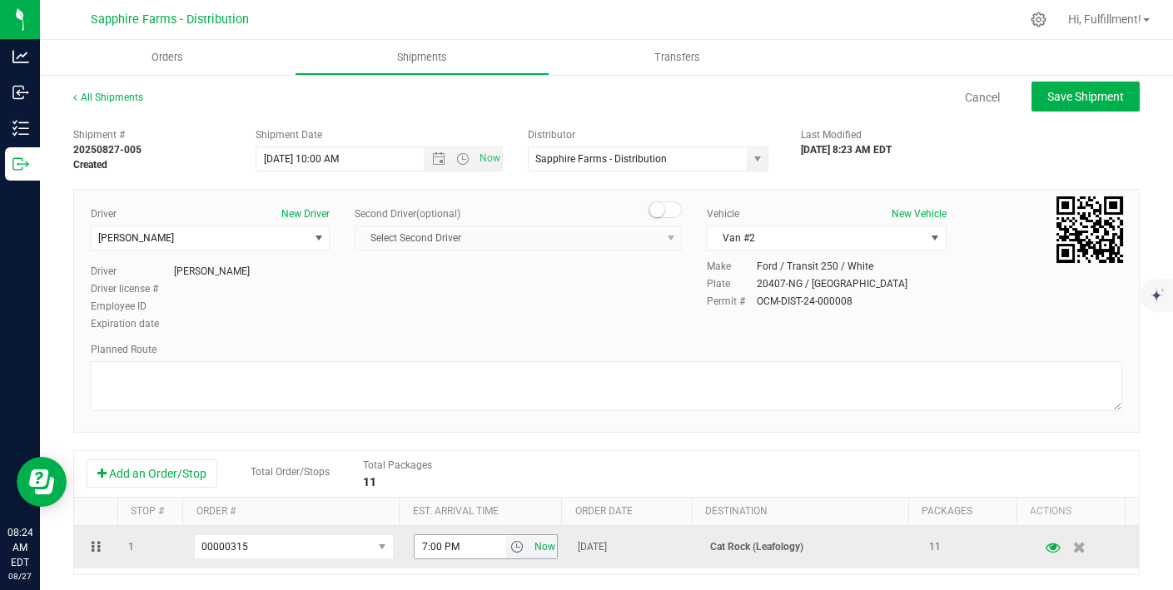
click at [530, 543] on span "Now" at bounding box center [544, 547] width 28 height 24
click at [510, 543] on span "select" at bounding box center [516, 546] width 13 height 13
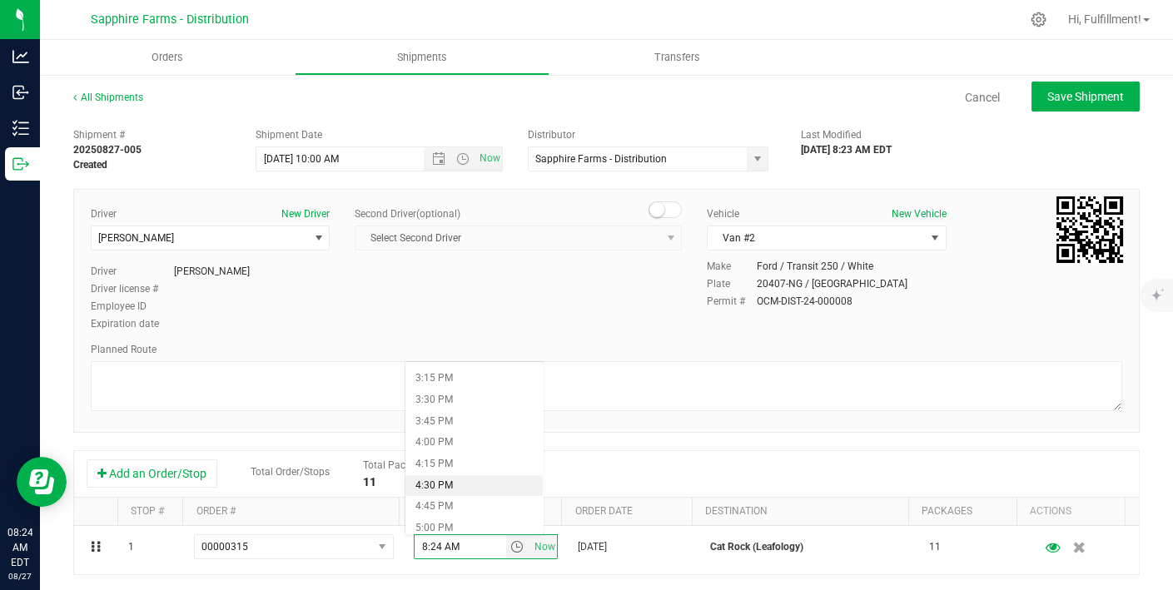
scroll to position [1346, 0]
click at [485, 476] on li "5:00 PM" at bounding box center [473, 485] width 137 height 22
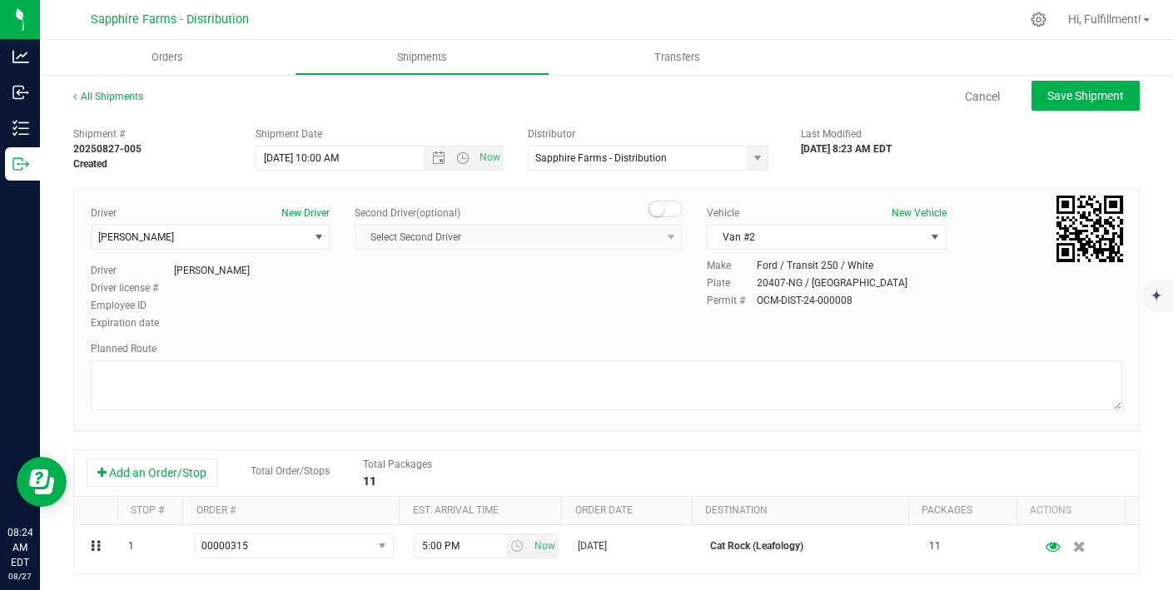
scroll to position [0, 0]
click at [957, 105] on button "Save Shipment" at bounding box center [1085, 97] width 108 height 30
type input "[DATE] 2:00 PM"
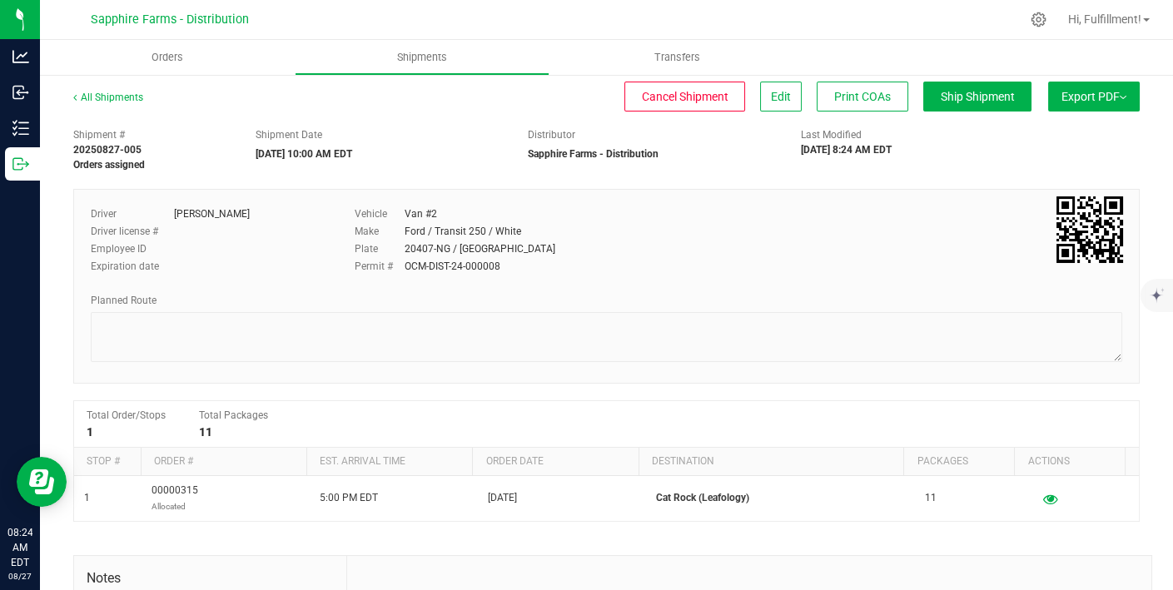
click at [957, 105] on button "Export PDF" at bounding box center [1094, 97] width 92 height 30
click at [957, 129] on span "Manifest by Package ID" at bounding box center [1069, 133] width 106 height 12
click at [170, 59] on span "Orders" at bounding box center [167, 57] width 77 height 15
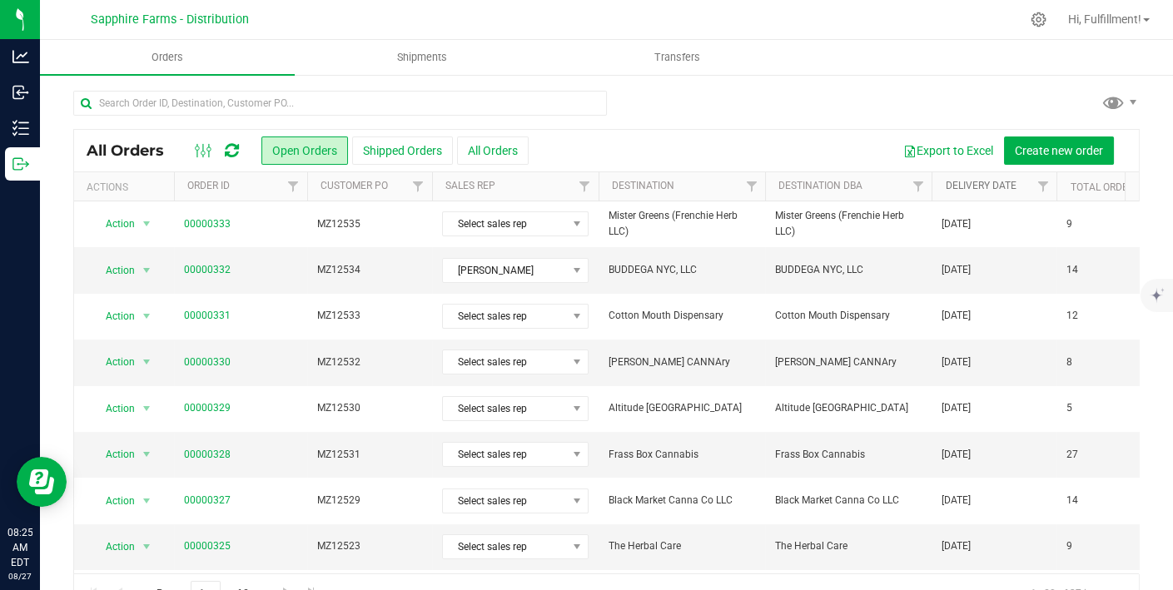
click at [957, 184] on link "Delivery Date" at bounding box center [980, 186] width 71 height 12
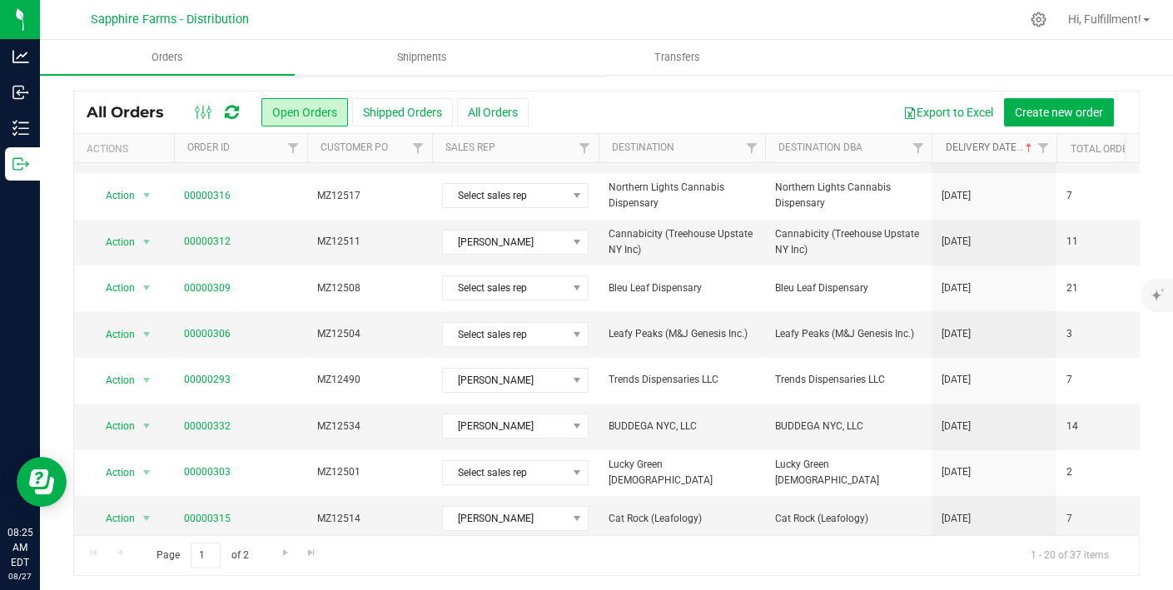
scroll to position [38, 0]
click at [733, 419] on span "BUDDEGA NYC, LLC" at bounding box center [681, 427] width 146 height 16
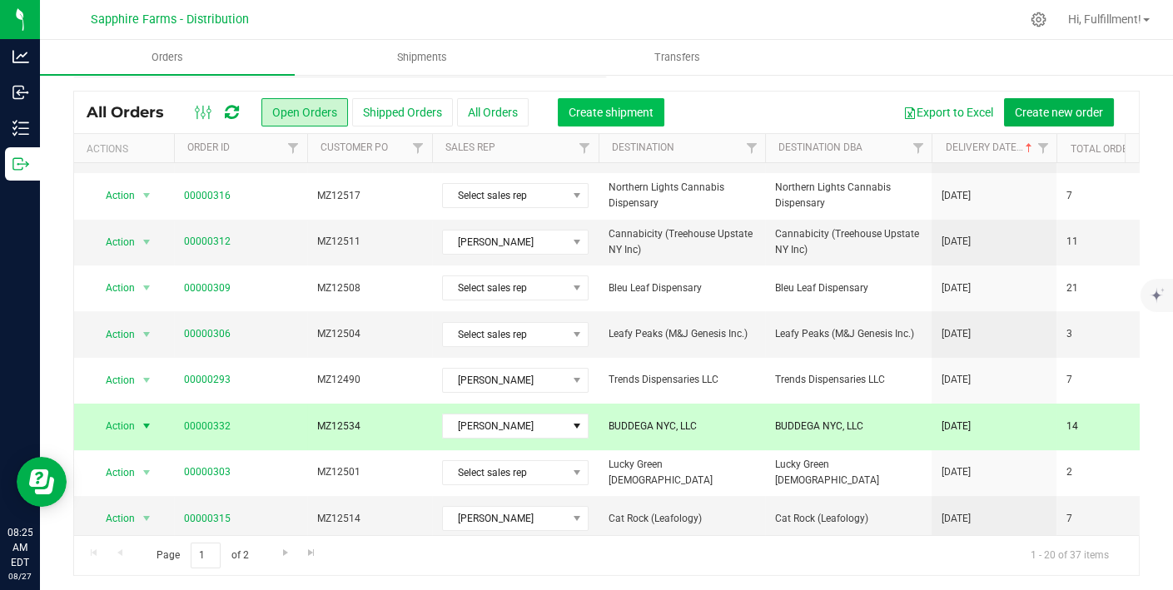
click at [608, 113] on span "Create shipment" at bounding box center [610, 112] width 85 height 13
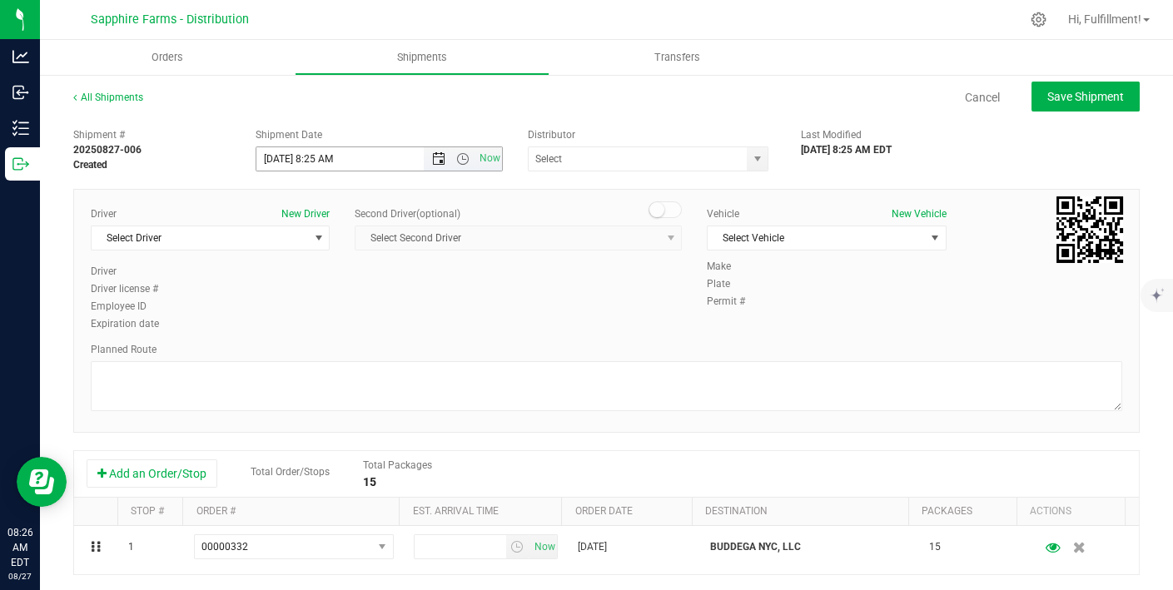
click at [432, 157] on span "Open the date view" at bounding box center [438, 158] width 13 height 13
click at [464, 151] on span "Now" at bounding box center [463, 158] width 78 height 23
click at [456, 158] on span "Open the time view" at bounding box center [462, 158] width 13 height 13
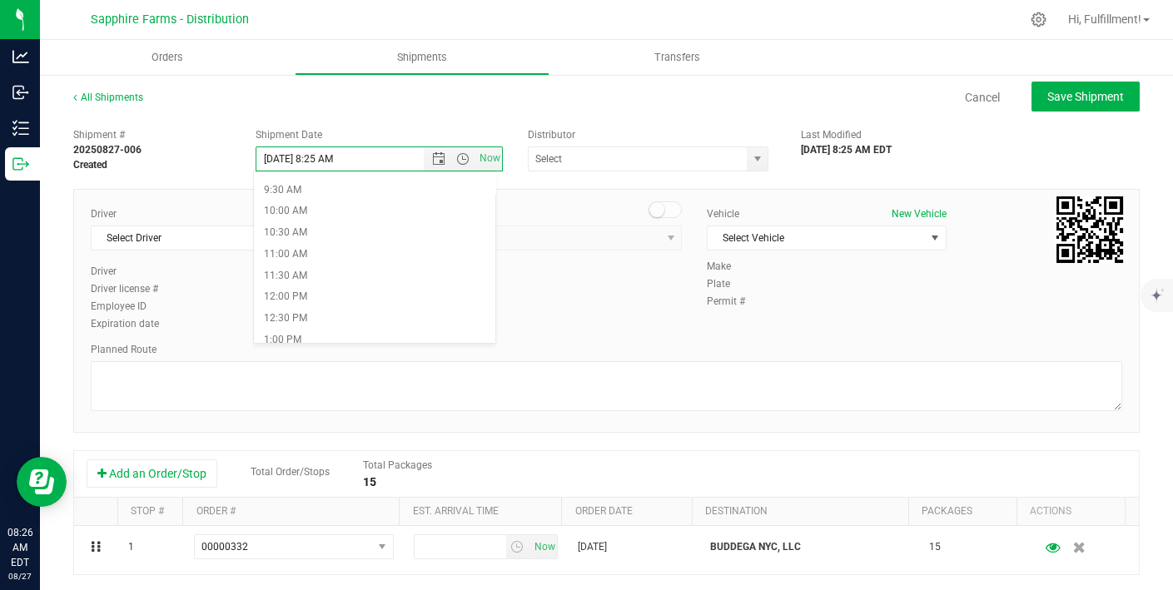
scroll to position [404, 0]
click at [365, 206] on li "10:00 AM" at bounding box center [374, 208] width 241 height 22
type input "[DATE] 10:00 AM"
click at [746, 166] on span "select" at bounding box center [756, 158] width 21 height 23
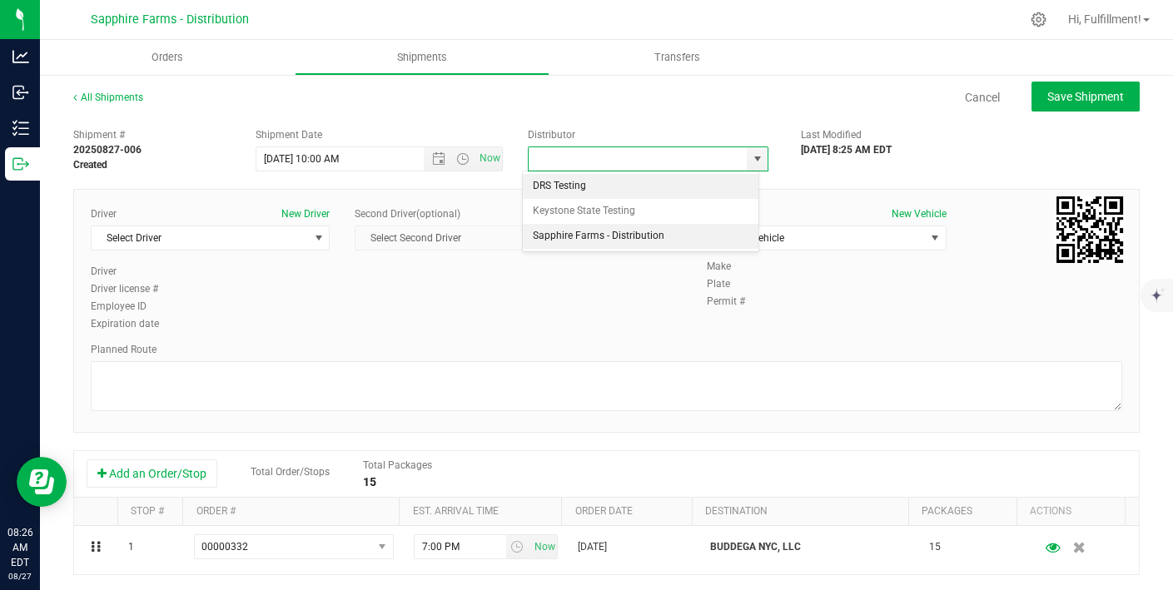
click at [649, 236] on li "Sapphire Farms - Distribution" at bounding box center [641, 236] width 236 height 25
type input "Sapphire Farms - Distribution"
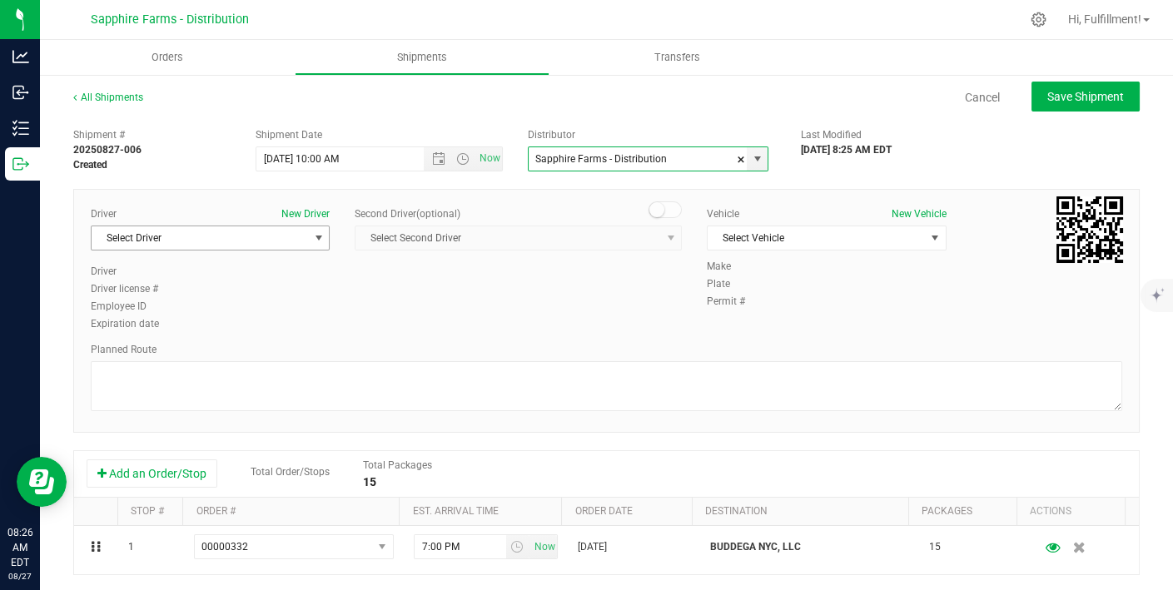
click at [312, 237] on span "select" at bounding box center [318, 237] width 13 height 13
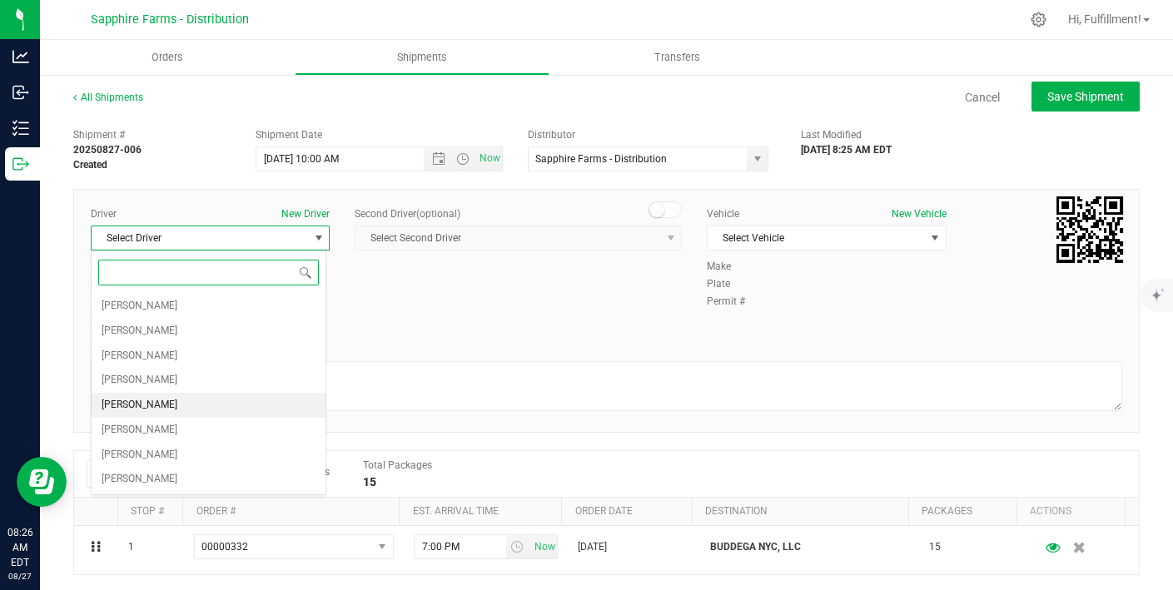
click at [231, 396] on li "[PERSON_NAME]" at bounding box center [209, 405] width 234 height 25
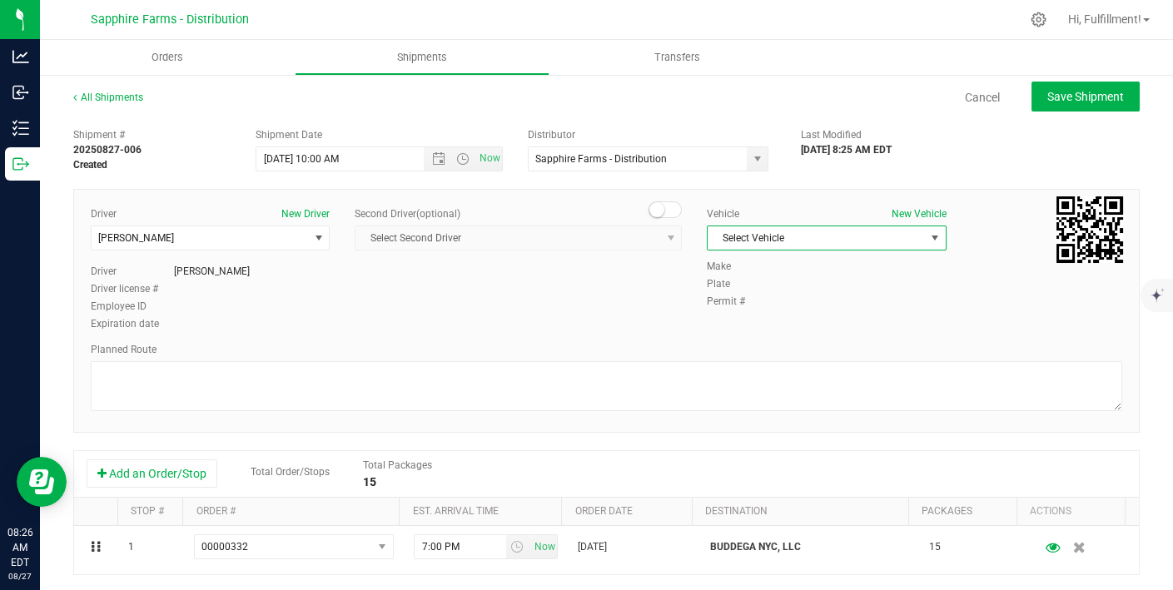
click at [928, 231] on span "select" at bounding box center [934, 237] width 13 height 13
click at [809, 341] on li "Van #2" at bounding box center [816, 339] width 234 height 25
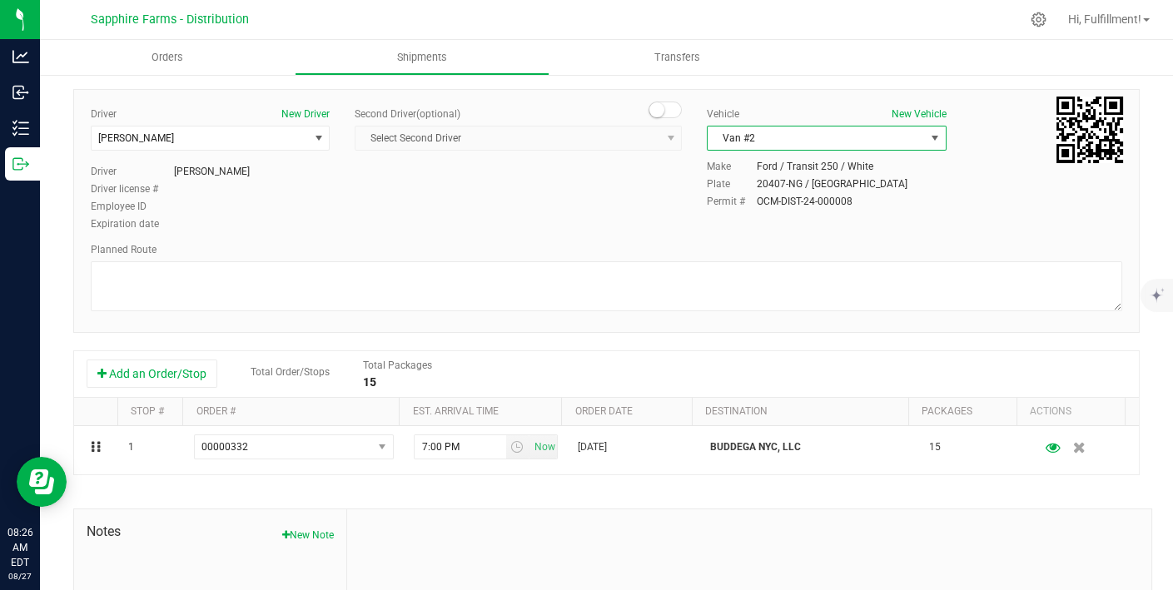
scroll to position [0, 0]
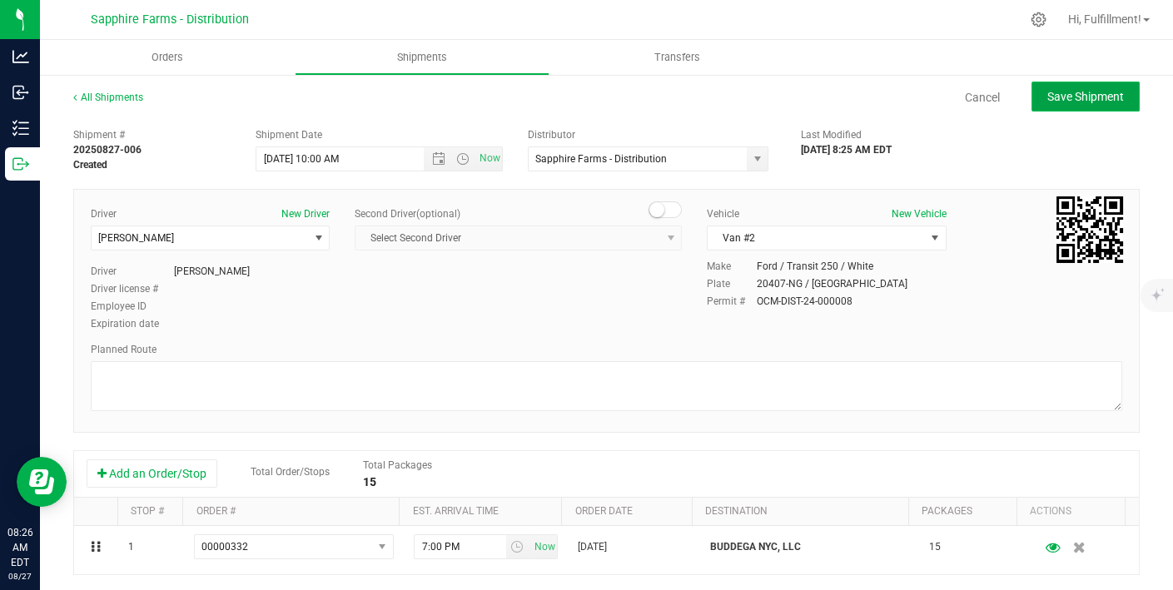
click at [957, 92] on span "Save Shipment" at bounding box center [1085, 96] width 77 height 13
type input "[DATE] 2:00 PM"
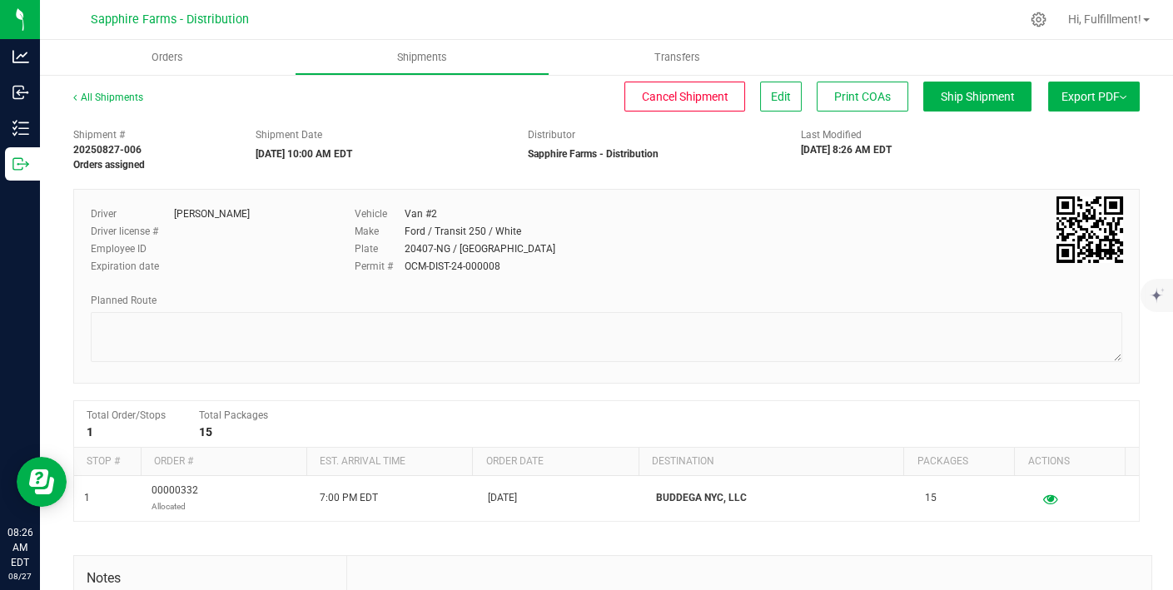
click at [957, 92] on span "Export PDF" at bounding box center [1093, 96] width 65 height 13
click at [957, 129] on span "Manifest by Package ID" at bounding box center [1069, 133] width 106 height 12
click at [168, 62] on span "Orders" at bounding box center [167, 57] width 77 height 15
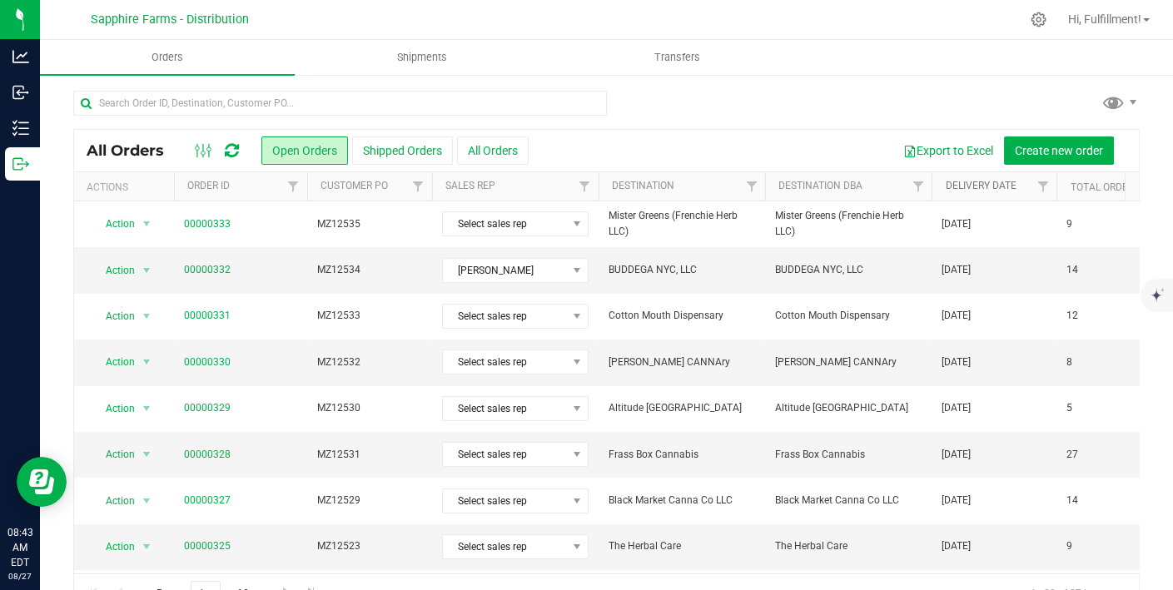
click at [957, 184] on link "Delivery Date" at bounding box center [980, 186] width 71 height 12
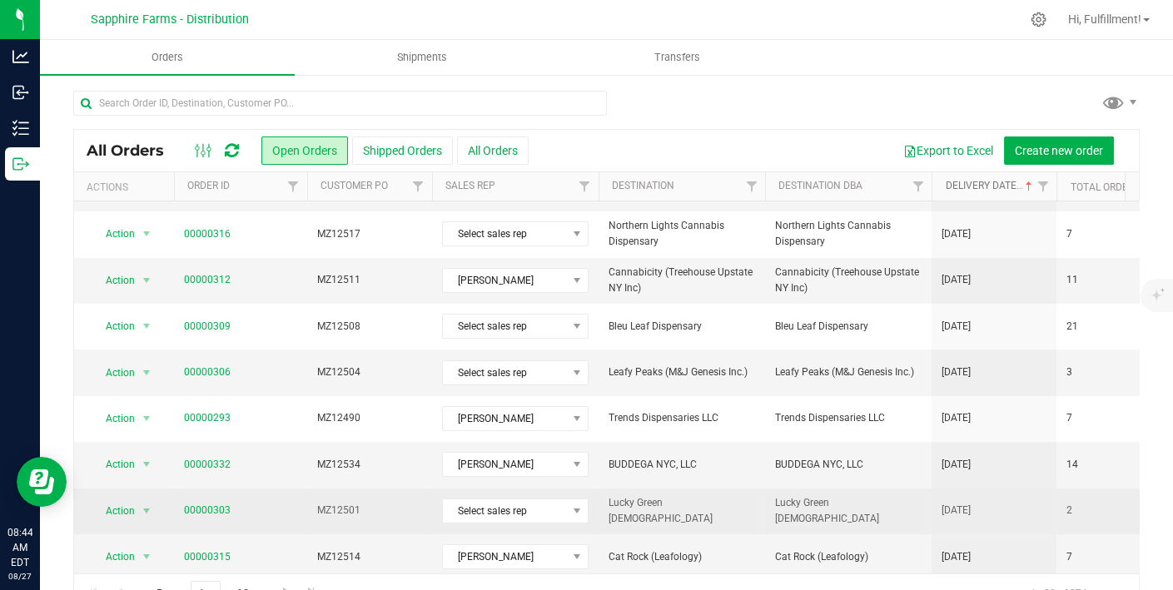
scroll to position [38, 0]
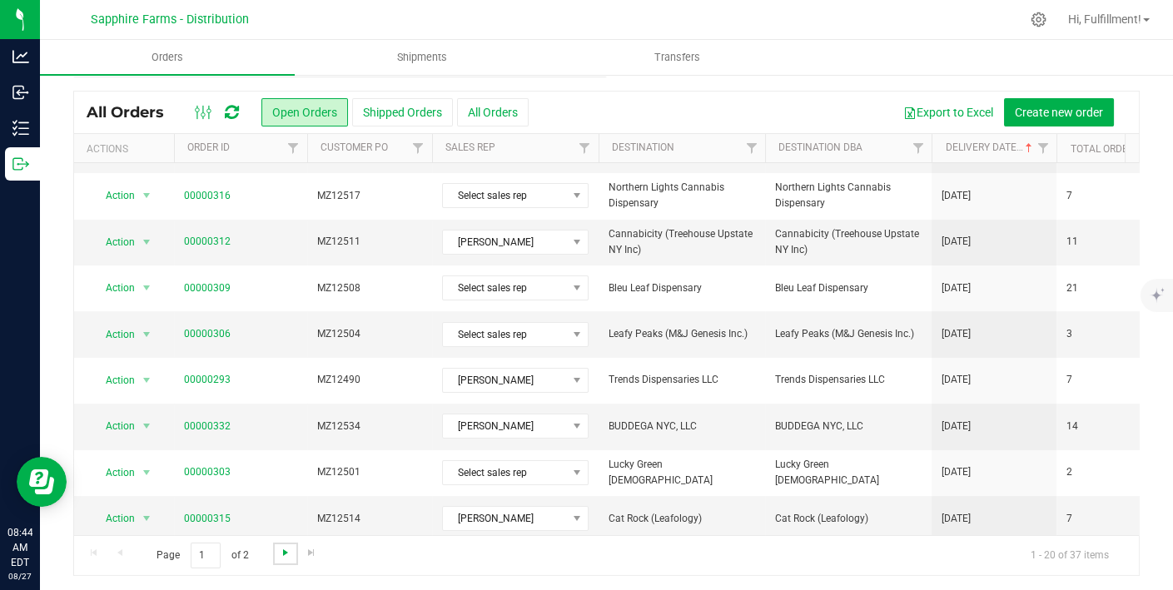
click at [289, 549] on span "Go to the next page" at bounding box center [285, 552] width 13 height 13
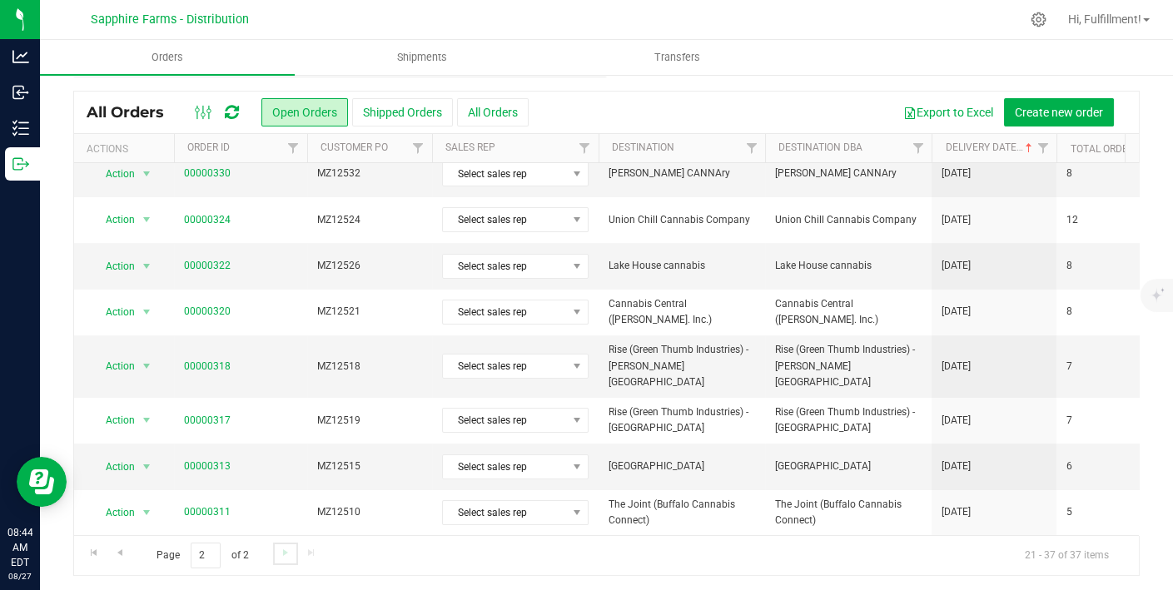
scroll to position [0, 0]
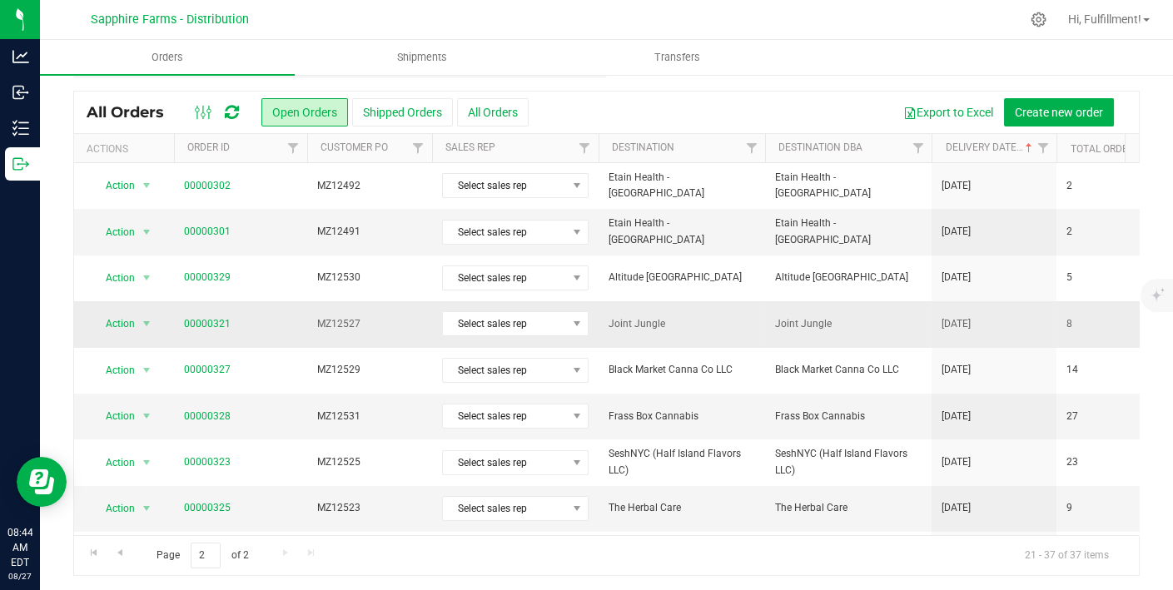
click at [373, 321] on span "MZ12527" at bounding box center [369, 324] width 105 height 16
click at [207, 318] on link "00000321" at bounding box center [207, 324] width 47 height 16
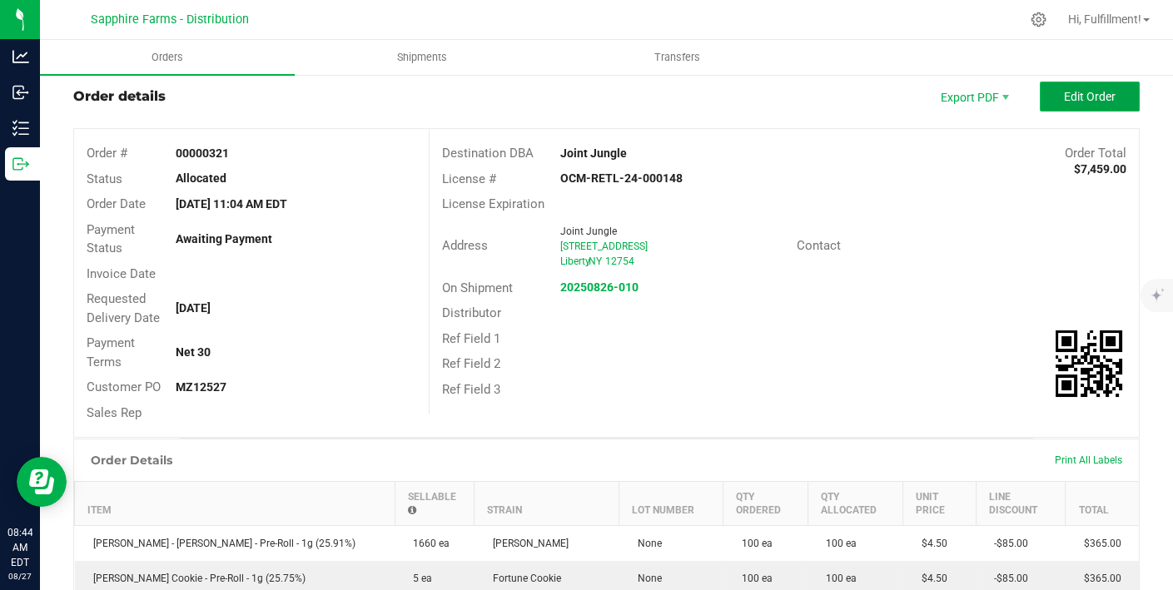
click at [957, 93] on span "Edit Order" at bounding box center [1090, 96] width 52 height 13
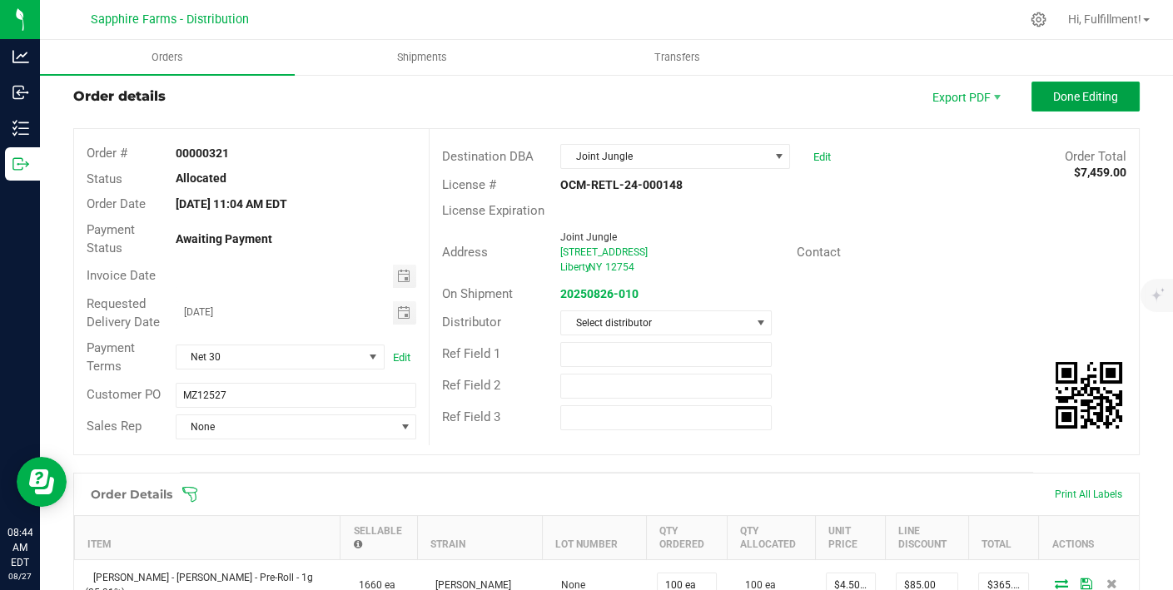
click at [957, 93] on span "Done Editing" at bounding box center [1085, 96] width 65 height 13
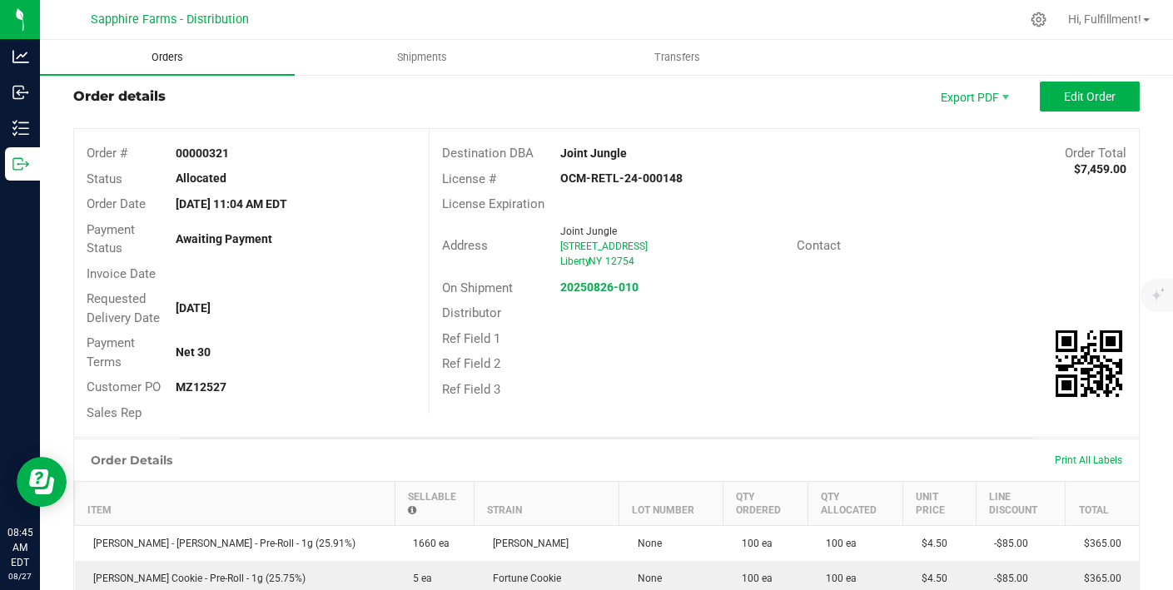
click at [167, 58] on span "Orders" at bounding box center [167, 57] width 77 height 15
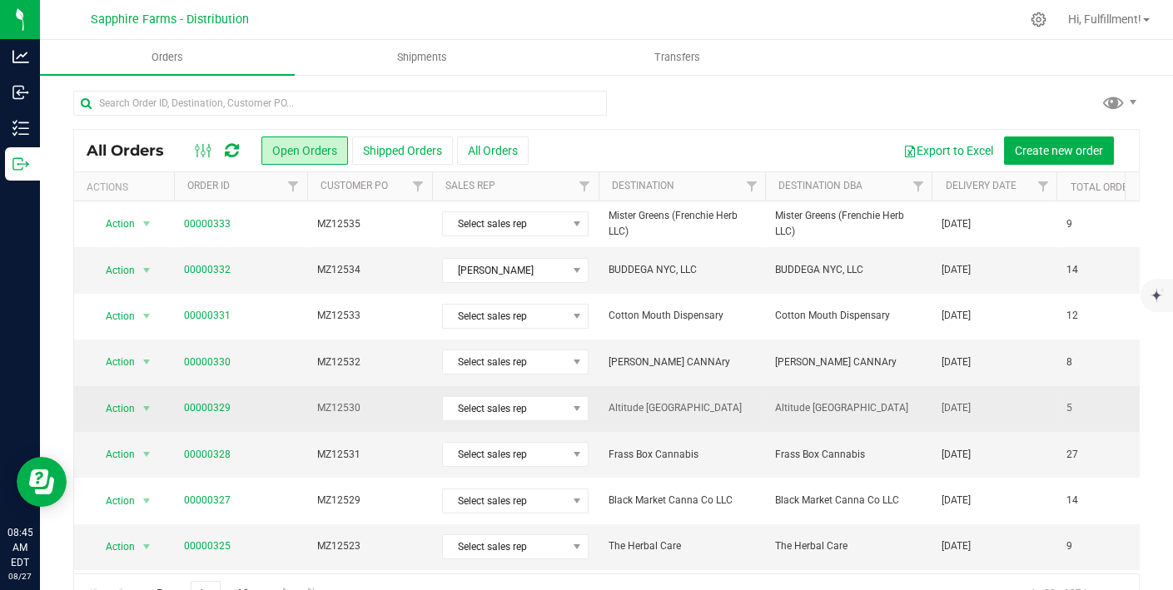
click at [717, 400] on span "Altitude [GEOGRAPHIC_DATA]" at bounding box center [681, 408] width 146 height 16
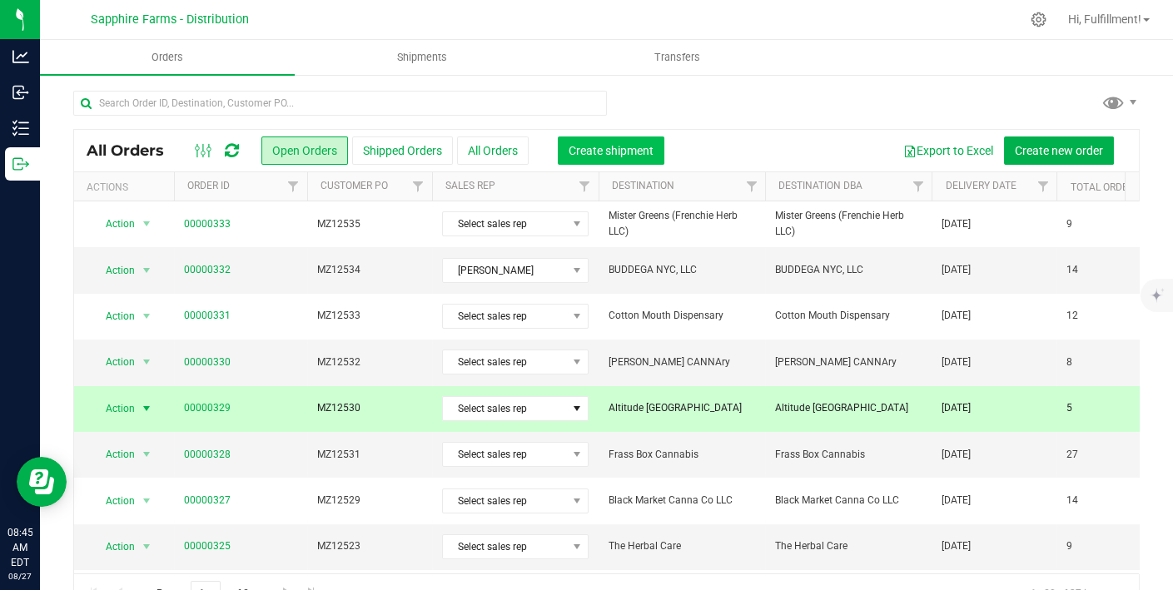
click at [620, 148] on span "Create shipment" at bounding box center [610, 150] width 85 height 13
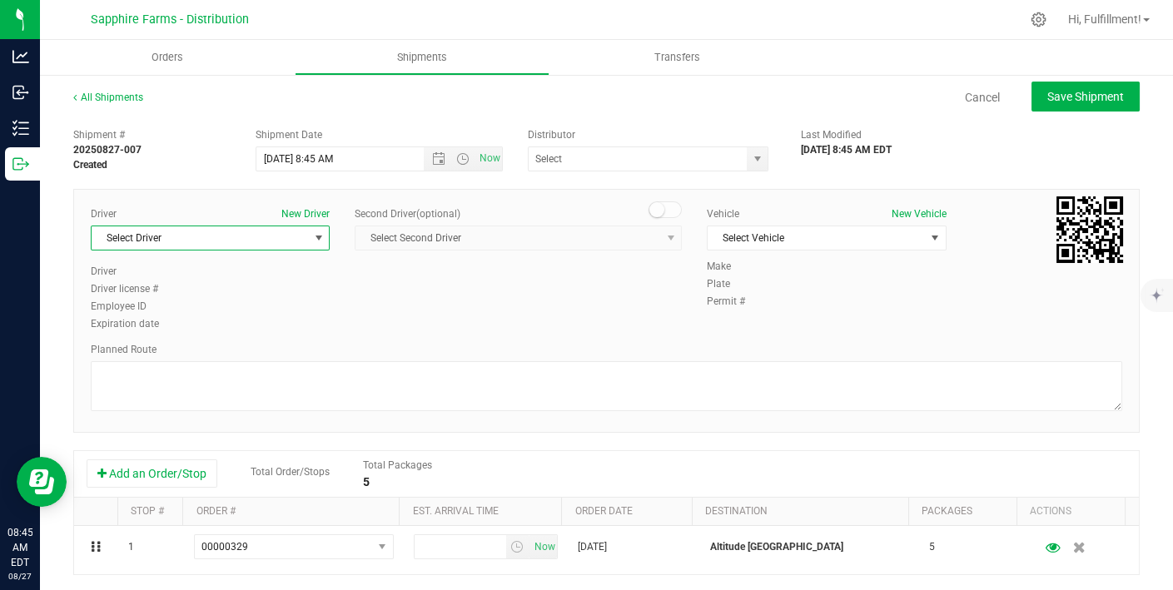
click at [319, 235] on span "select" at bounding box center [318, 237] width 13 height 13
click at [219, 279] on input "[PERSON_NAME]" at bounding box center [208, 273] width 221 height 26
type input "[PERSON_NAME]"
click at [221, 231] on span "Select Driver" at bounding box center [200, 237] width 216 height 23
click at [107, 92] on link "All Shipments" at bounding box center [108, 98] width 70 height 12
